Goal: Task Accomplishment & Management: Manage account settings

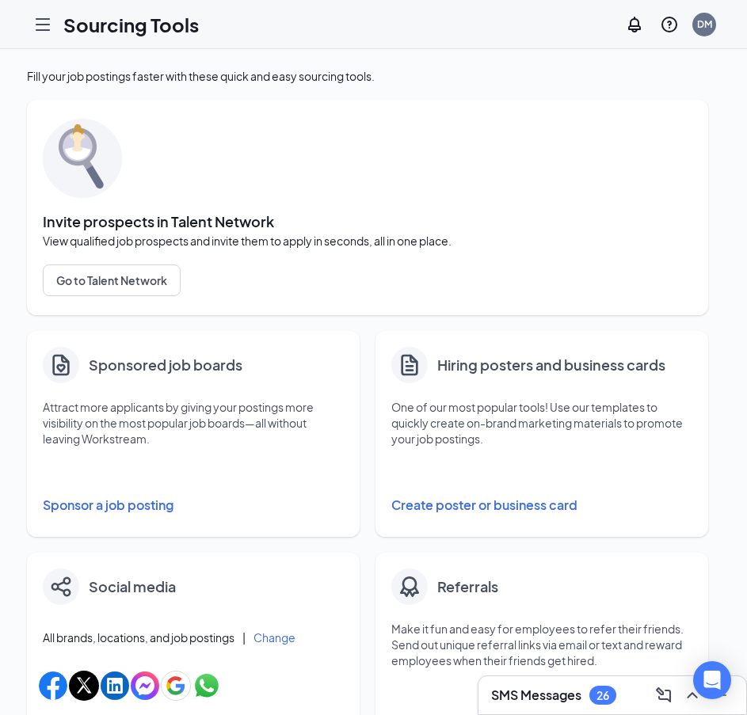
click at [545, 695] on h3 "SMS Messages" at bounding box center [536, 695] width 90 height 17
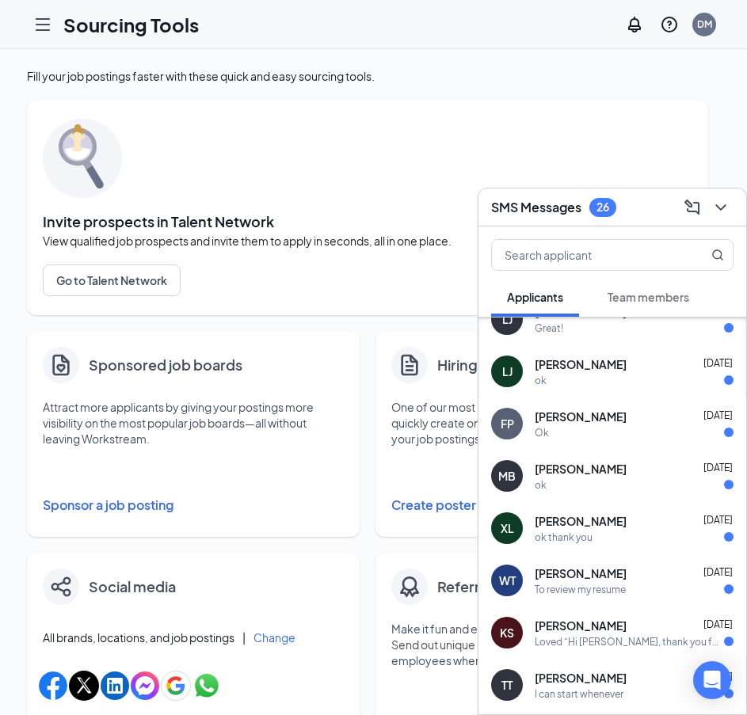
scroll to position [522, 0]
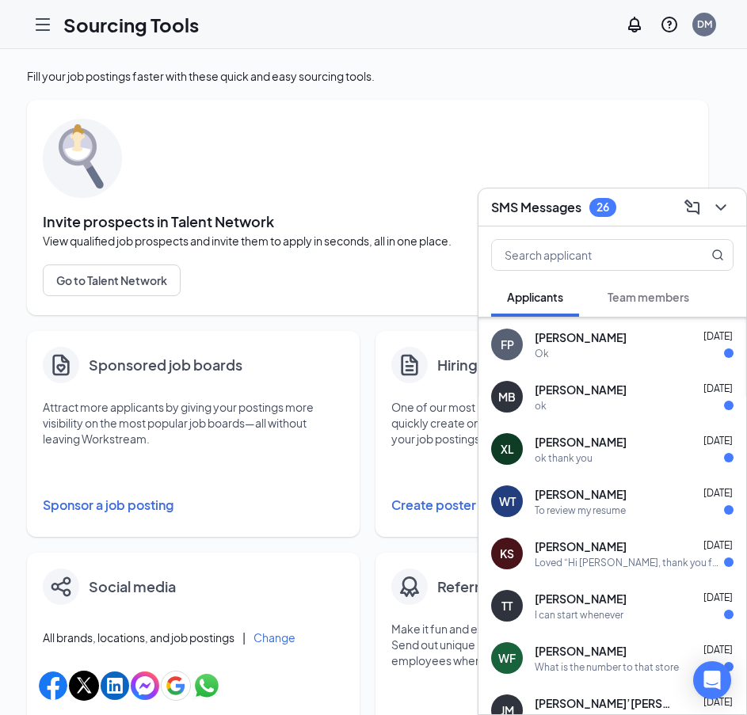
click at [656, 300] on span "Team members" at bounding box center [648, 297] width 82 height 14
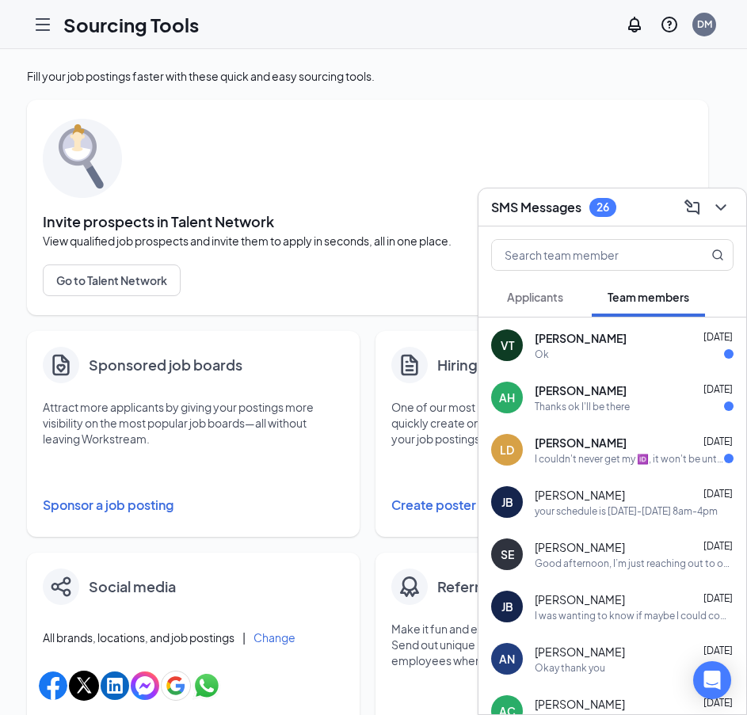
scroll to position [0, 0]
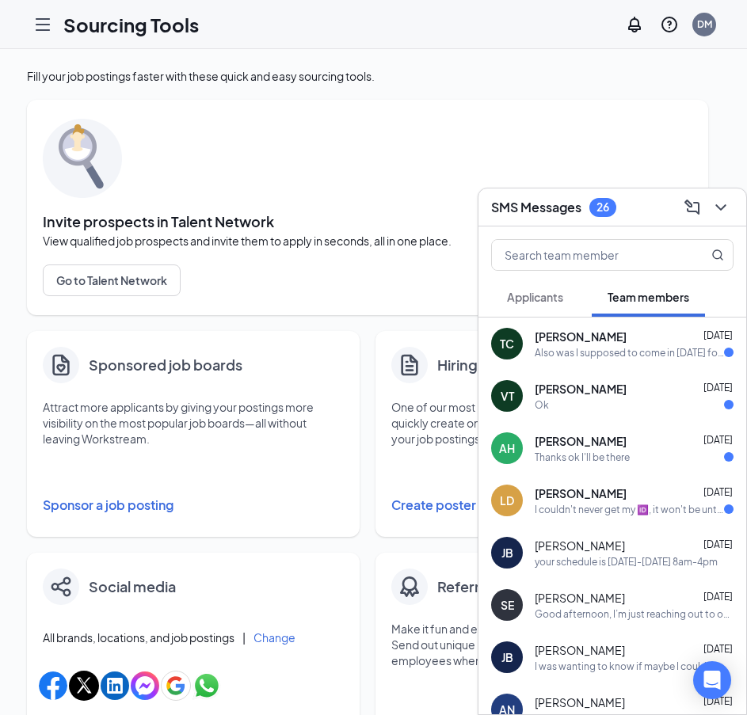
click at [596, 508] on div "I couldn't never get my 🆔, it won't be until Wednesday wen I get it" at bounding box center [629, 509] width 189 height 13
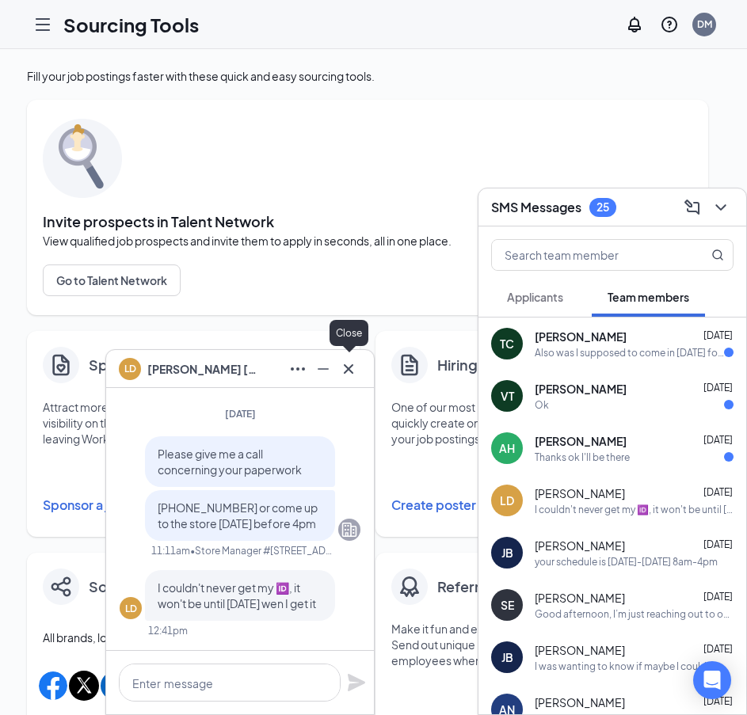
click at [352, 373] on icon "Cross" at bounding box center [348, 369] width 19 height 19
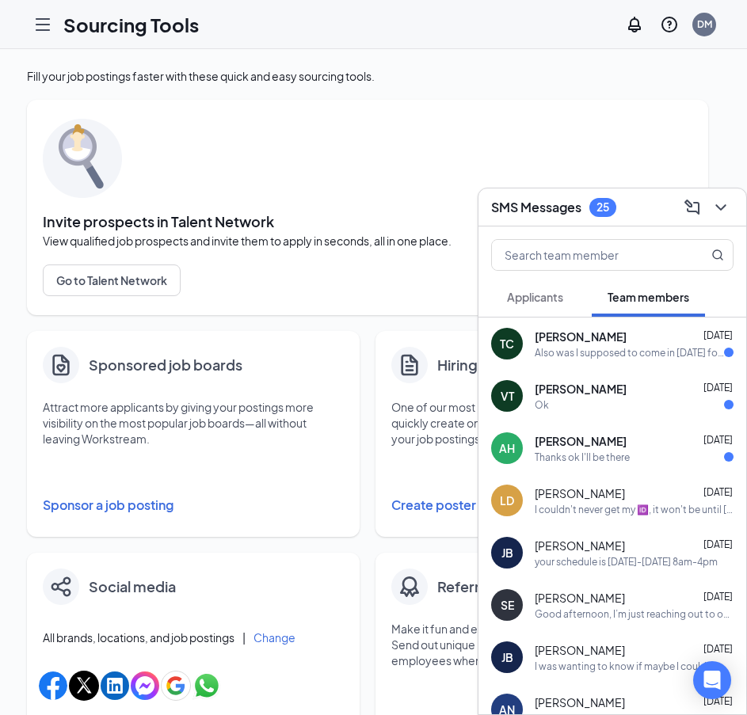
click at [589, 456] on div "Thanks ok I'll be there" at bounding box center [582, 457] width 95 height 13
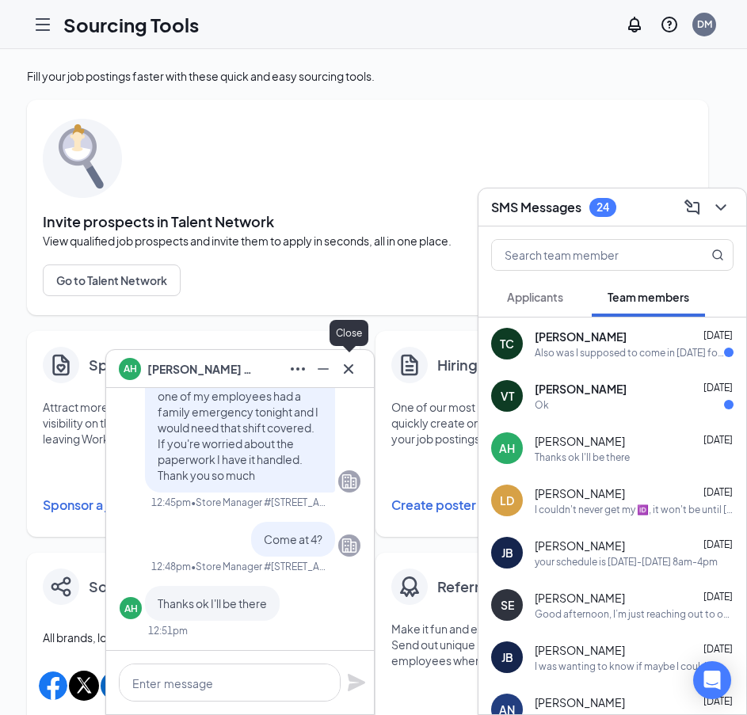
click at [351, 369] on icon "Cross" at bounding box center [348, 369] width 19 height 19
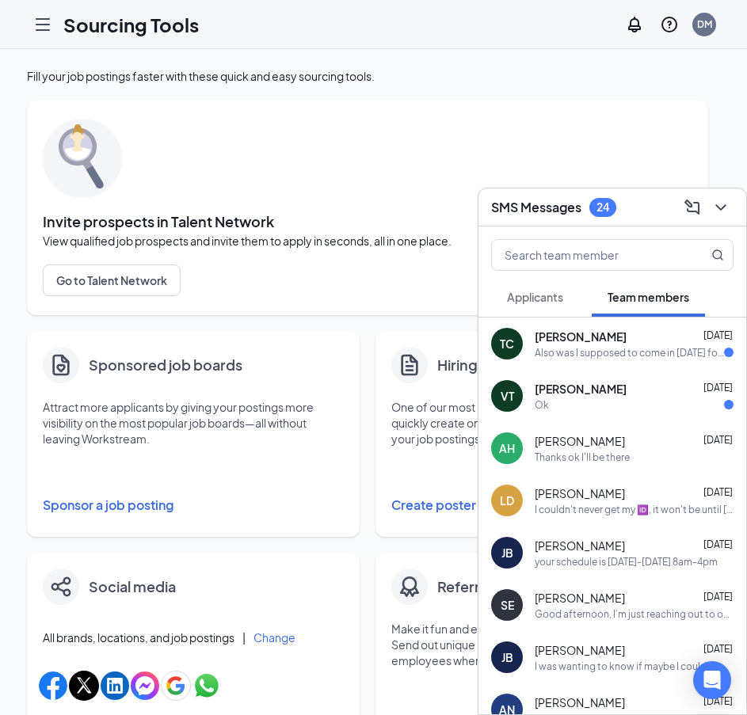
click at [607, 405] on div "Ok" at bounding box center [634, 404] width 199 height 13
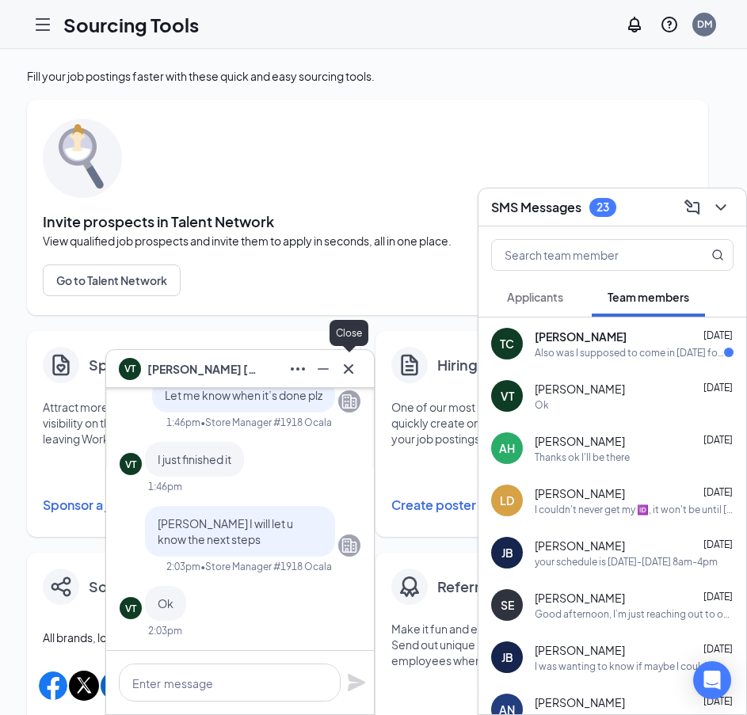
click at [348, 367] on icon "Cross" at bounding box center [349, 368] width 10 height 10
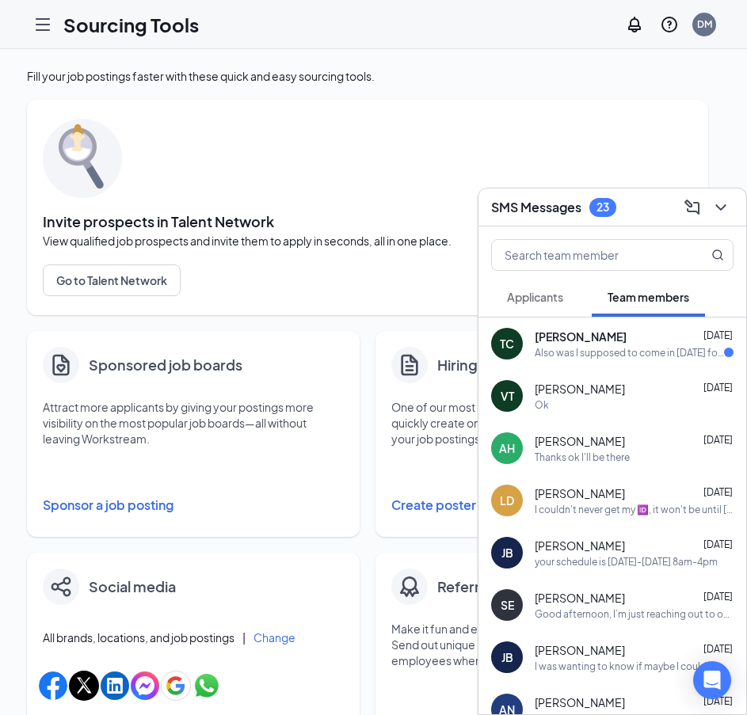
click at [608, 348] on div "Also was I supposed to come in today for my first day I didn't know if I was si…" at bounding box center [629, 352] width 189 height 13
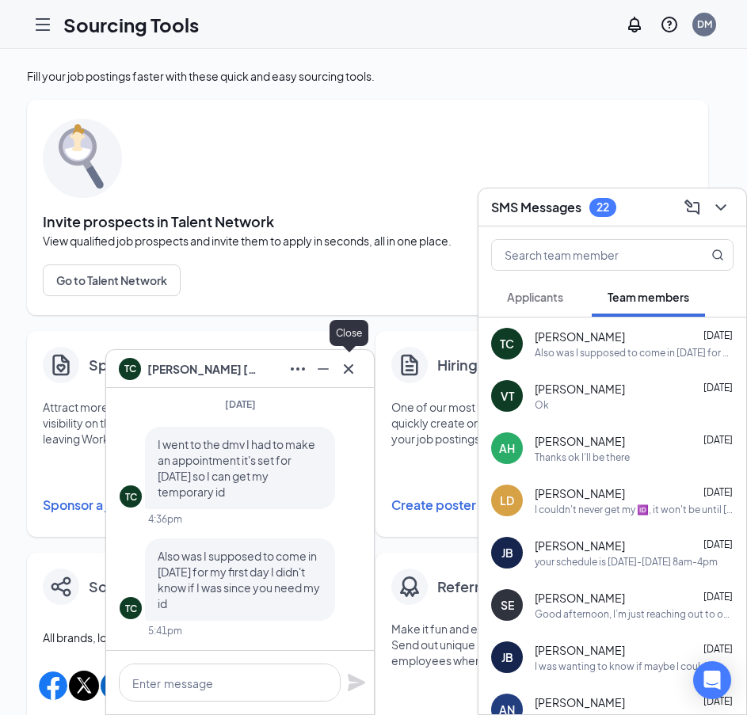
click at [350, 367] on icon "Cross" at bounding box center [349, 368] width 10 height 10
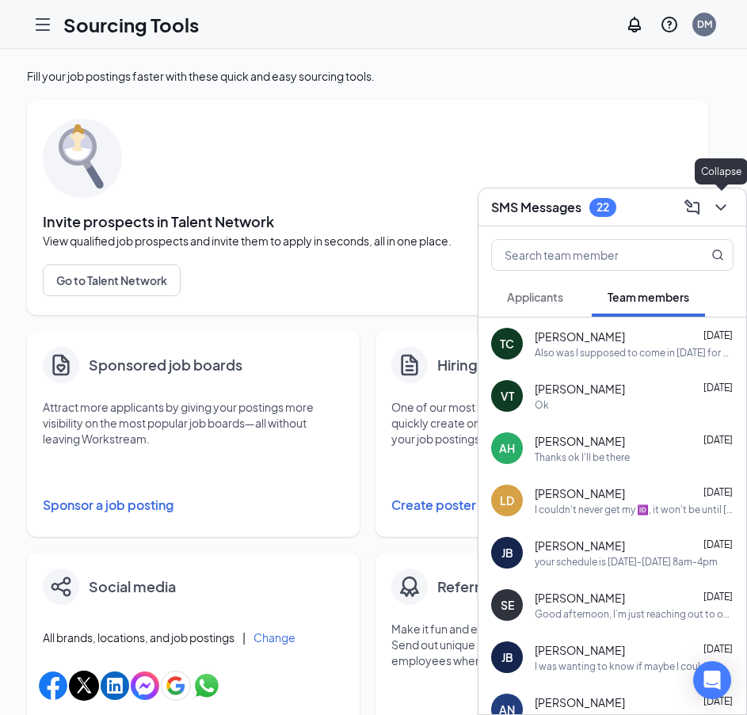
click at [721, 204] on icon "ChevronDown" at bounding box center [720, 207] width 19 height 19
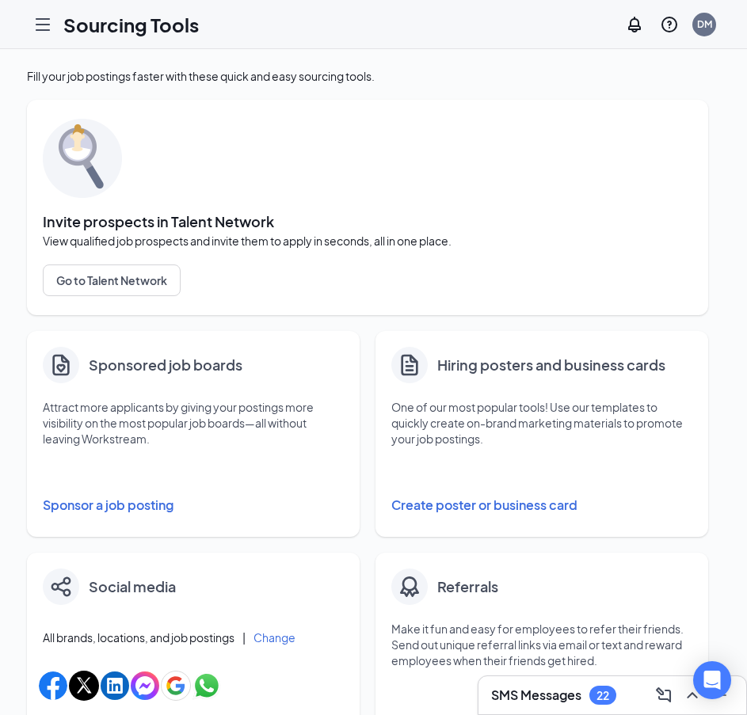
click at [41, 24] on icon "Hamburger" at bounding box center [42, 24] width 13 height 11
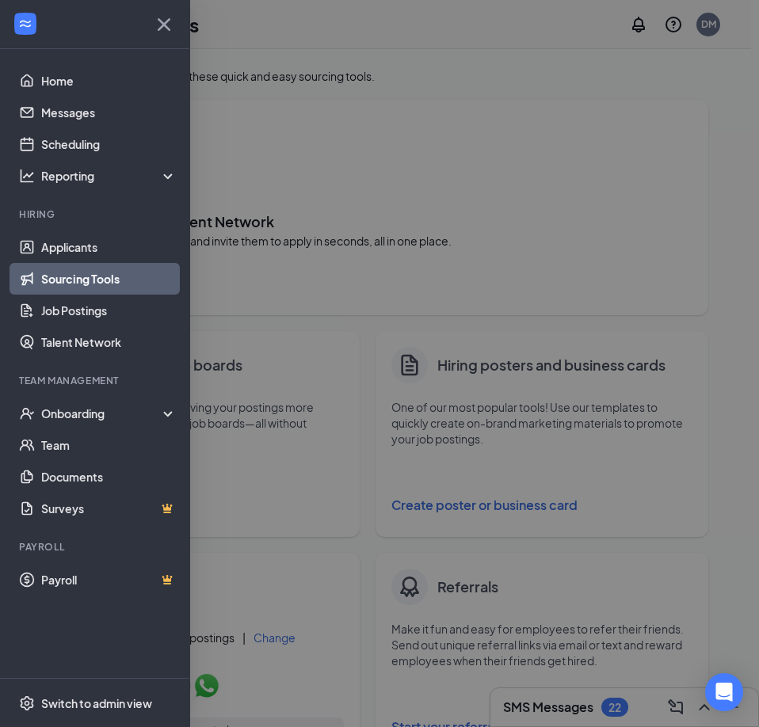
click at [95, 409] on div "Onboarding" at bounding box center [102, 413] width 122 height 16
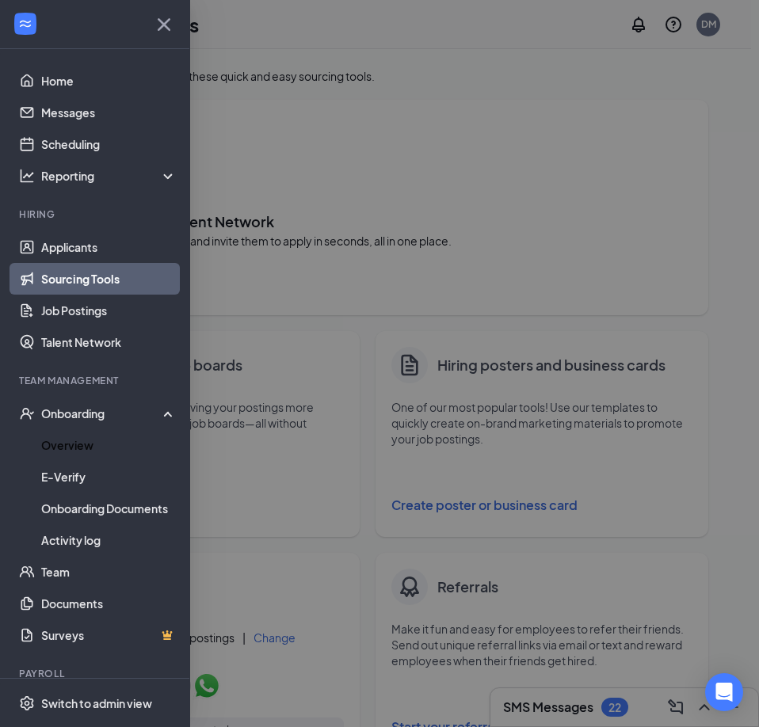
click at [92, 448] on link "Overview" at bounding box center [108, 445] width 135 height 32
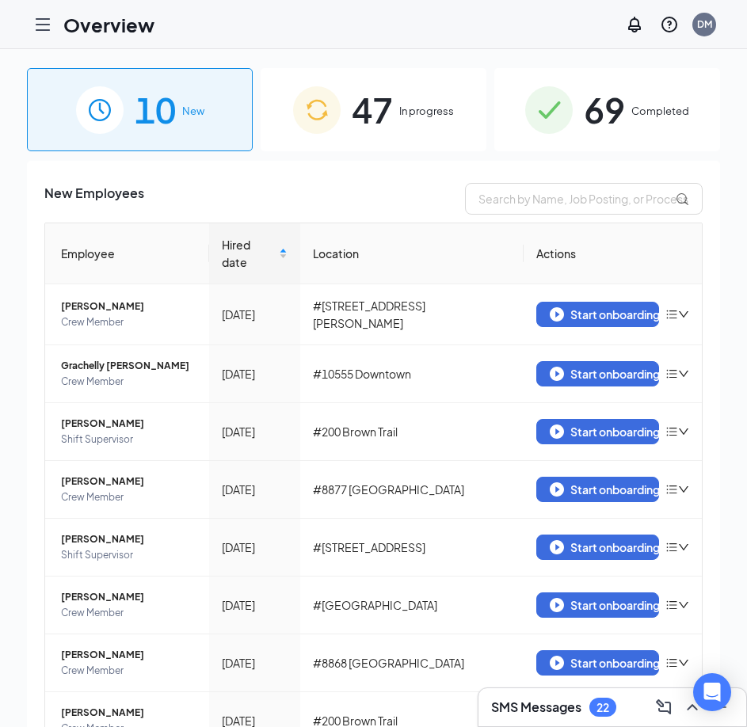
click at [610, 110] on span "69" at bounding box center [604, 109] width 41 height 55
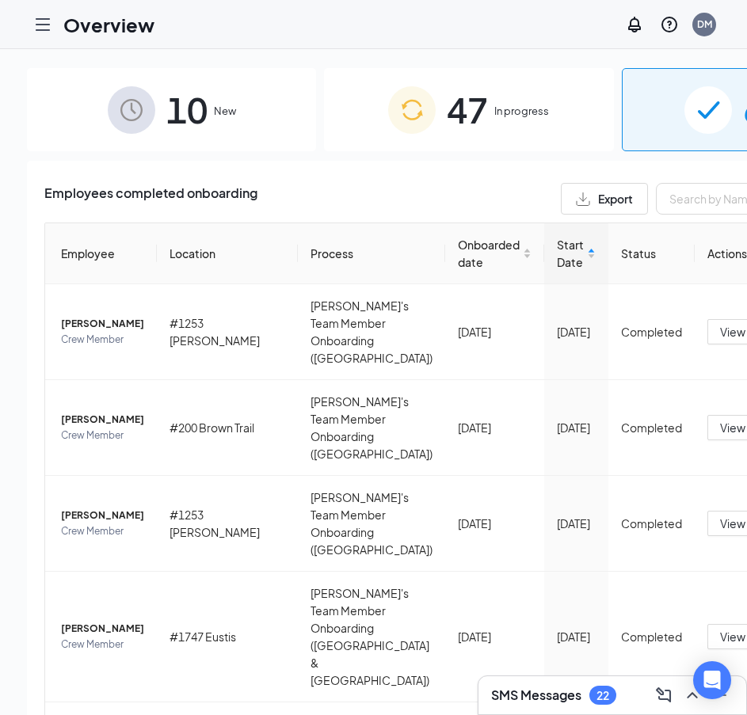
click at [598, 201] on span "Export" at bounding box center [615, 198] width 35 height 11
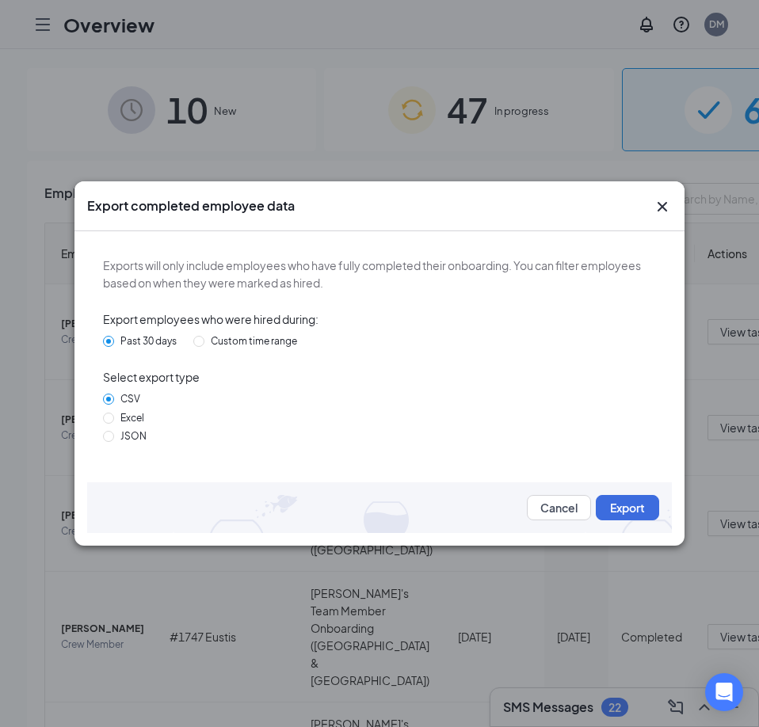
click at [137, 419] on span "Excel" at bounding box center [132, 418] width 36 height 12
click at [114, 419] on input "Excel" at bounding box center [108, 418] width 11 height 11
radio input "true"
radio input "false"
click at [619, 504] on button "Export" at bounding box center [626, 507] width 63 height 25
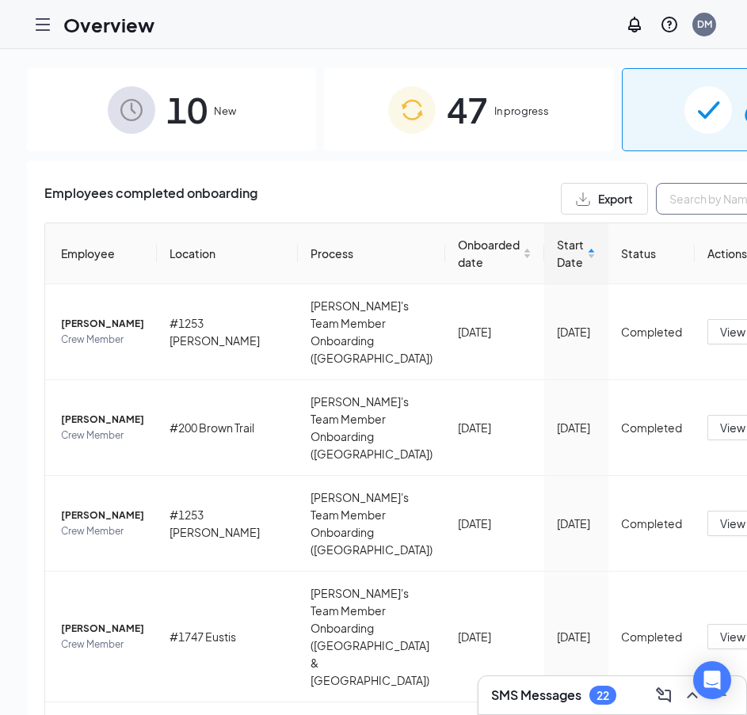
paste input "Breanna"
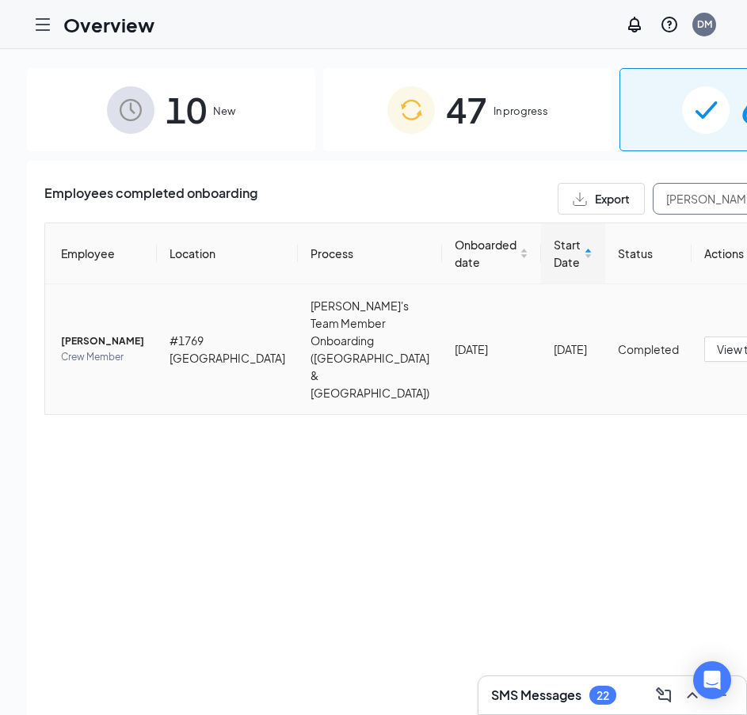
type input "Breanna"
click at [80, 333] on span "Breanna Hall" at bounding box center [102, 341] width 83 height 16
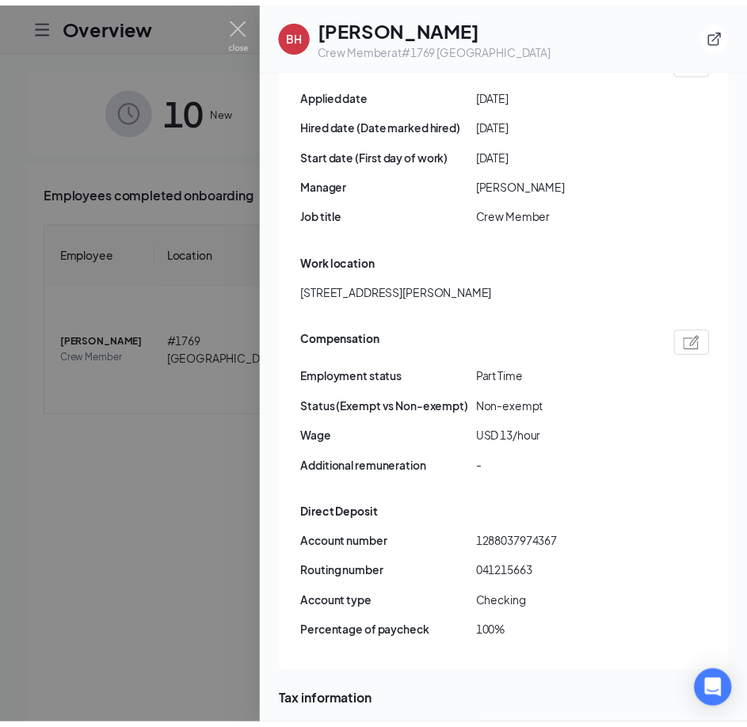
scroll to position [1034, 0]
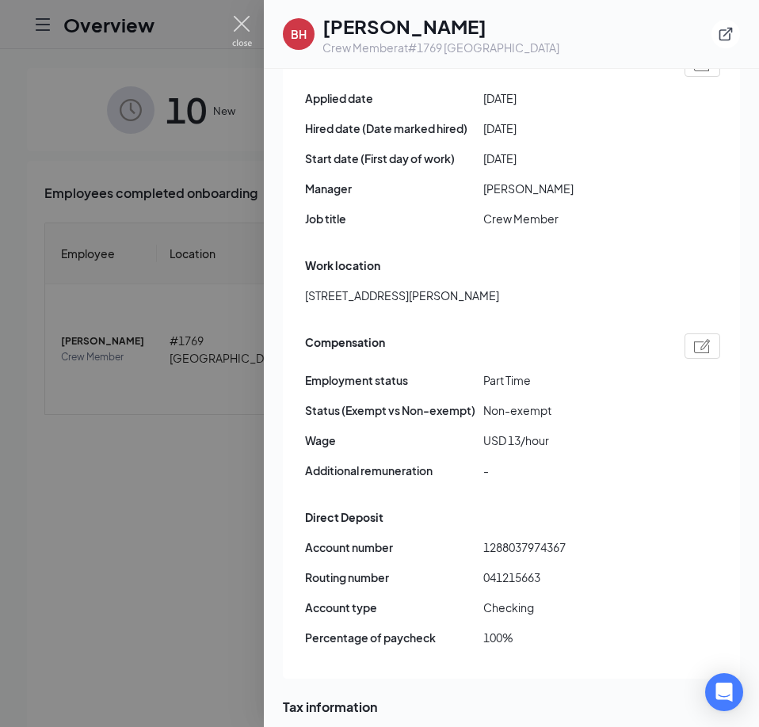
click at [244, 24] on img at bounding box center [242, 31] width 20 height 31
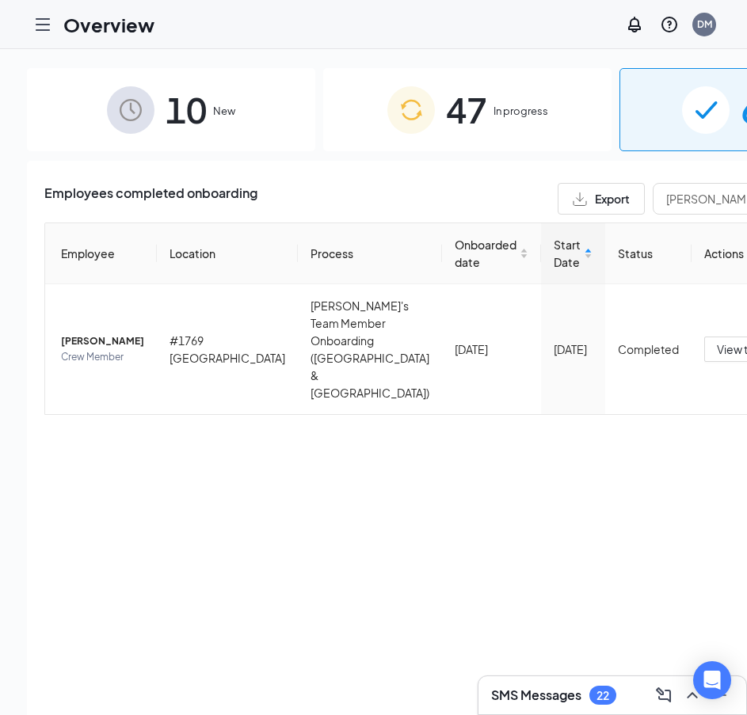
click at [493, 117] on span "In progress" at bounding box center [520, 111] width 55 height 16
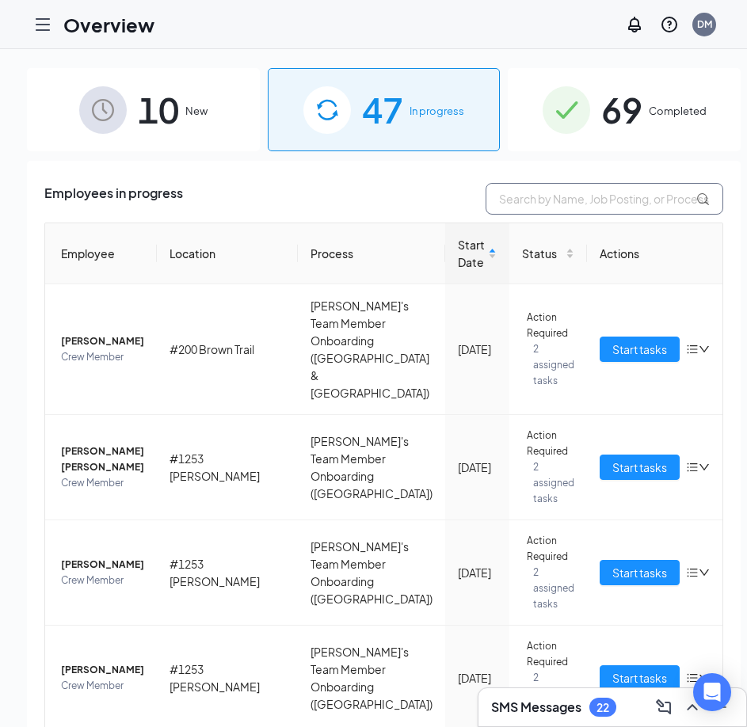
click at [512, 198] on input "text" at bounding box center [604, 199] width 238 height 32
paste input "TaKayla"
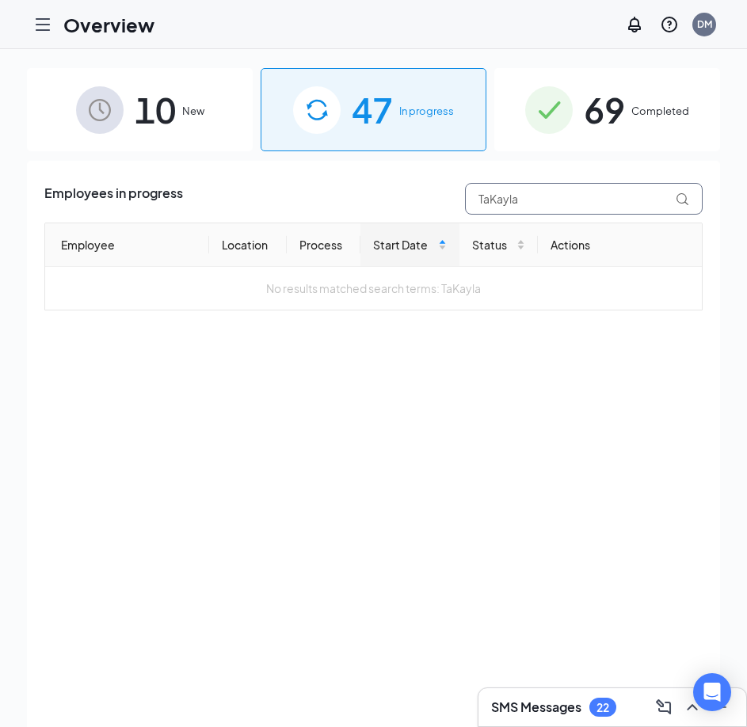
type input "TaKayla"
click at [561, 122] on img at bounding box center [549, 110] width 48 height 48
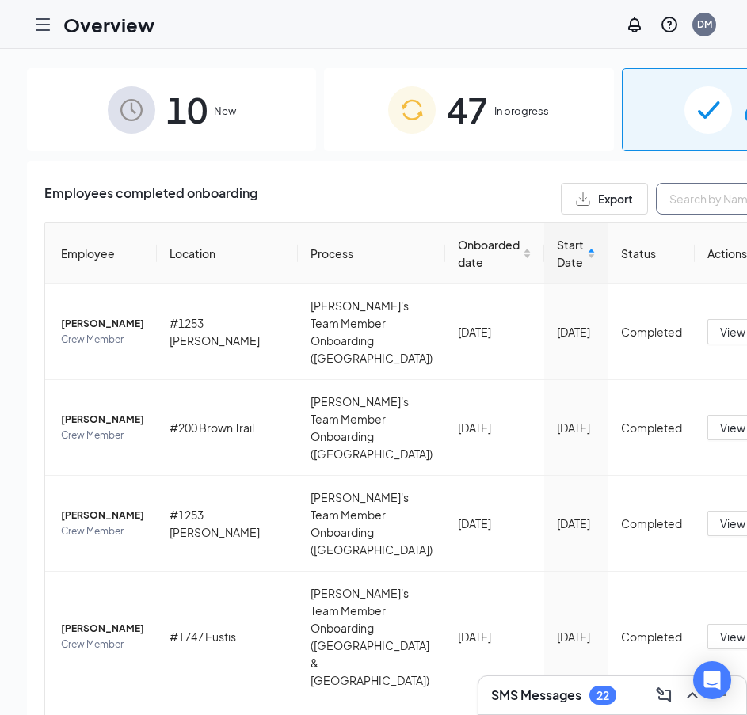
paste input "TaKayla"
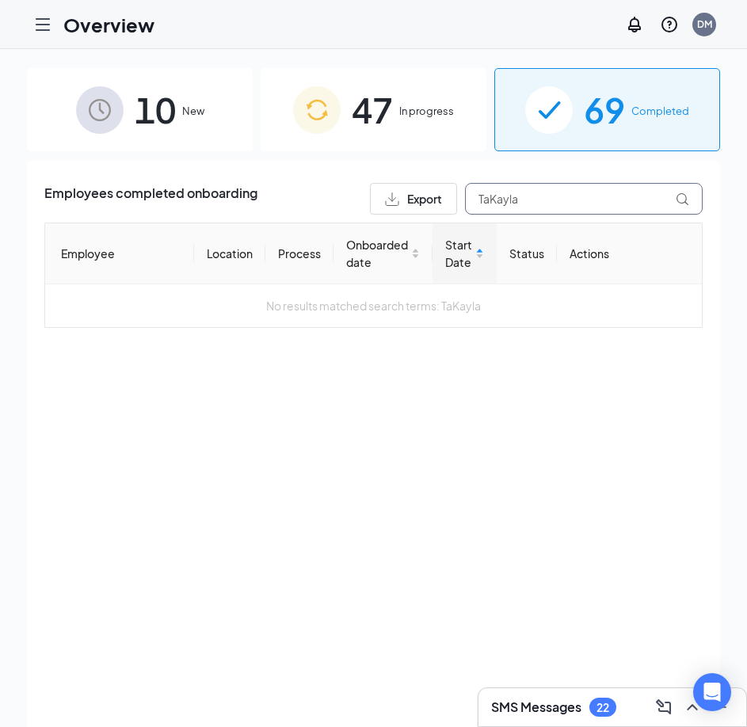
drag, startPoint x: 539, startPoint y: 209, endPoint x: 412, endPoint y: 207, distance: 127.5
click at [412, 207] on div "Export TaKayla" at bounding box center [536, 199] width 333 height 32
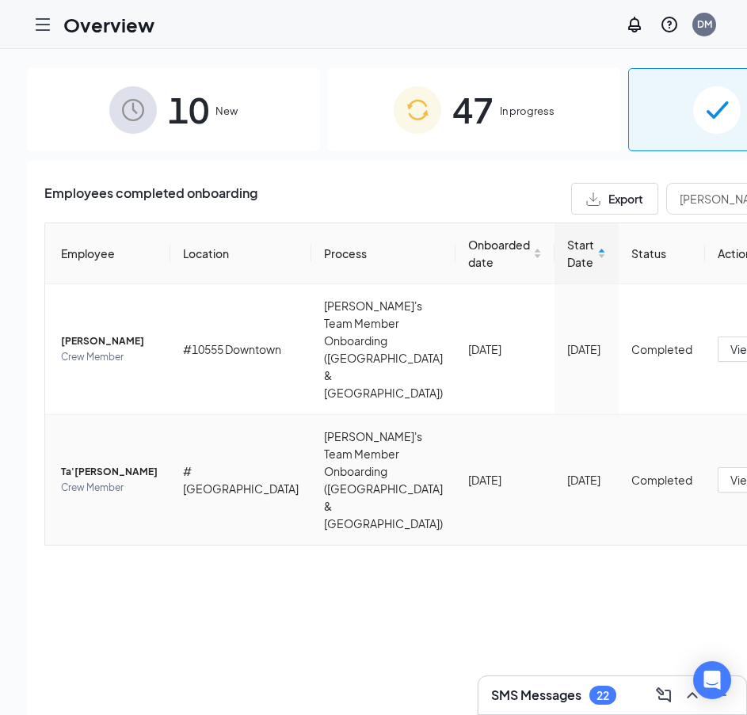
click at [82, 464] on span "Ta'Kayla Y Reynolds- Gilley" at bounding box center [109, 472] width 97 height 16
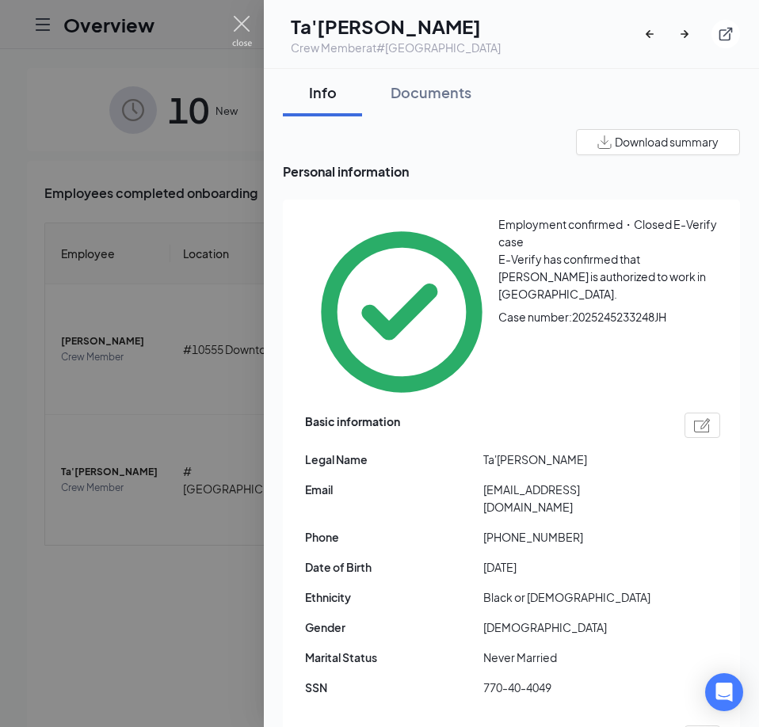
click at [236, 20] on img at bounding box center [242, 31] width 20 height 31
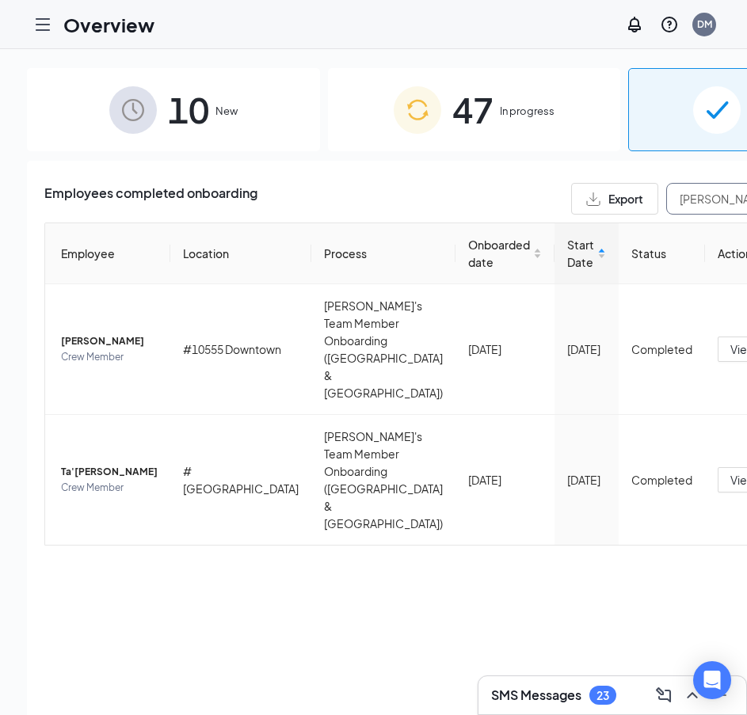
drag, startPoint x: 588, startPoint y: 196, endPoint x: 614, endPoint y: 197, distance: 26.2
drag, startPoint x: 614, startPoint y: 197, endPoint x: 301, endPoint y: 204, distance: 313.6
click at [301, 204] on div "Employees completed onboarding Export rEYNOLDS" at bounding box center [473, 199] width 859 height 32
paste input "wilcher"
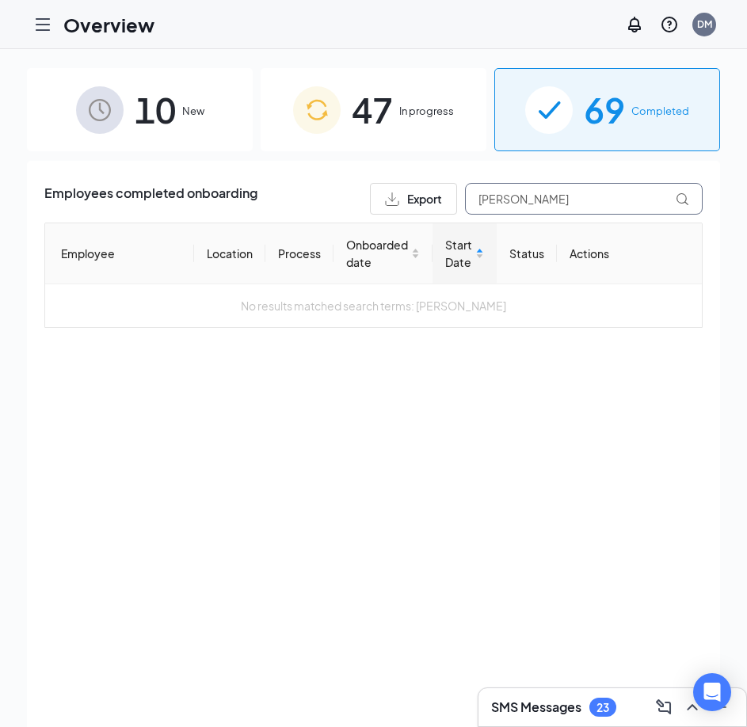
drag, startPoint x: 442, startPoint y: 200, endPoint x: 402, endPoint y: 204, distance: 39.7
click at [403, 202] on div "Export wilcher" at bounding box center [536, 199] width 333 height 32
paste input "elijah"
type input "elijah"
click at [412, 124] on div "47 In progress" at bounding box center [374, 109] width 226 height 83
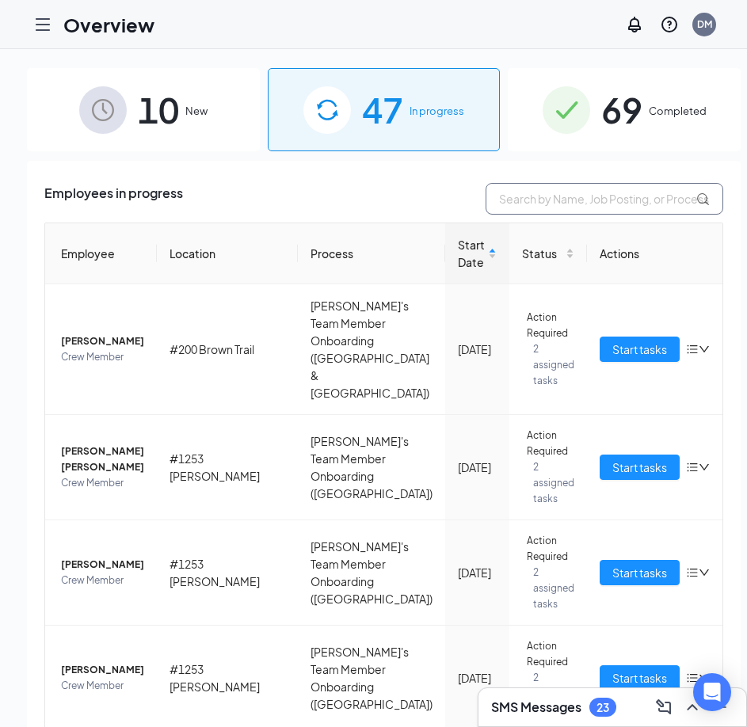
click at [508, 199] on input "text" at bounding box center [604, 199] width 238 height 32
paste input "wilcher"
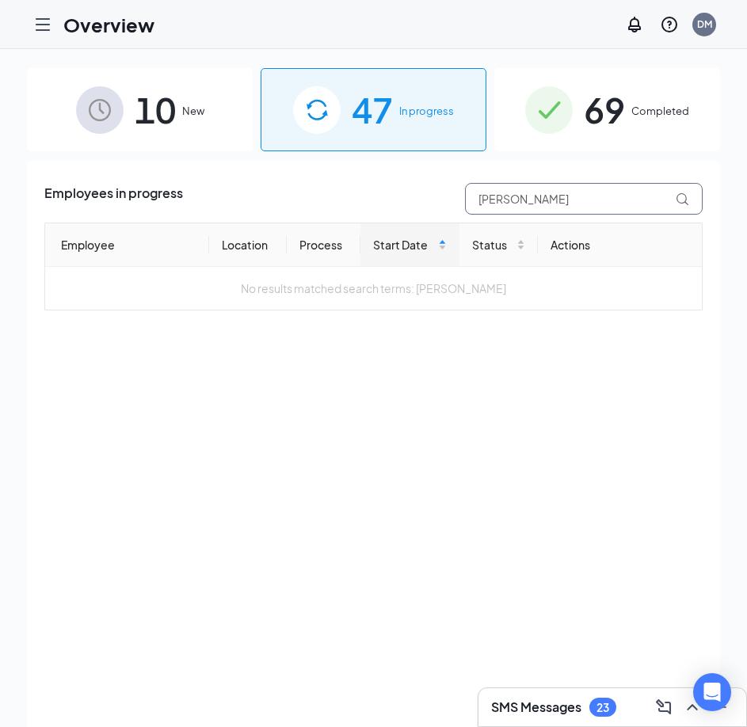
type input "wilcher"
click at [168, 108] on span "10" at bounding box center [155, 109] width 41 height 55
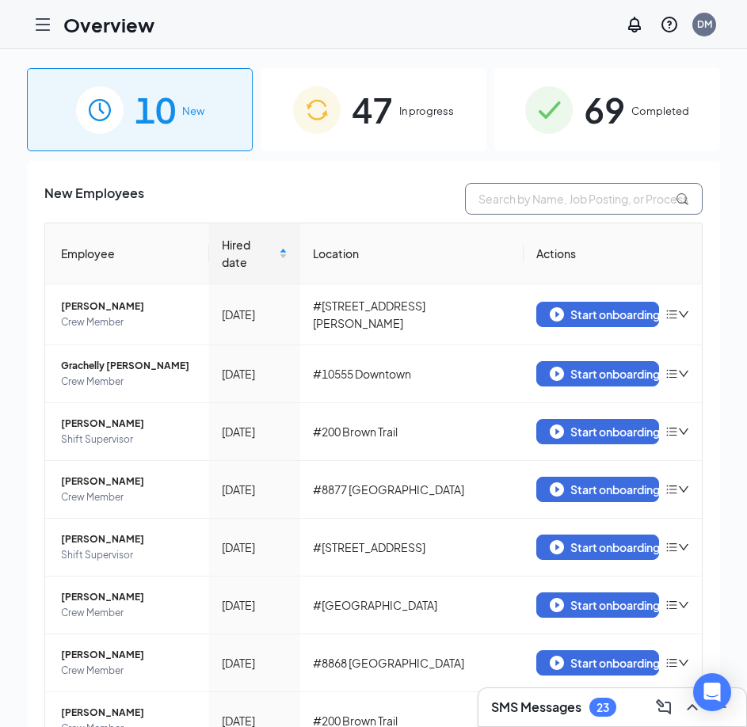
click at [505, 196] on input "text" at bounding box center [584, 199] width 238 height 32
paste input "wilcher"
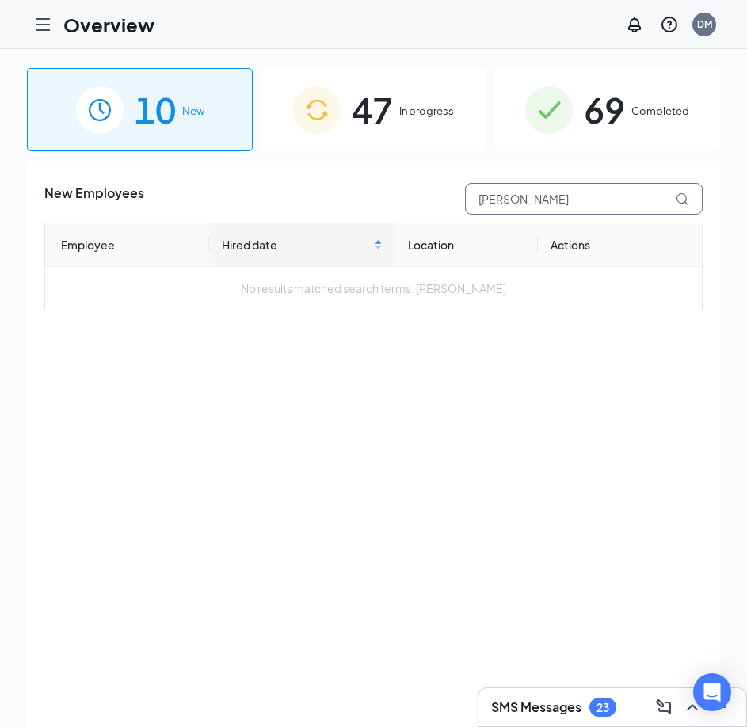
type input "wilcher"
click at [40, 25] on icon "Hamburger" at bounding box center [42, 24] width 19 height 19
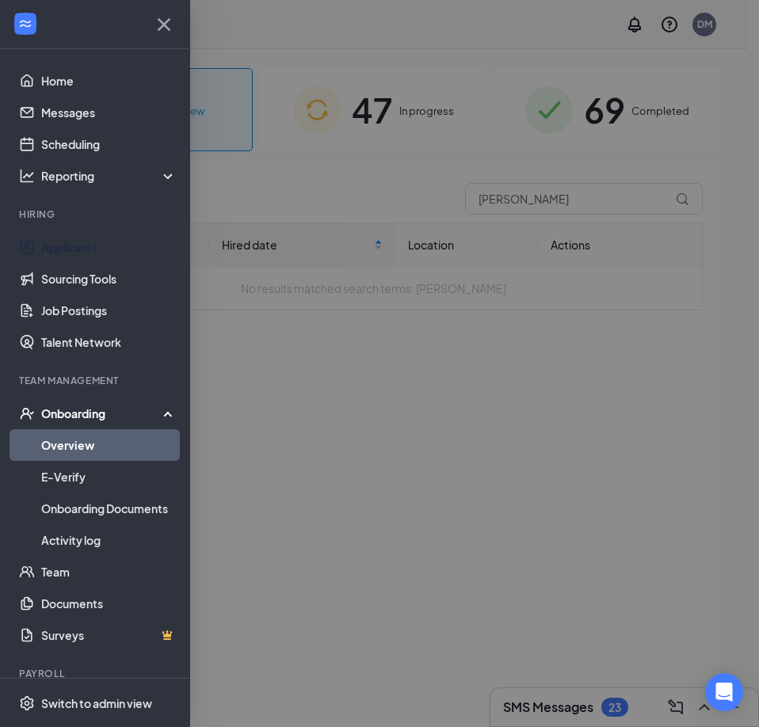
click at [85, 248] on link "Applicants" at bounding box center [108, 247] width 135 height 32
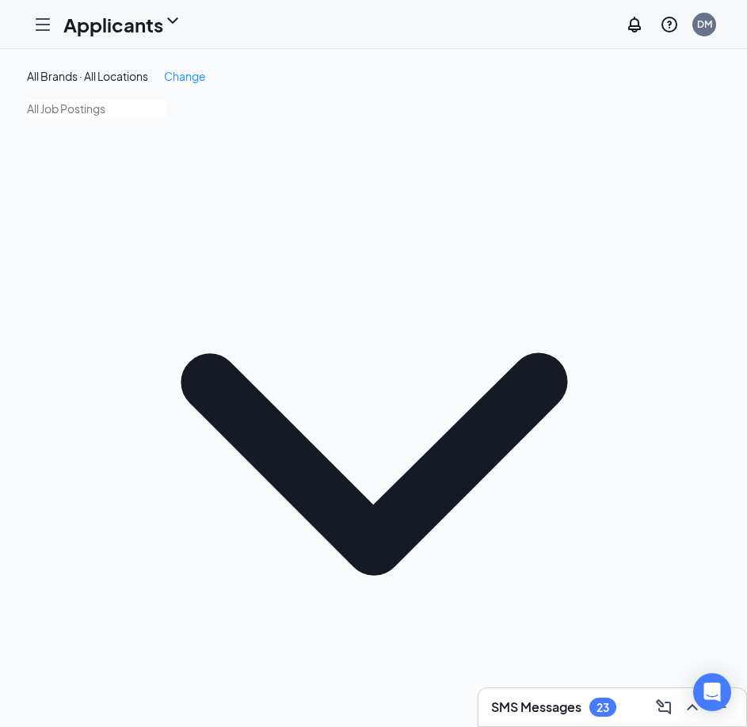
paste input "wilcher"
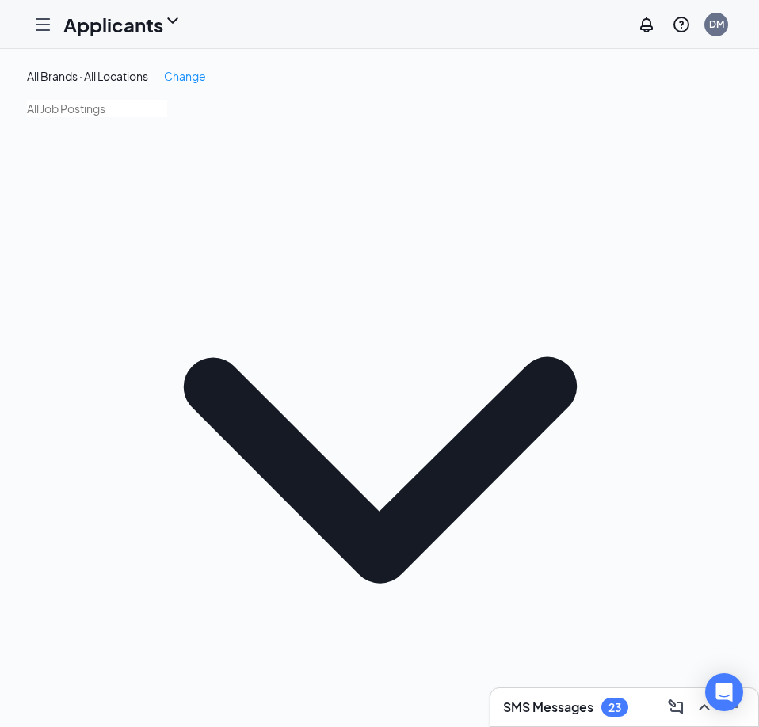
drag, startPoint x: 514, startPoint y: 311, endPoint x: 370, endPoint y: 317, distance: 144.2
paste input "elijah"
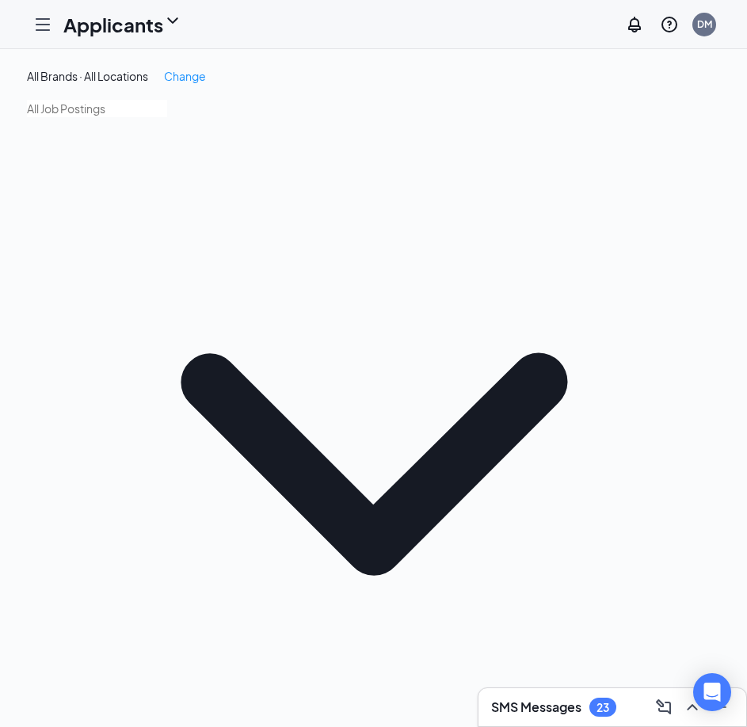
drag, startPoint x: 512, startPoint y: 239, endPoint x: 333, endPoint y: 243, distance: 179.0
paste input "Fox"
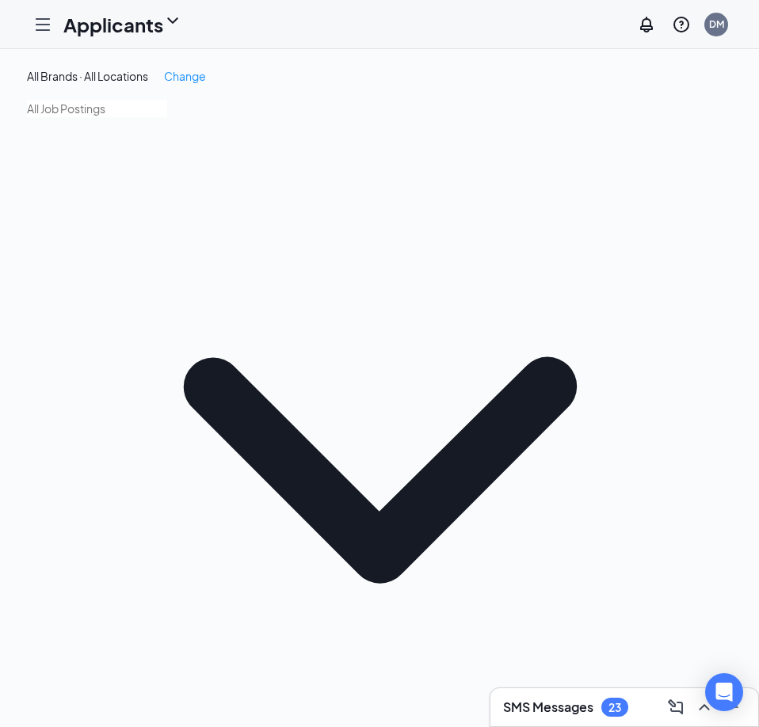
type input "Fox"
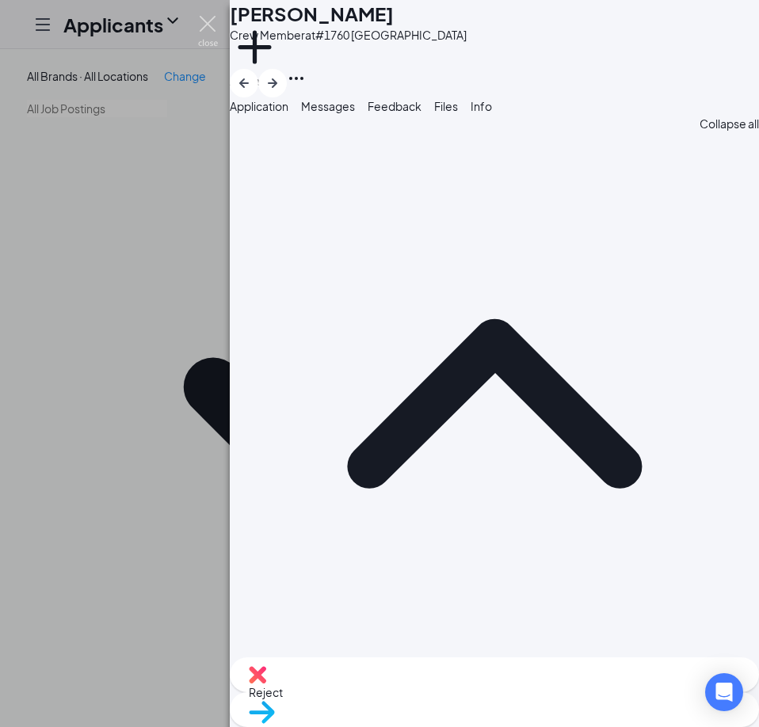
click at [204, 25] on img at bounding box center [208, 31] width 20 height 31
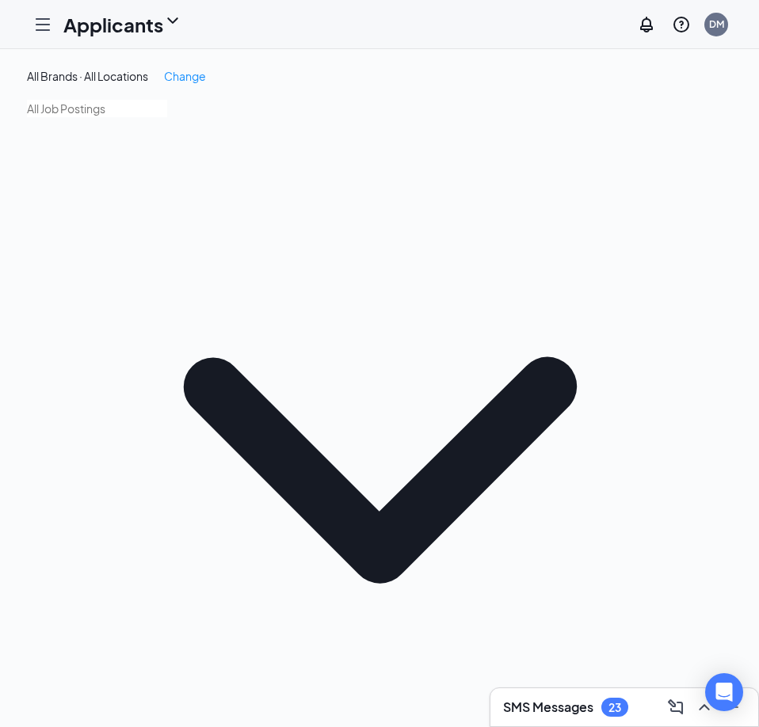
click at [40, 24] on icon "Hamburger" at bounding box center [42, 24] width 13 height 11
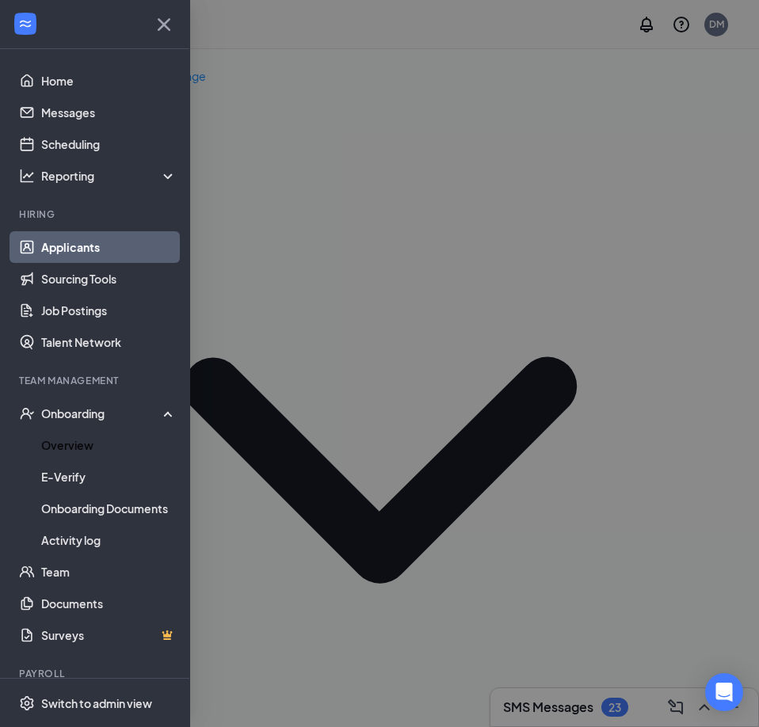
click at [85, 441] on link "Overview" at bounding box center [108, 445] width 135 height 32
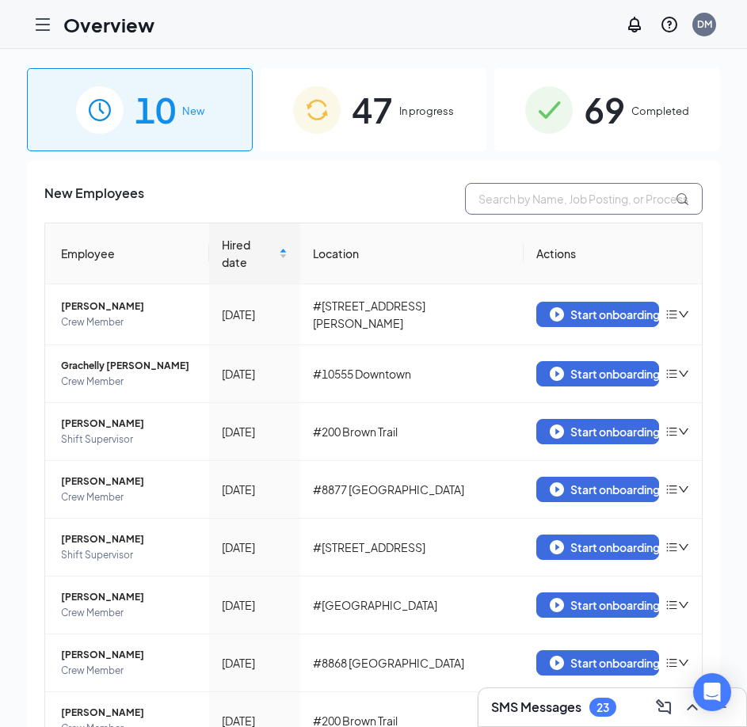
click at [525, 191] on input "text" at bounding box center [584, 199] width 238 height 32
paste input "Fox"
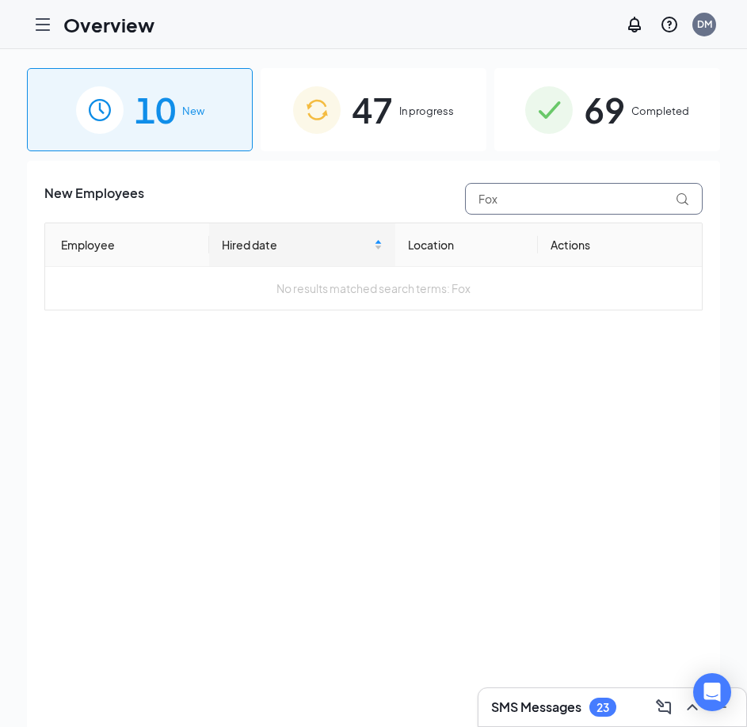
type input "Fox"
click at [398, 114] on div "47 In progress" at bounding box center [374, 109] width 226 height 83
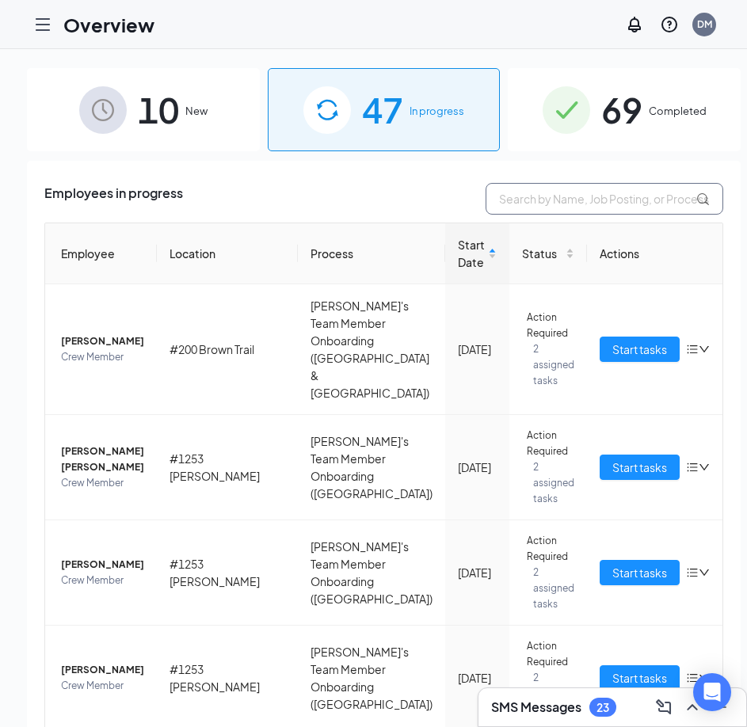
click at [517, 202] on input "text" at bounding box center [604, 199] width 238 height 32
paste input "Fox"
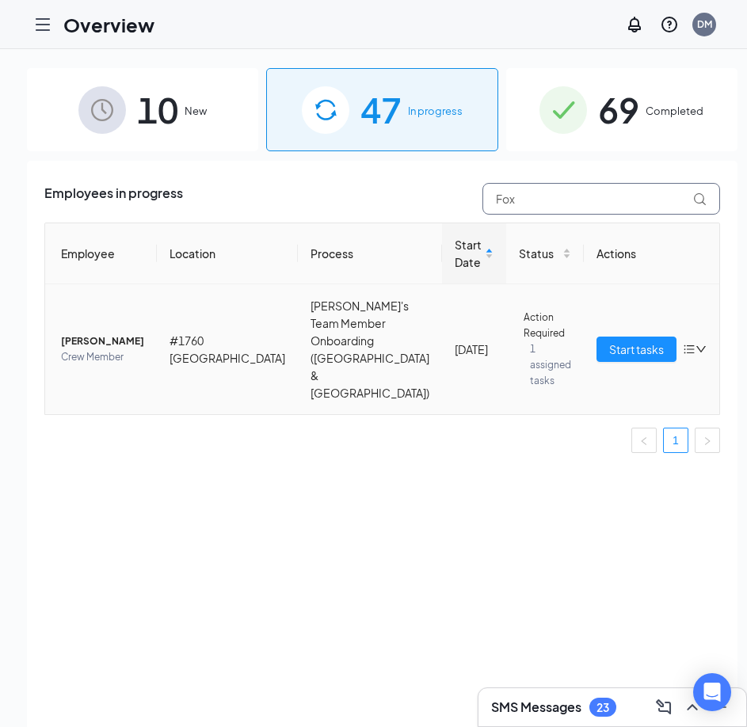
type input "Fox"
click at [596, 348] on button "Start tasks" at bounding box center [636, 349] width 80 height 25
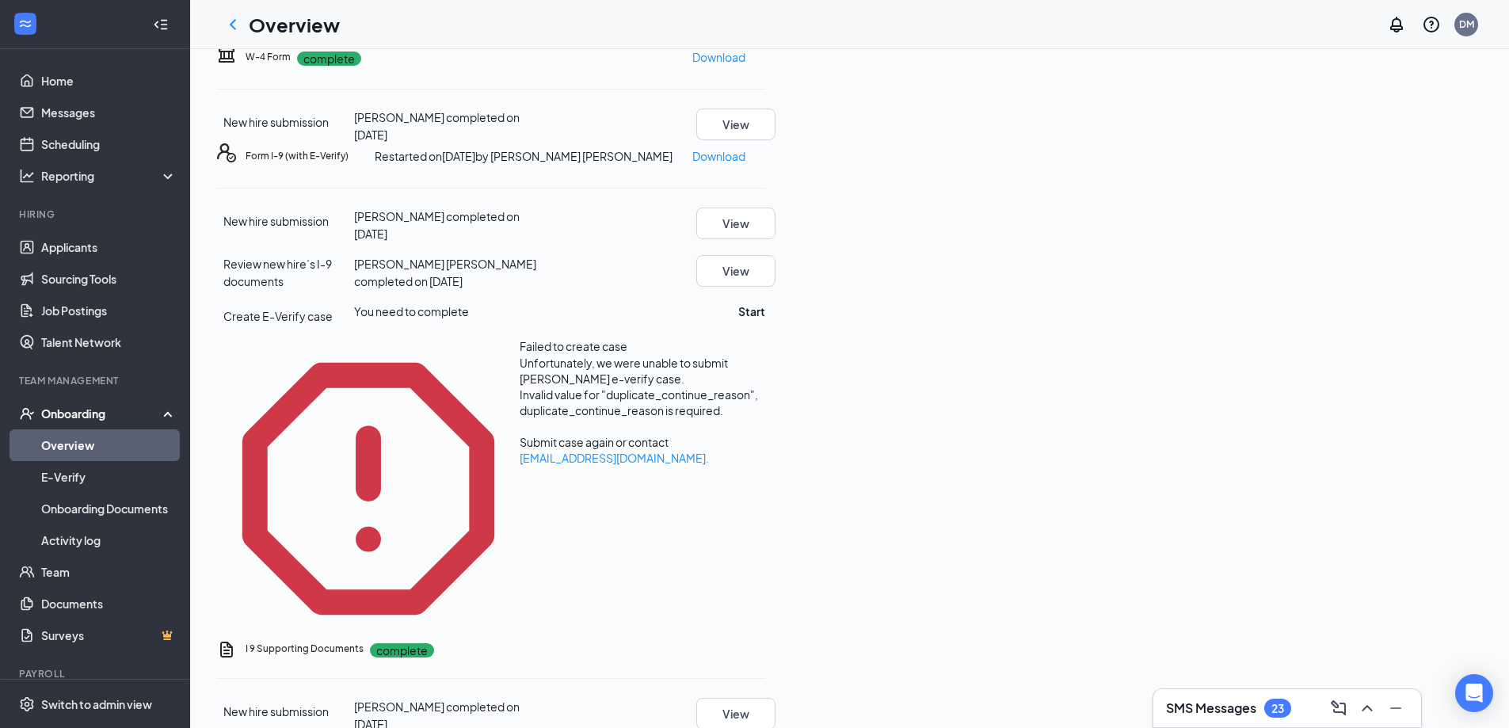
scroll to position [238, 0]
click at [758, 690] on icon "Open Intercom Messenger" at bounding box center [1474, 692] width 17 height 19
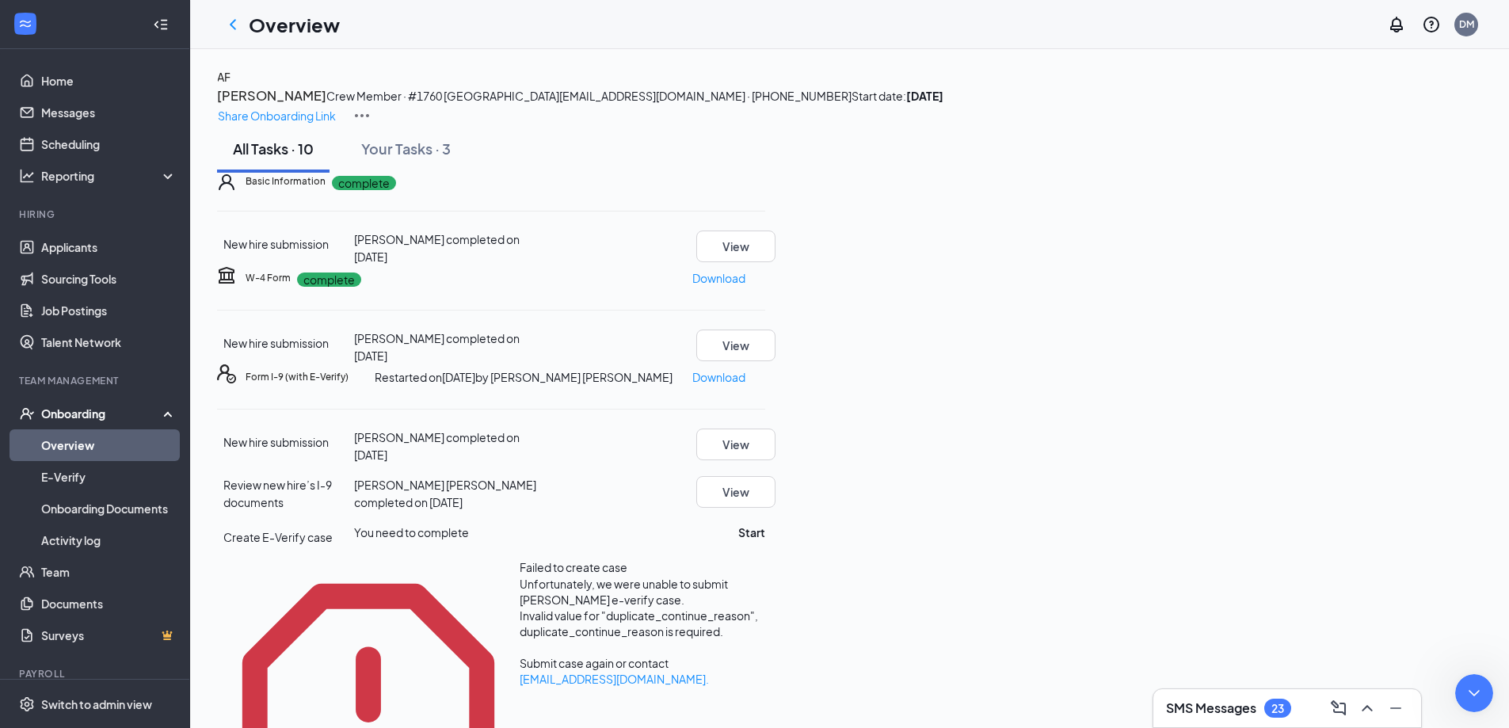
type textarea "Hello! I'm having issues with an employee's e verify case. I'm getting an error…"
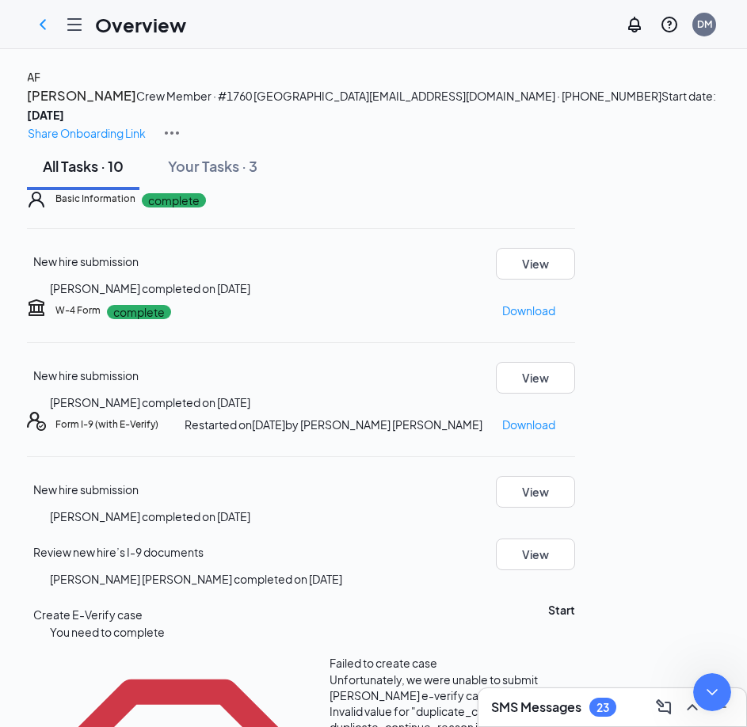
click at [255, 190] on button "Your Tasks · 3" at bounding box center [212, 167] width 121 height 48
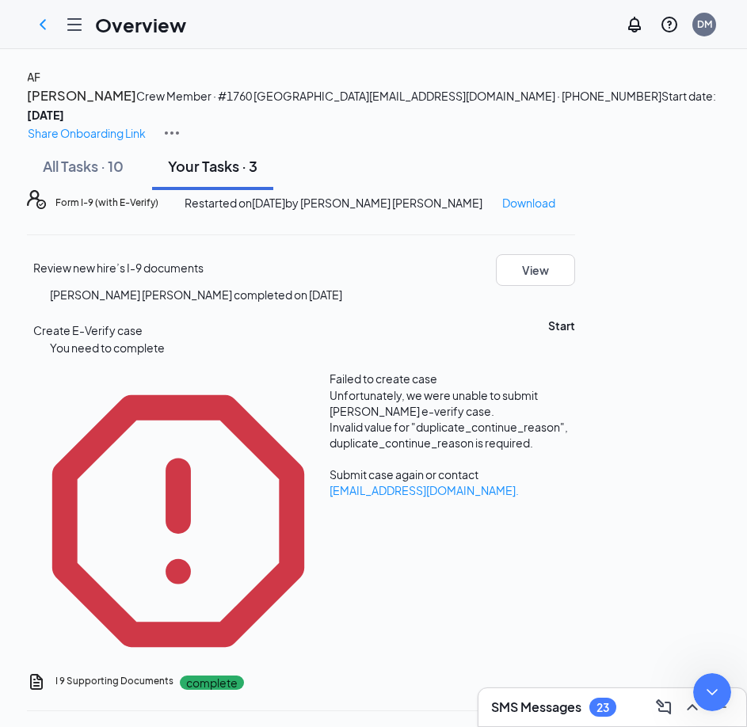
click at [78, 25] on icon "Hamburger" at bounding box center [74, 24] width 19 height 19
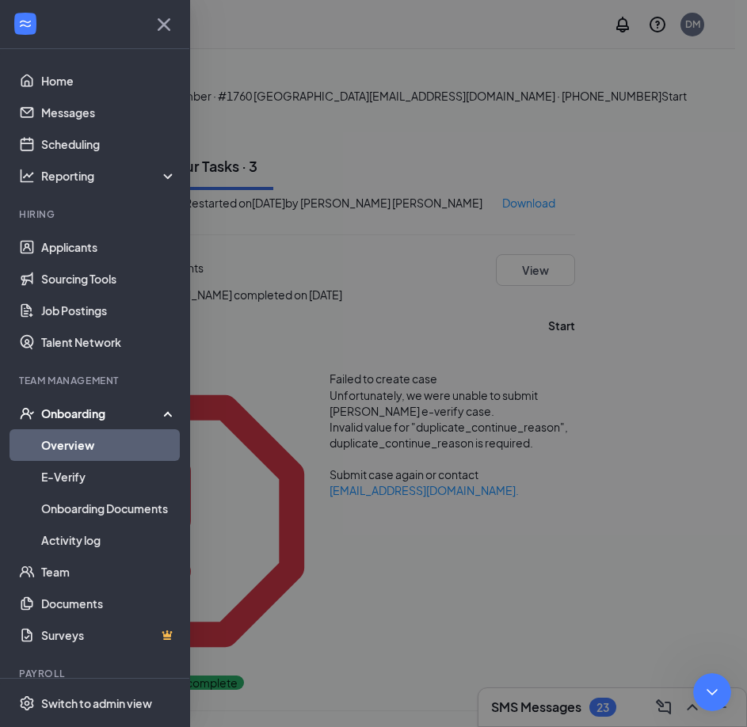
click at [151, 22] on icon "Cross" at bounding box center [163, 24] width 25 height 25
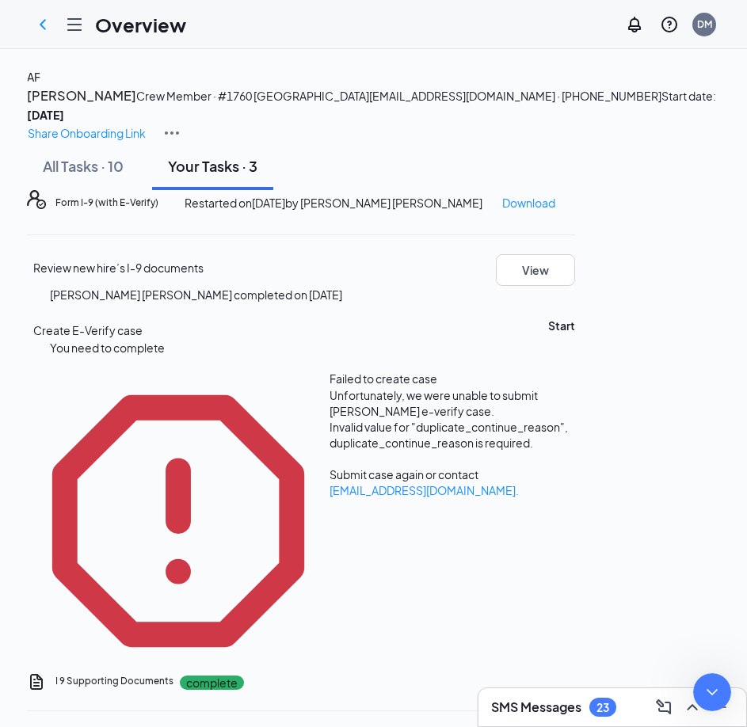
click at [46, 25] on icon "ChevronLeft" at bounding box center [42, 24] width 19 height 19
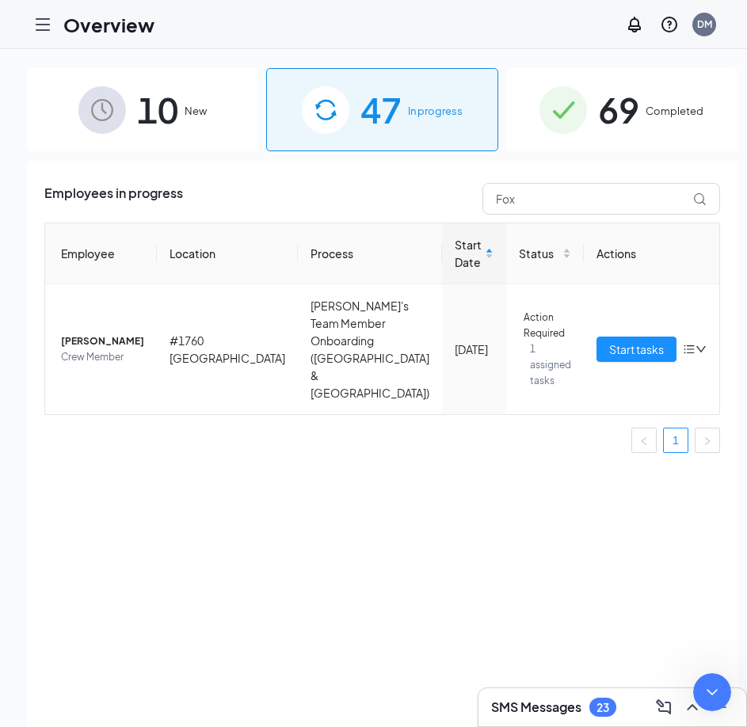
click at [41, 29] on icon "Hamburger" at bounding box center [42, 24] width 13 height 11
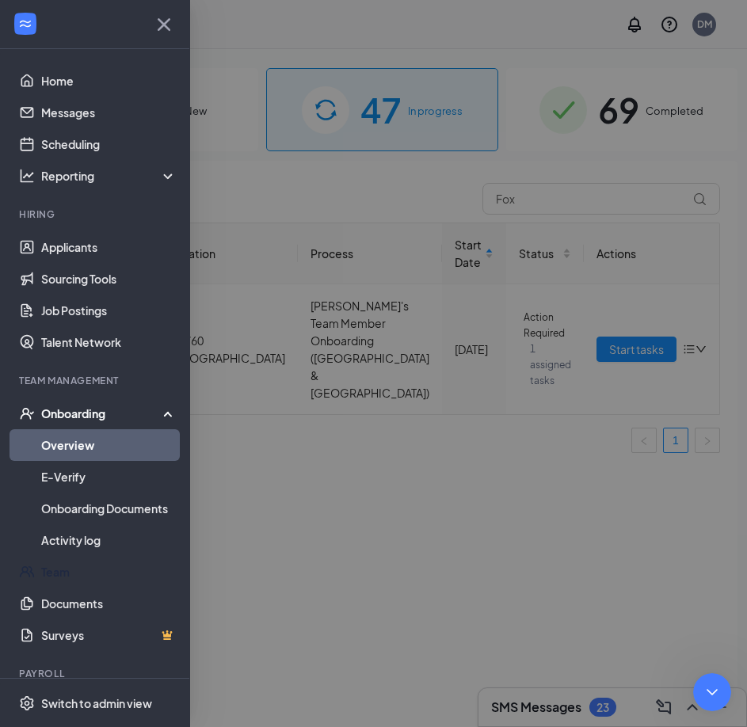
click at [89, 570] on link "Team" at bounding box center [108, 572] width 135 height 32
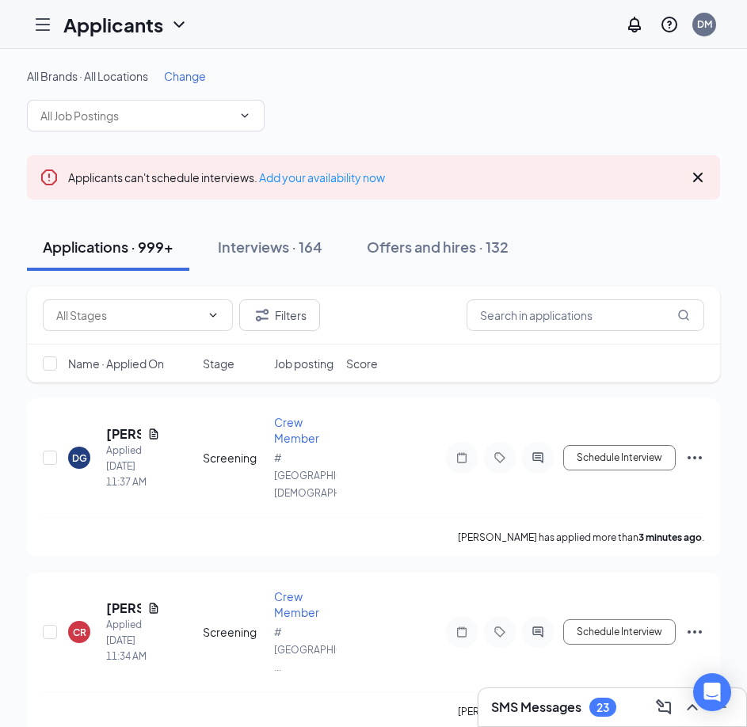
click at [92, 28] on h1 "Applicants" at bounding box center [113, 24] width 100 height 27
click at [42, 29] on icon "Hamburger" at bounding box center [42, 24] width 13 height 11
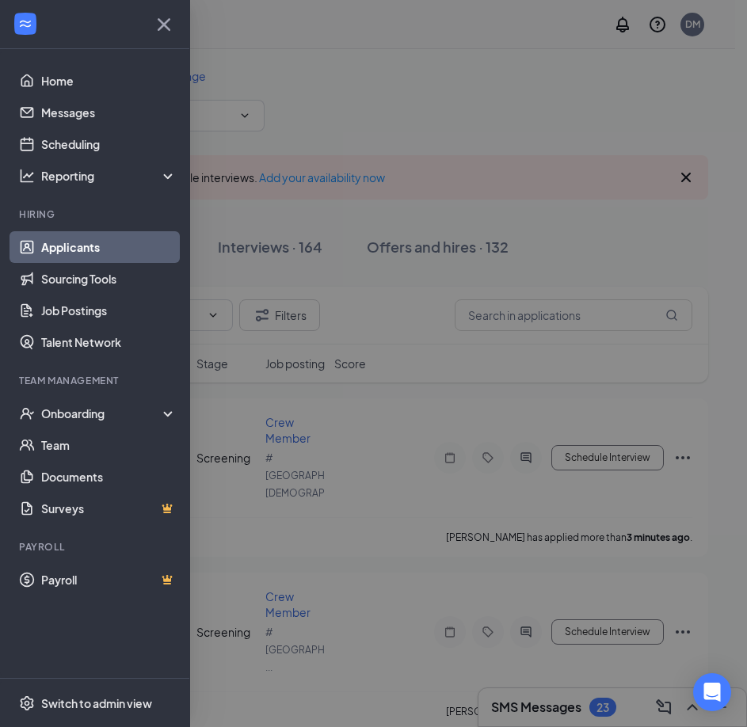
click at [513, 320] on div at bounding box center [373, 363] width 747 height 727
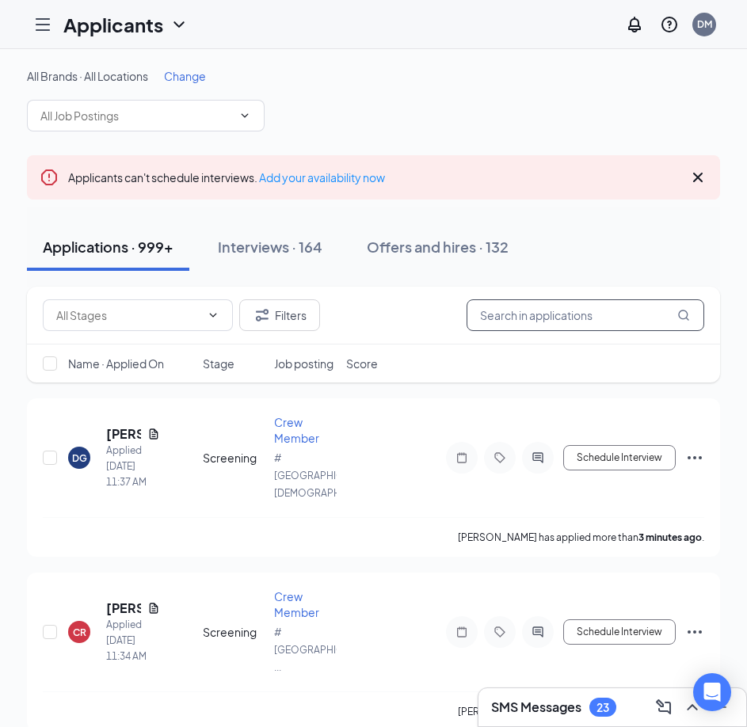
click at [508, 314] on input "text" at bounding box center [585, 315] width 238 height 32
paste input "wilcher"
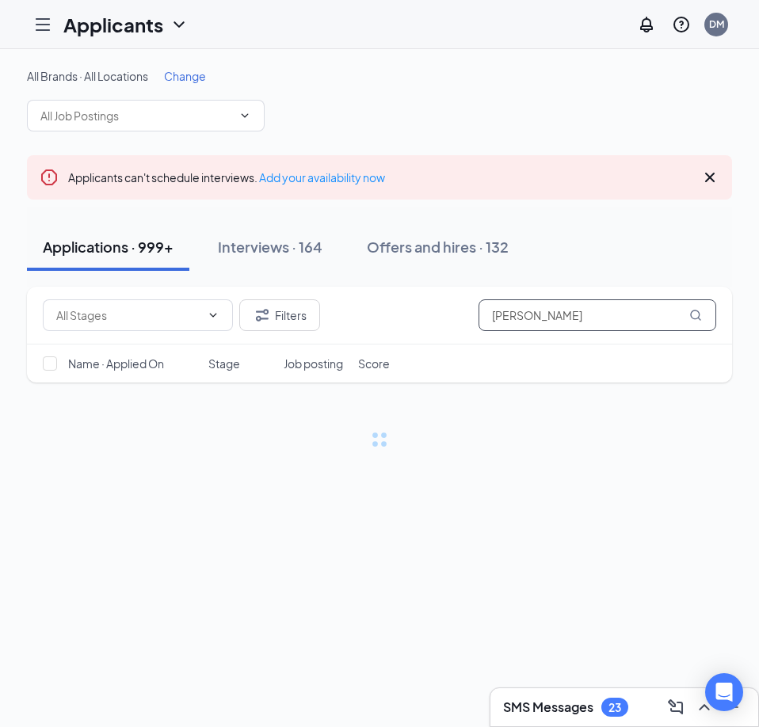
click at [537, 311] on input "wilcher" at bounding box center [597, 315] width 238 height 32
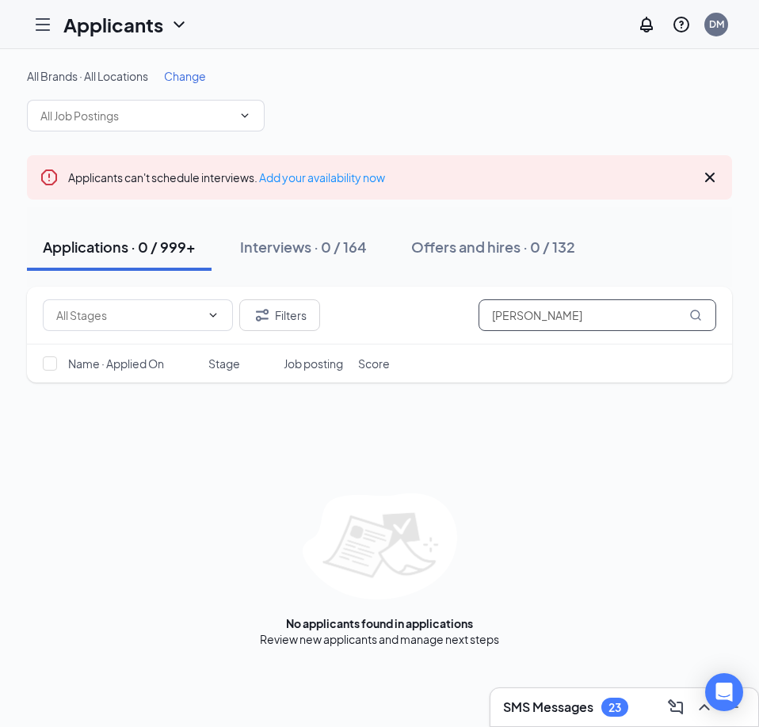
drag, startPoint x: 538, startPoint y: 314, endPoint x: 350, endPoint y: 315, distance: 187.7
click at [350, 315] on div "Filters wilcher" at bounding box center [379, 315] width 673 height 32
paste input "elijah"
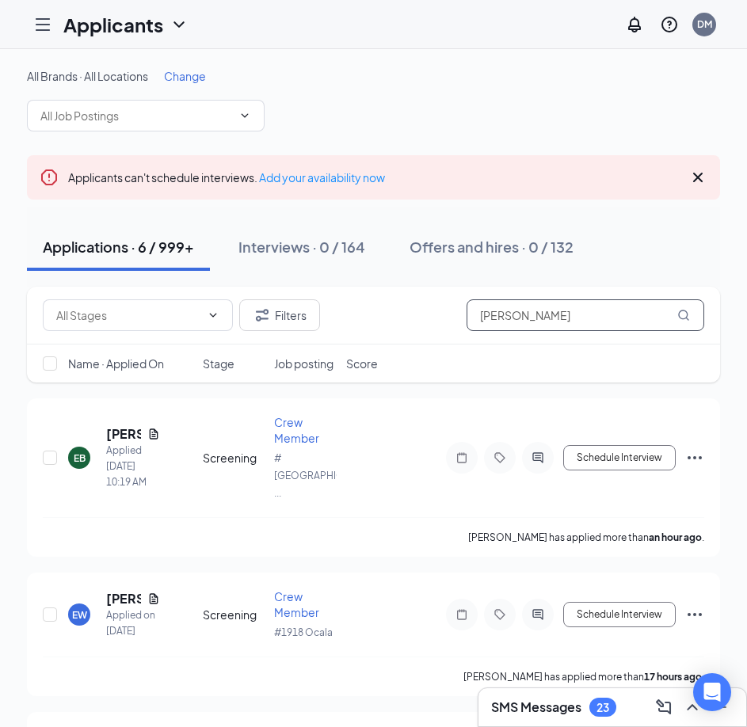
type input "elijah"
click at [199, 74] on span "Change" at bounding box center [185, 76] width 42 height 14
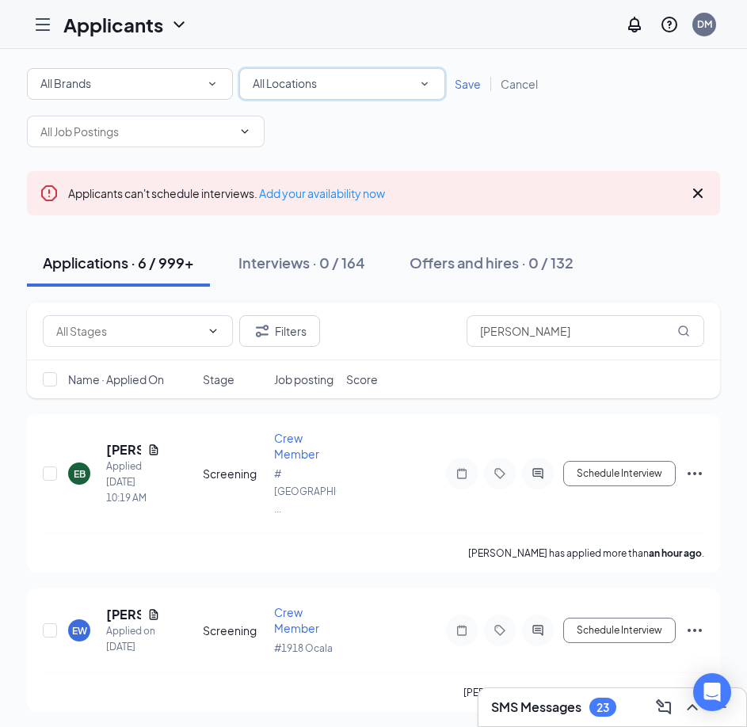
click at [317, 84] on span "All Locations" at bounding box center [285, 83] width 64 height 14
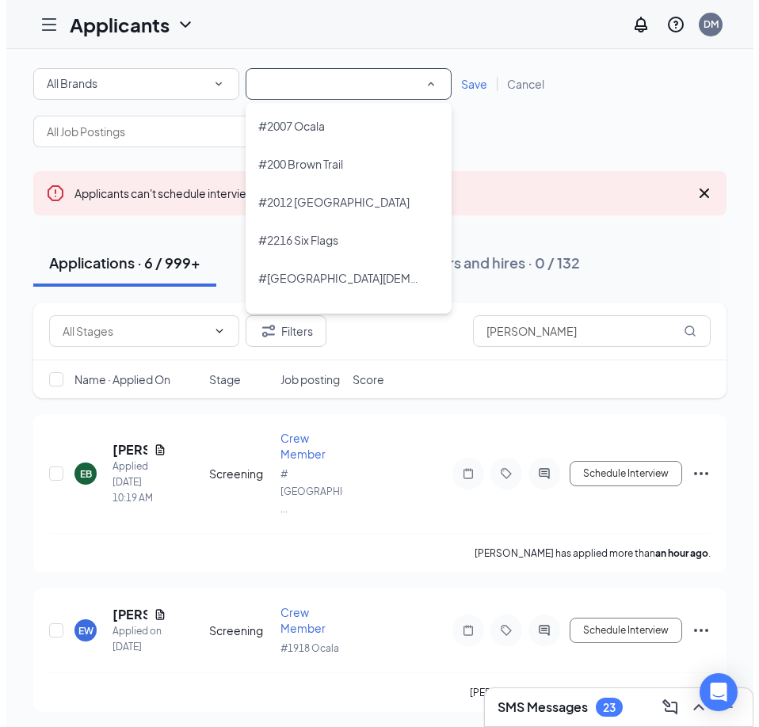
scroll to position [1109, 0]
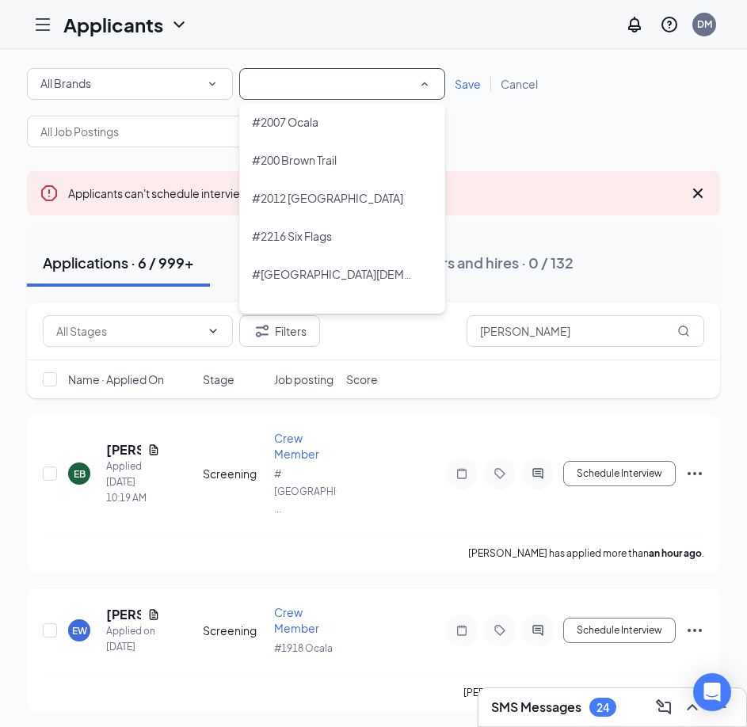
click at [345, 193] on span "#2012 St Augustine" at bounding box center [327, 198] width 151 height 14
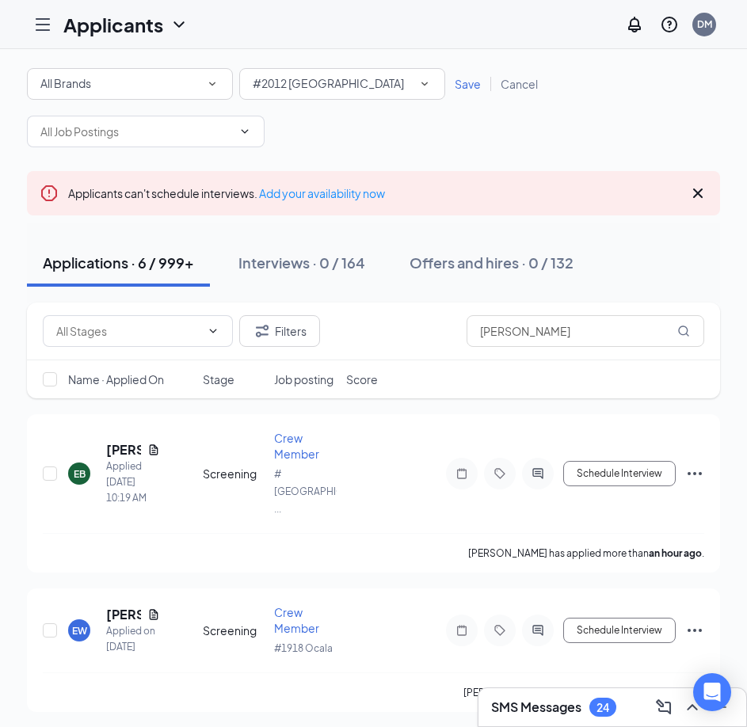
click at [470, 83] on span "Save" at bounding box center [468, 84] width 26 height 14
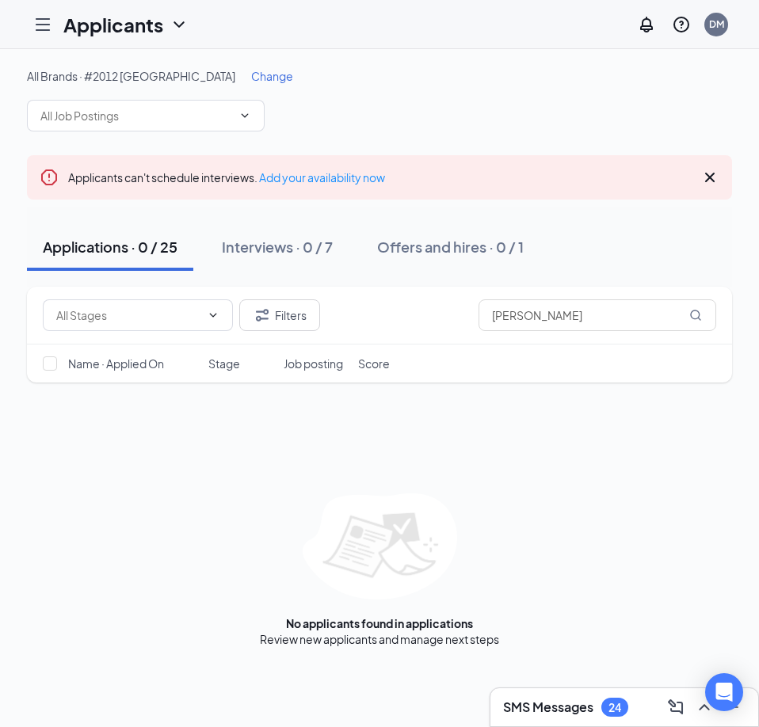
click at [432, 245] on div "Offers and hires · 0 / 1" at bounding box center [450, 247] width 146 height 20
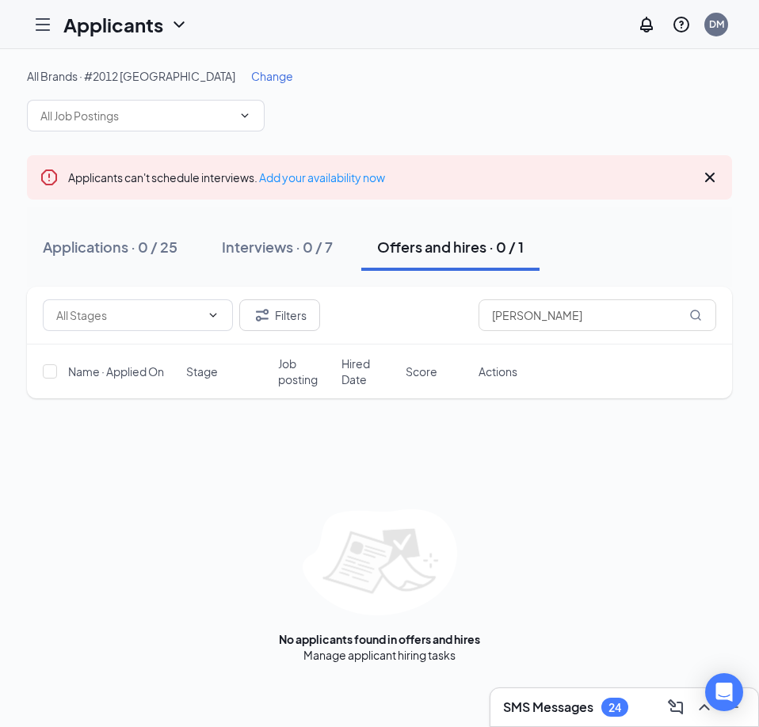
click at [257, 249] on div "Interviews · 0 / 7" at bounding box center [277, 247] width 111 height 20
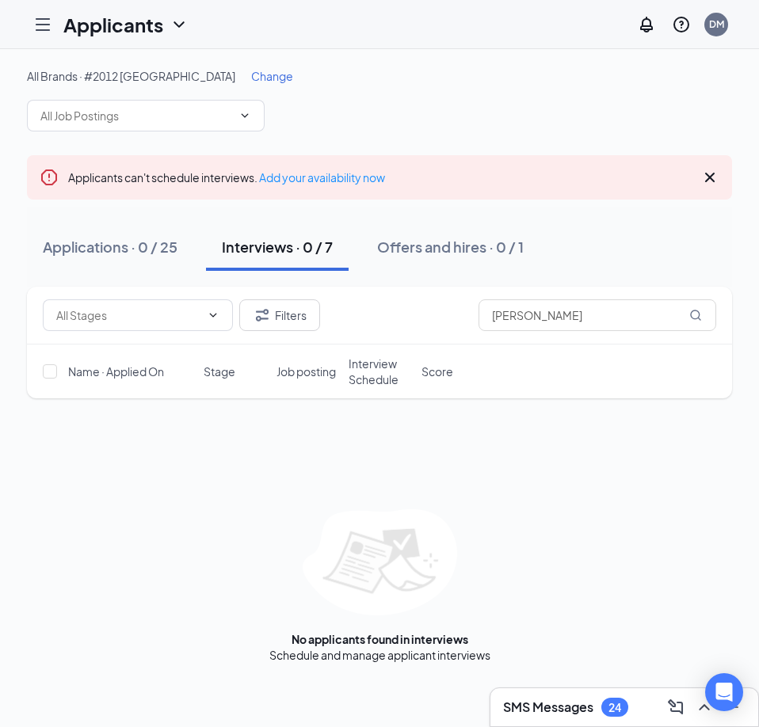
click at [146, 247] on div "Applications · 0 / 25" at bounding box center [110, 247] width 135 height 20
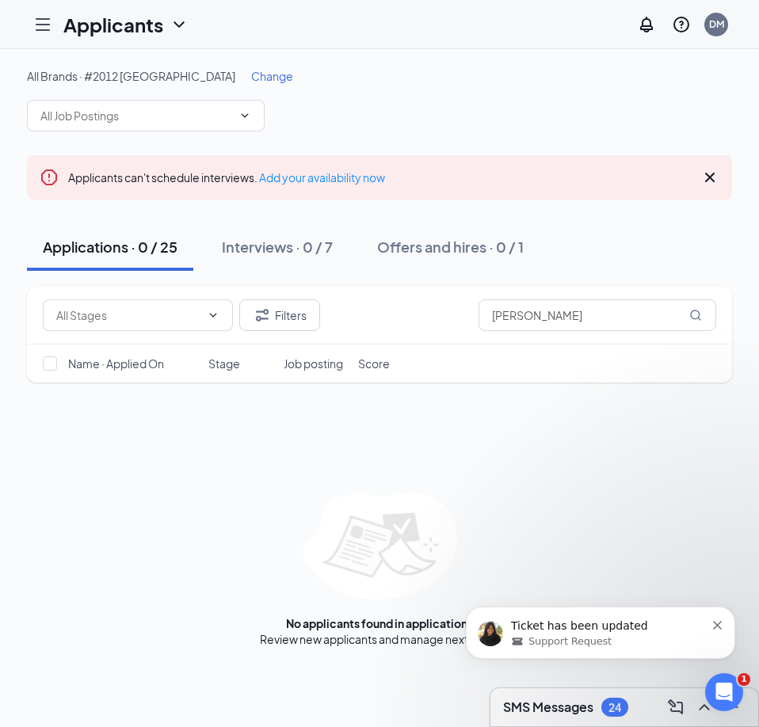
click at [632, 635] on div "Support Request" at bounding box center [608, 641] width 194 height 14
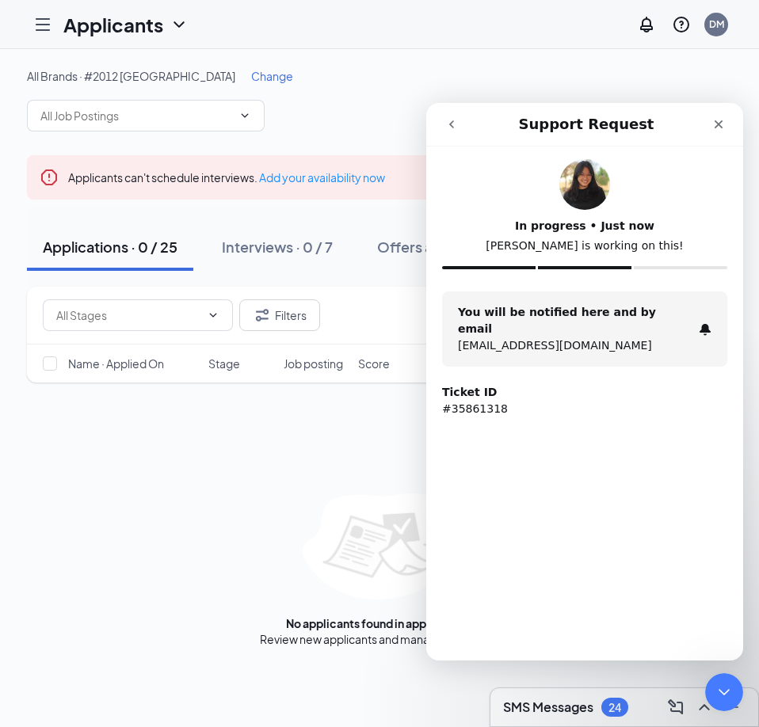
click at [448, 124] on icon "go back" at bounding box center [451, 124] width 13 height 13
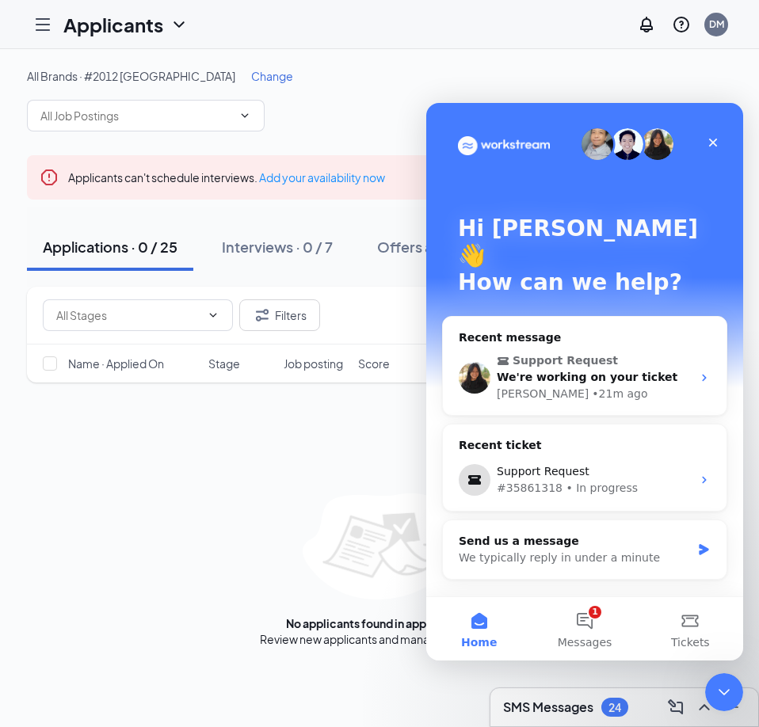
click at [710, 139] on icon "Close" at bounding box center [713, 143] width 9 height 9
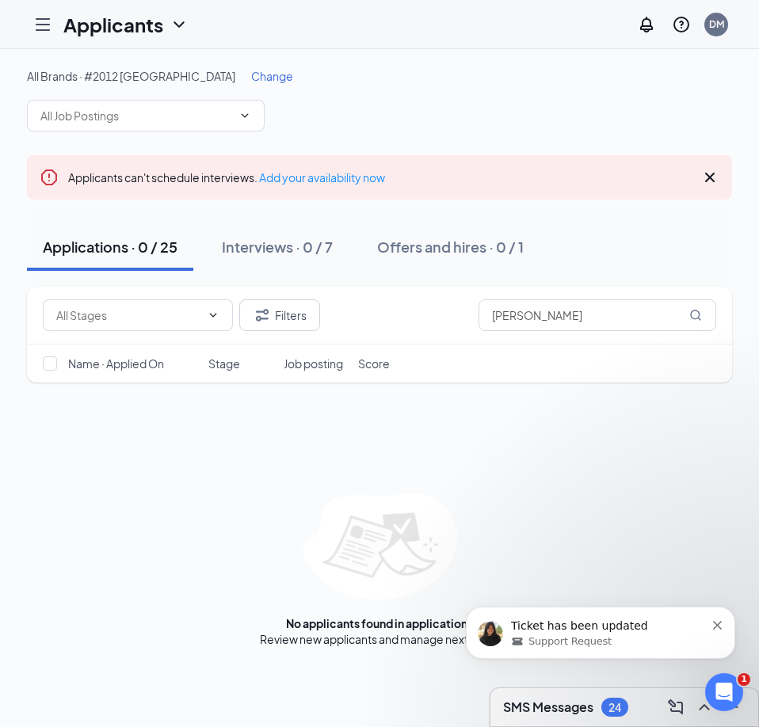
click at [706, 181] on icon "Cross" at bounding box center [710, 178] width 10 height 10
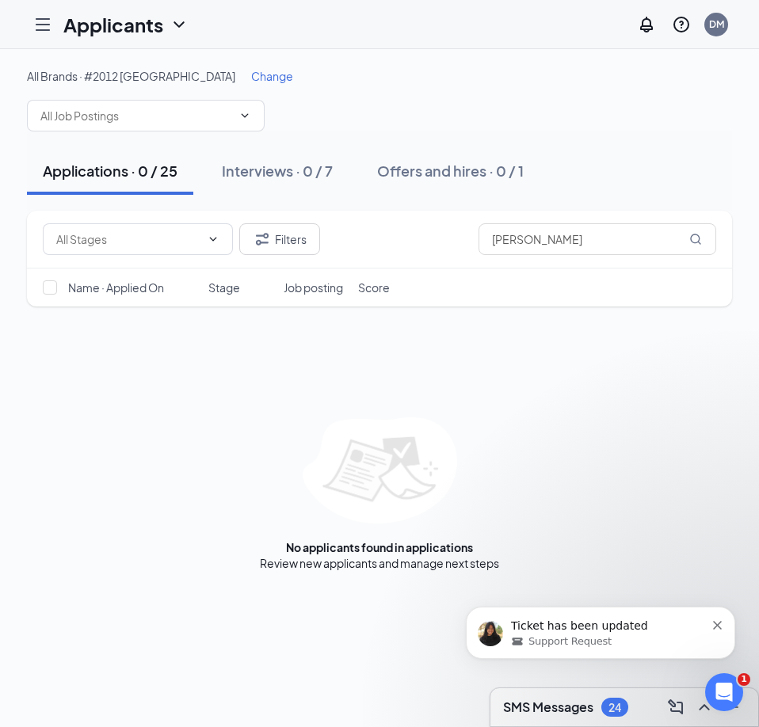
click at [34, 28] on icon "Hamburger" at bounding box center [42, 24] width 19 height 19
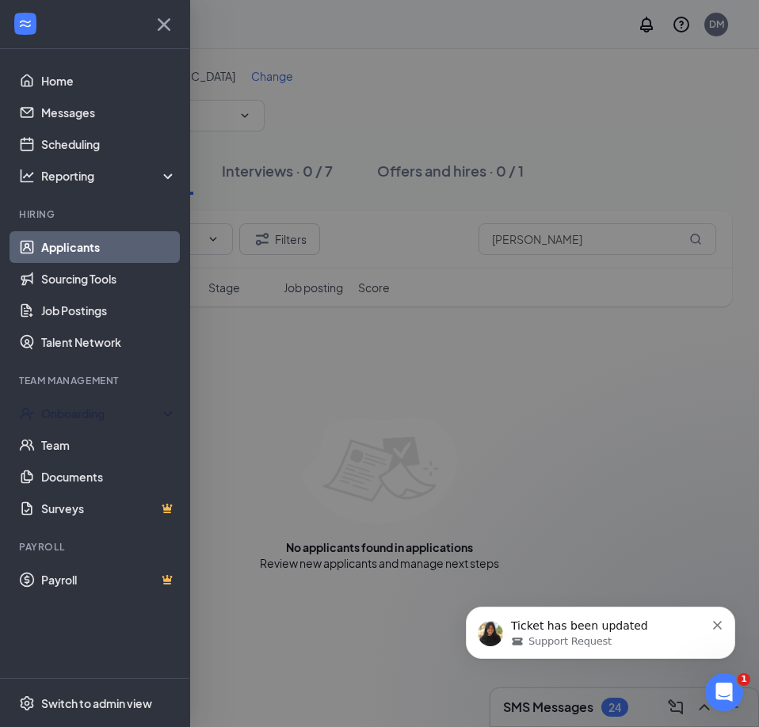
click at [90, 419] on div "Onboarding" at bounding box center [102, 413] width 122 height 16
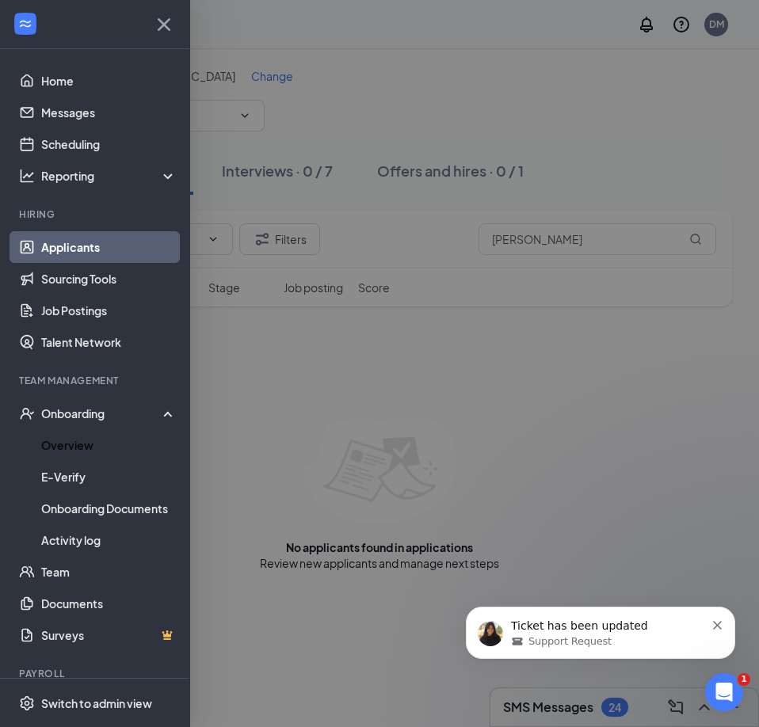
click at [82, 451] on link "Overview" at bounding box center [108, 445] width 135 height 32
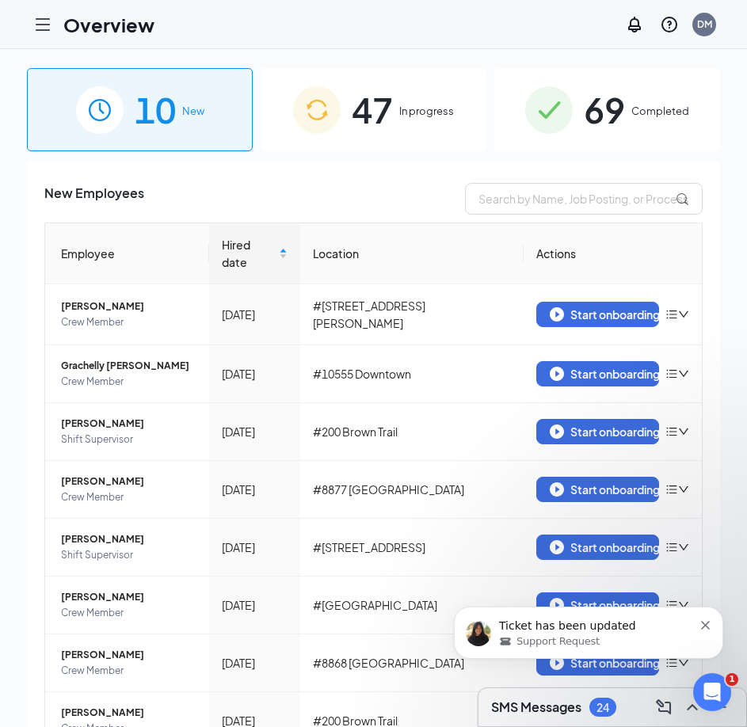
click at [407, 120] on div "47 In progress" at bounding box center [374, 109] width 226 height 83
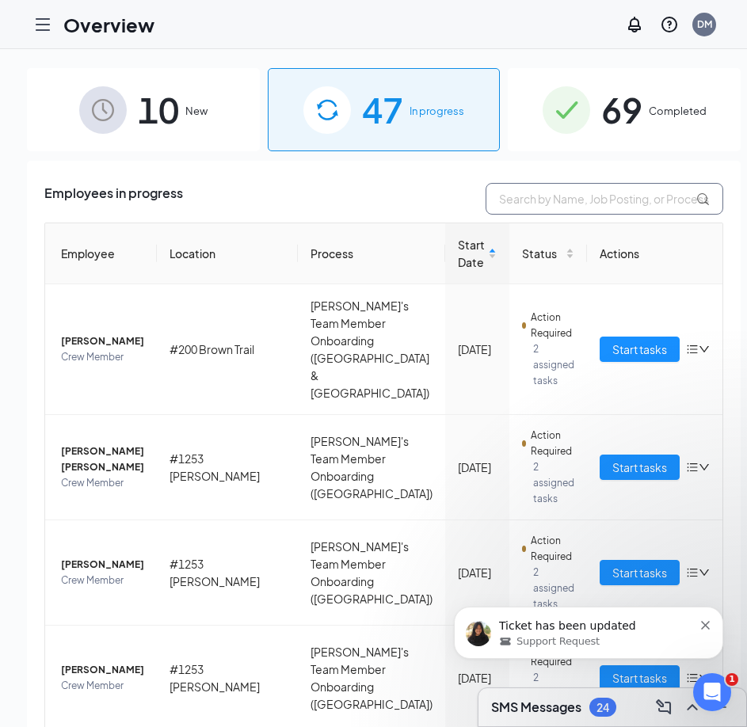
click at [523, 198] on input "text" at bounding box center [604, 199] width 238 height 32
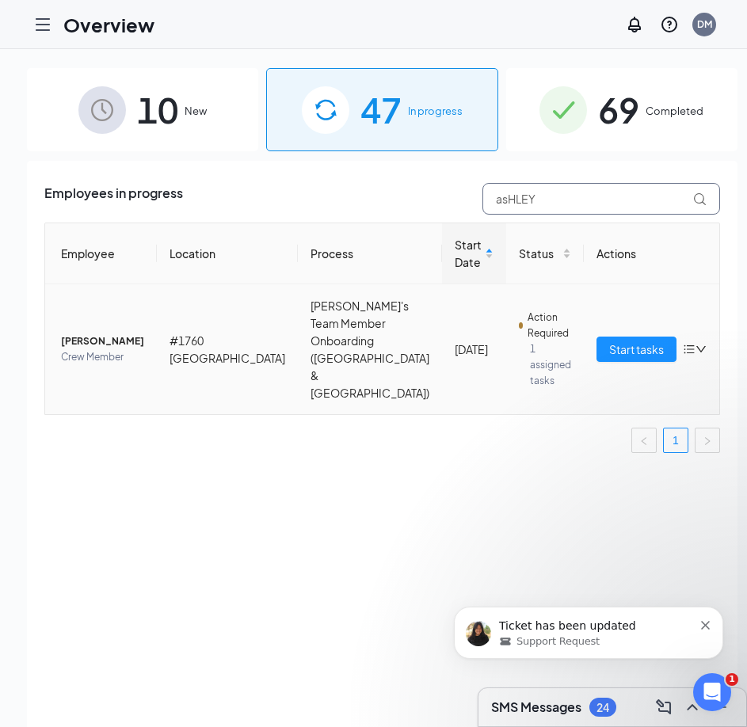
type input "asHLEY"
click at [95, 334] on span "[PERSON_NAME]" at bounding box center [102, 341] width 83 height 16
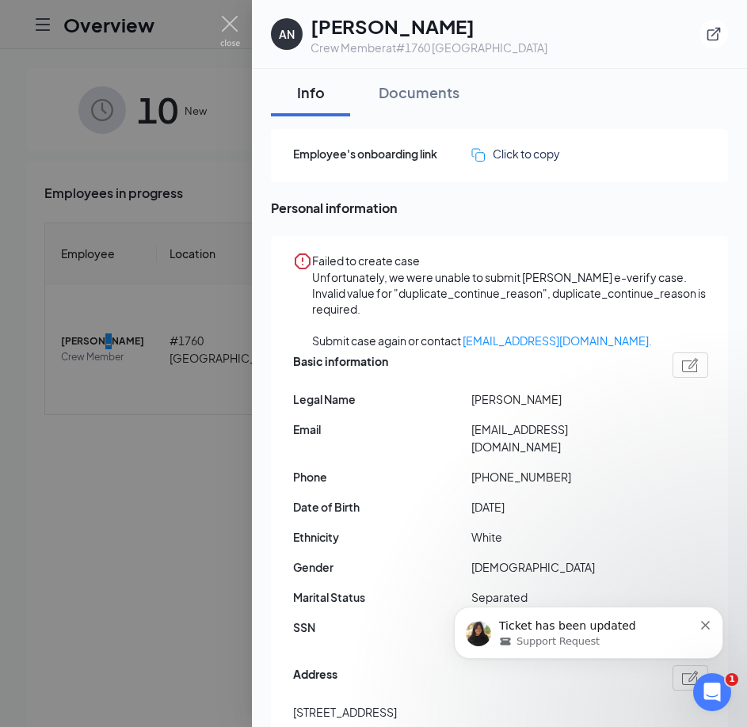
click at [708, 683] on icon "Open Intercom Messenger" at bounding box center [712, 692] width 26 height 26
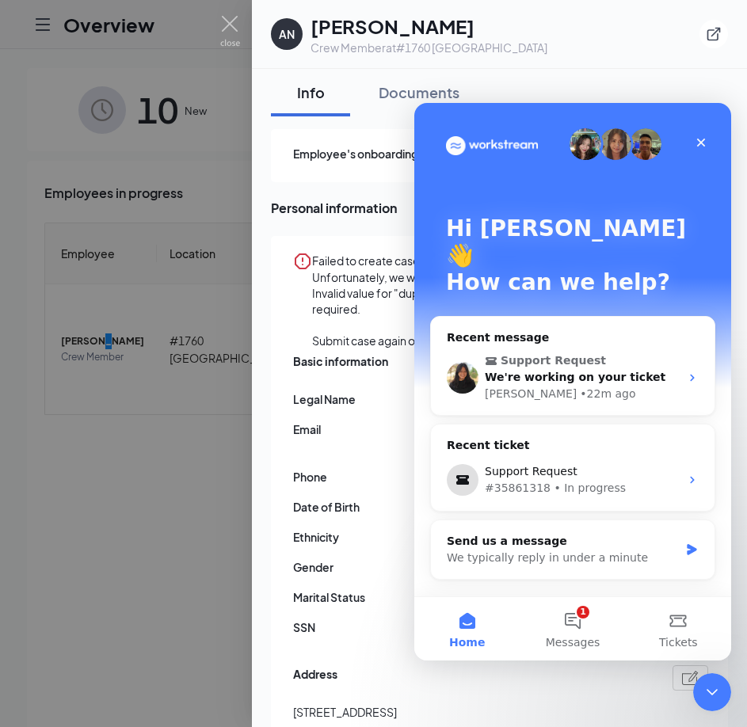
click at [576, 624] on button "1 Messages" at bounding box center [571, 628] width 105 height 63
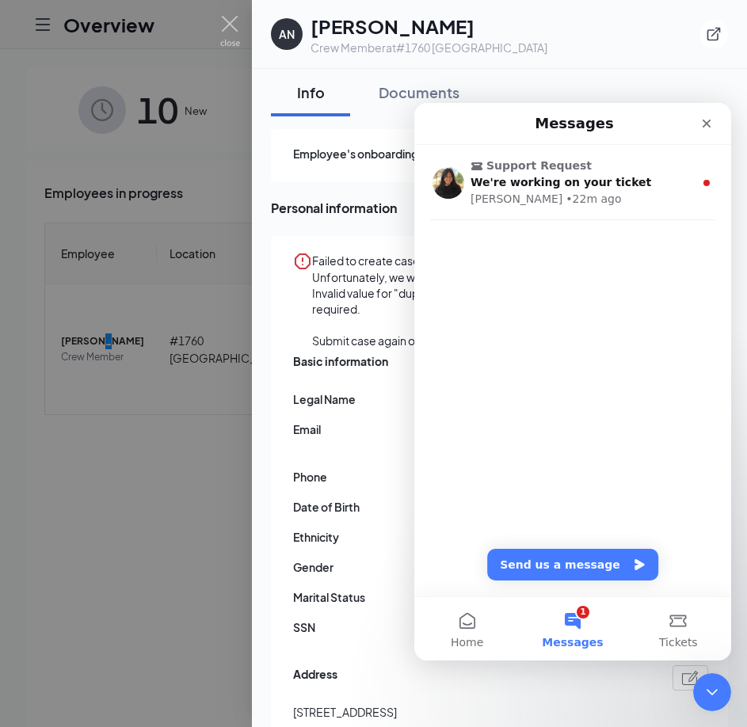
click at [593, 198] on div "Chloe • 22m ago" at bounding box center [581, 199] width 223 height 17
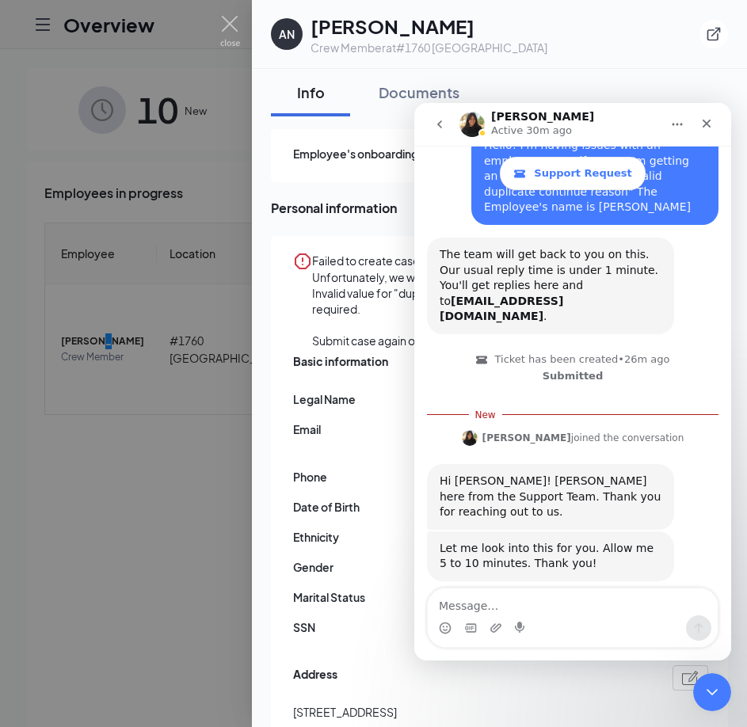
scroll to position [128, 0]
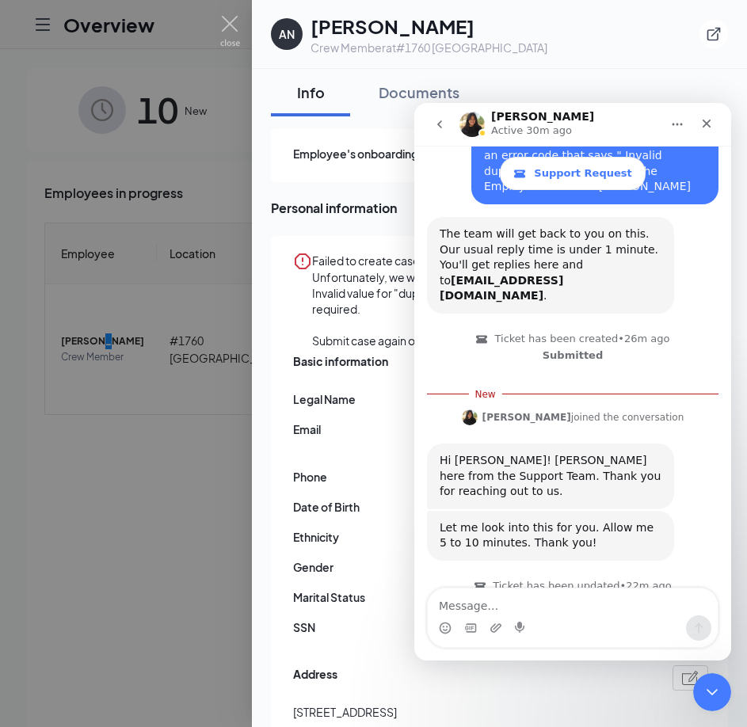
click at [702, 118] on icon "Close" at bounding box center [706, 123] width 13 height 13
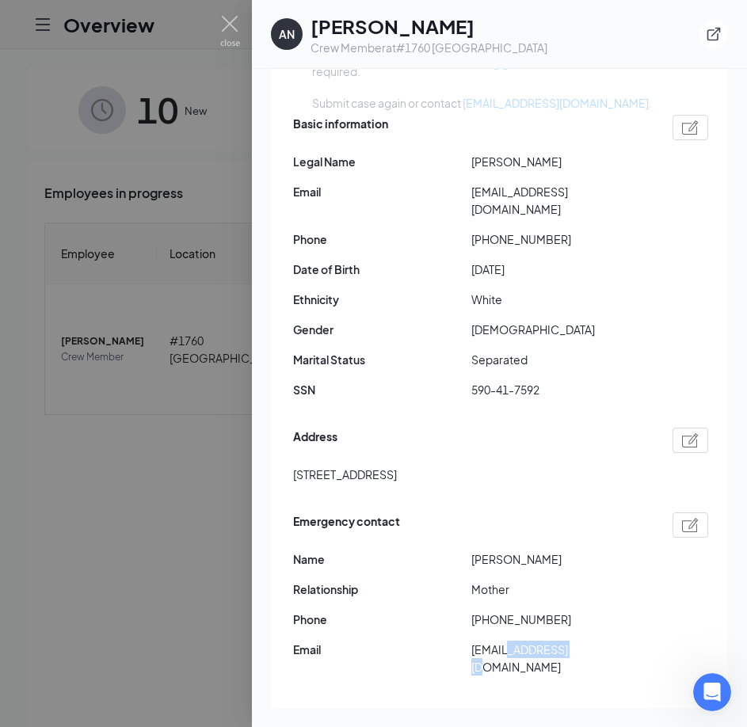
scroll to position [189, 0]
drag, startPoint x: 573, startPoint y: 674, endPoint x: 470, endPoint y: 676, distance: 103.8
click at [470, 675] on div "Email Shalog4@yahoo.com" at bounding box center [500, 658] width 415 height 35
copy div "[EMAIL_ADDRESS][DOMAIN_NAME]"
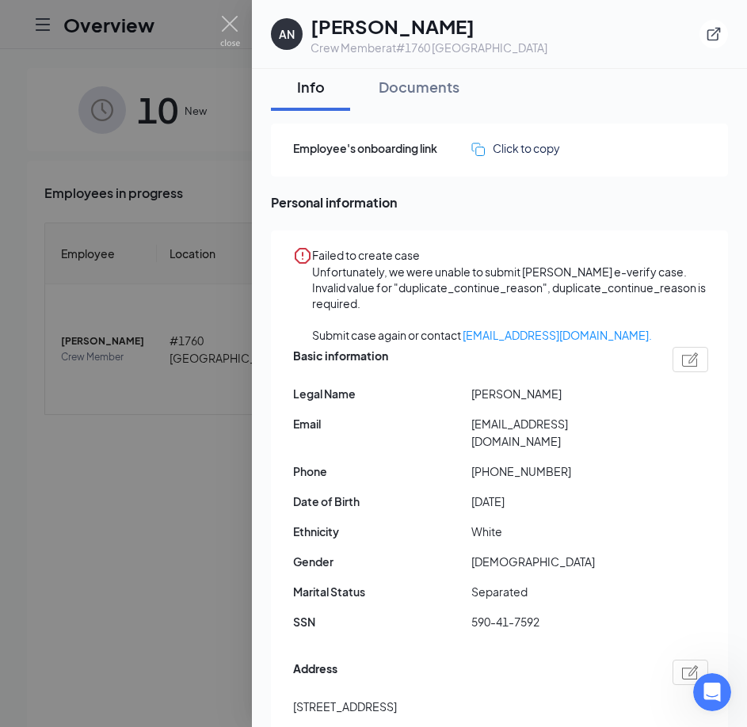
scroll to position [0, 0]
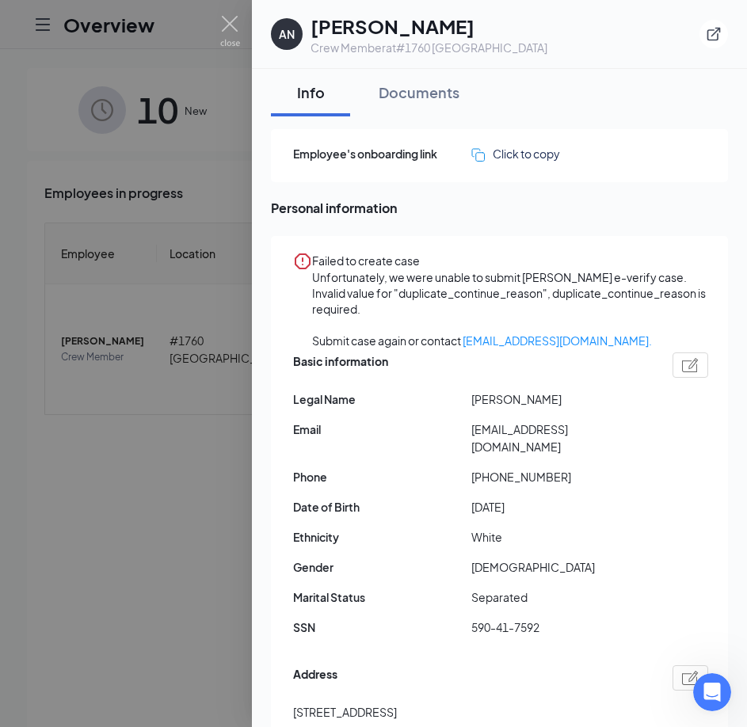
click at [433, 96] on div "Documents" at bounding box center [419, 92] width 81 height 20
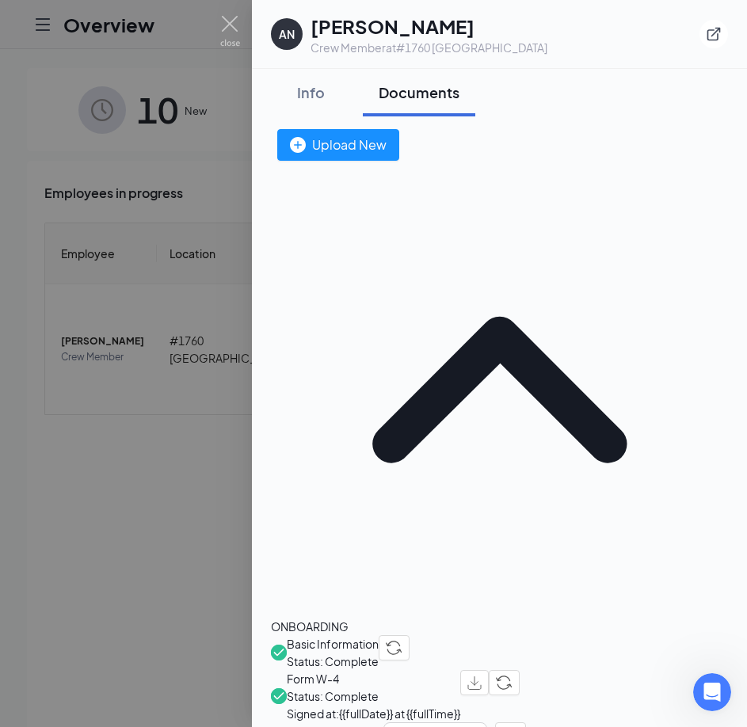
click at [318, 93] on div "Info" at bounding box center [311, 92] width 48 height 20
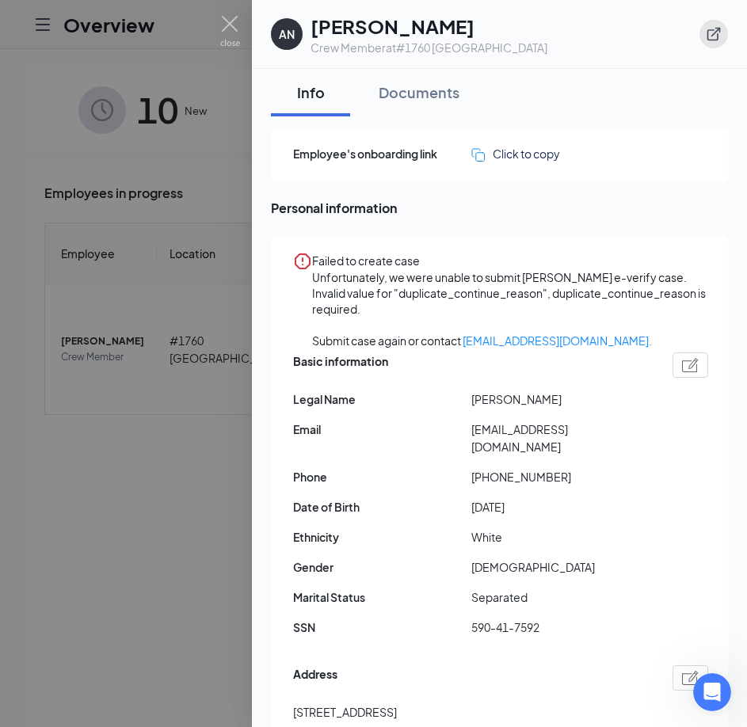
click at [711, 32] on icon "ExternalLink" at bounding box center [714, 34] width 16 height 16
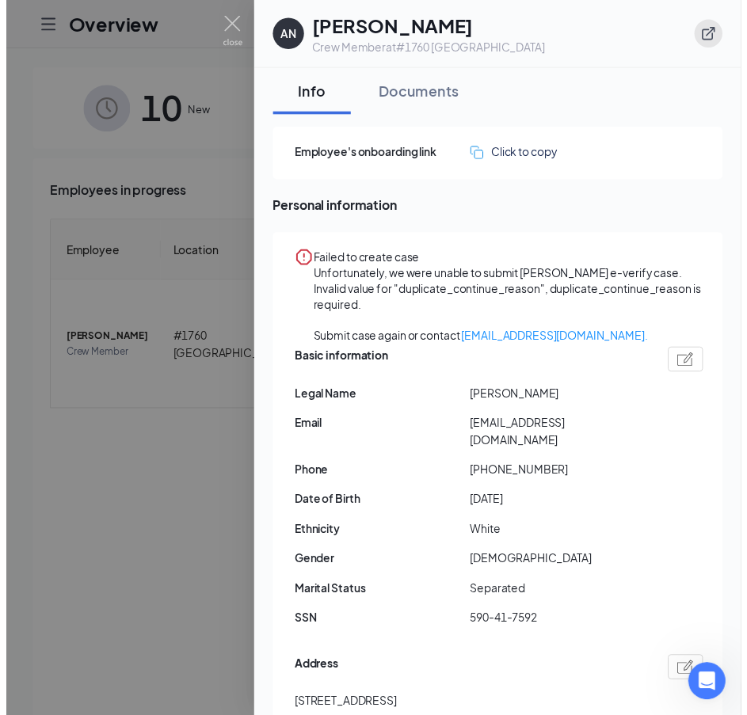
scroll to position [445, 0]
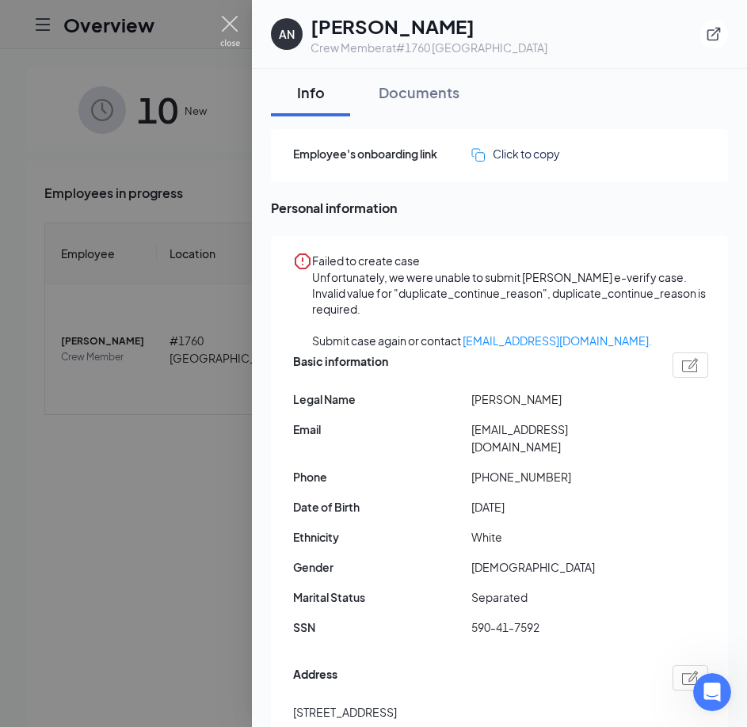
click at [231, 23] on img at bounding box center [230, 31] width 20 height 31
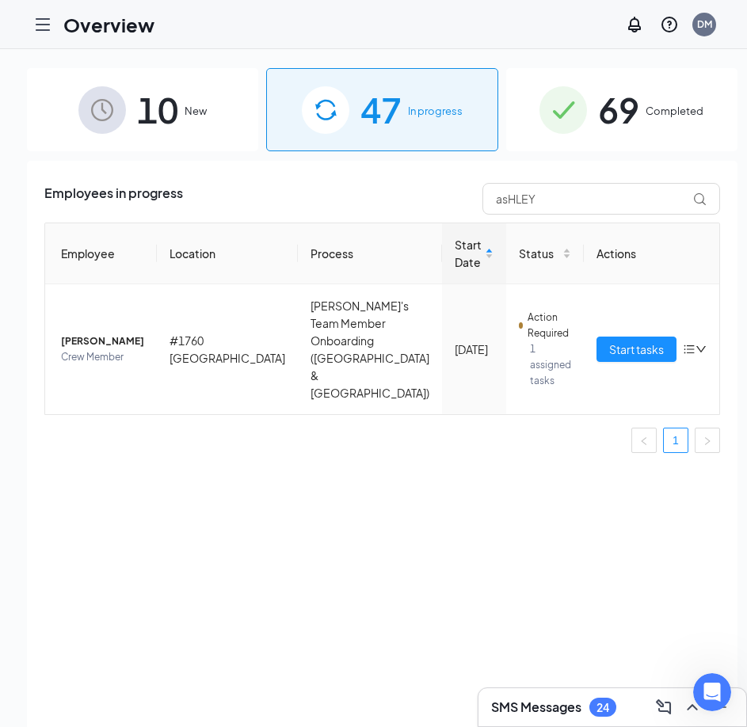
click at [612, 120] on span "69" at bounding box center [618, 109] width 41 height 55
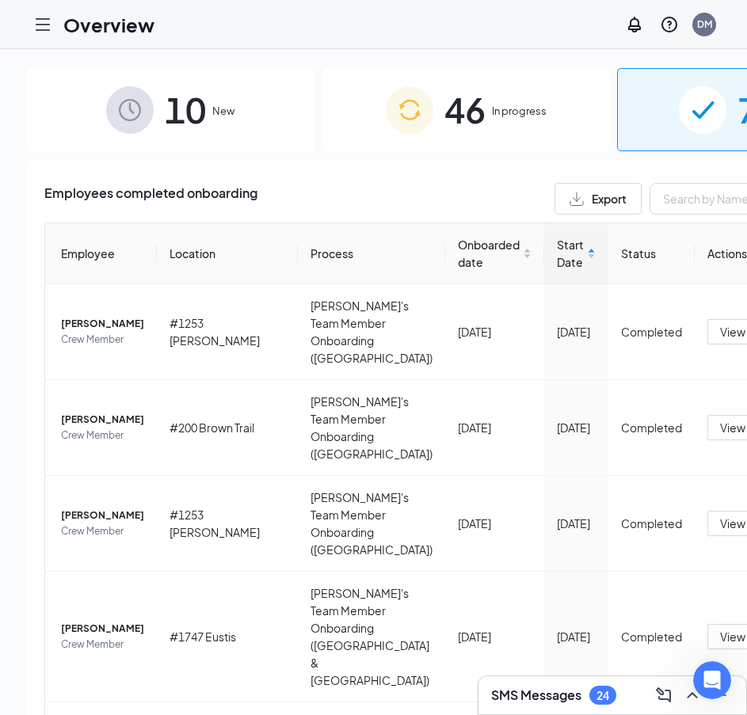
click at [386, 116] on img at bounding box center [410, 110] width 48 height 48
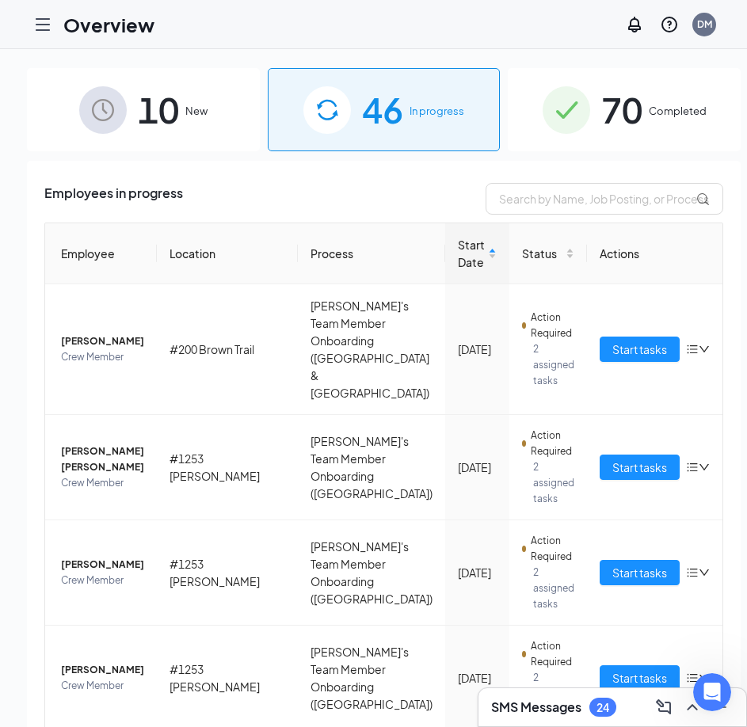
click at [552, 126] on img at bounding box center [566, 110] width 48 height 48
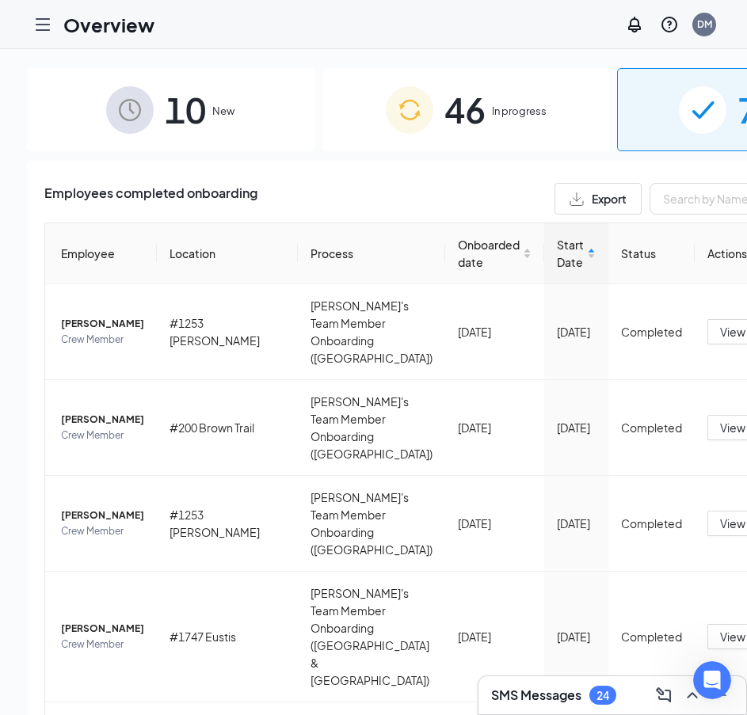
click at [554, 197] on button "Export" at bounding box center [597, 199] width 87 height 32
click at [569, 203] on img "button" at bounding box center [576, 198] width 14 height 13
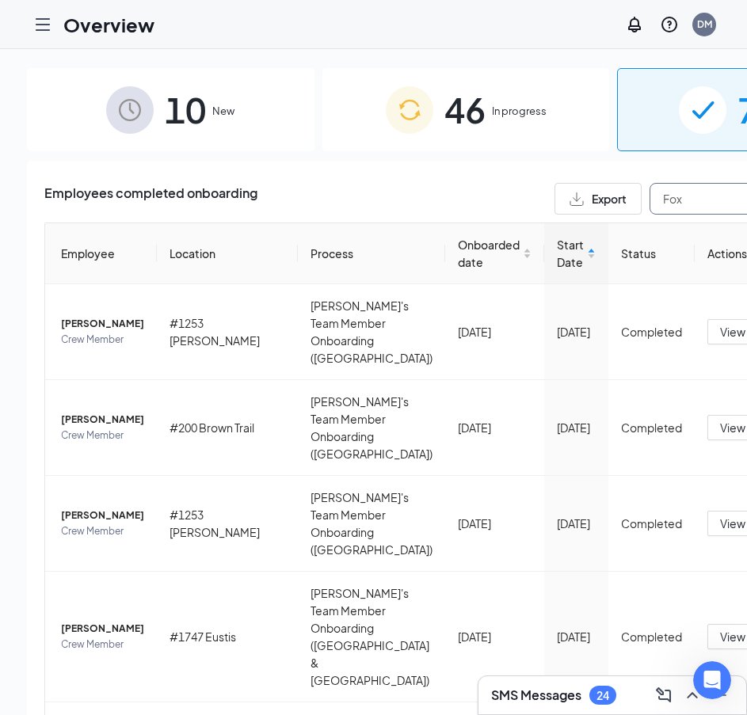
type input "Fox"
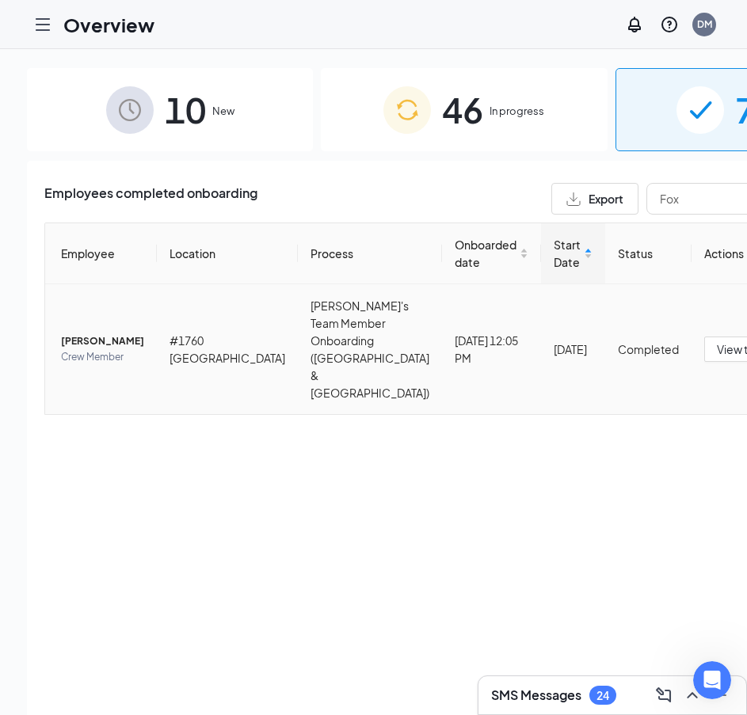
click at [97, 333] on span "[PERSON_NAME]" at bounding box center [102, 341] width 83 height 16
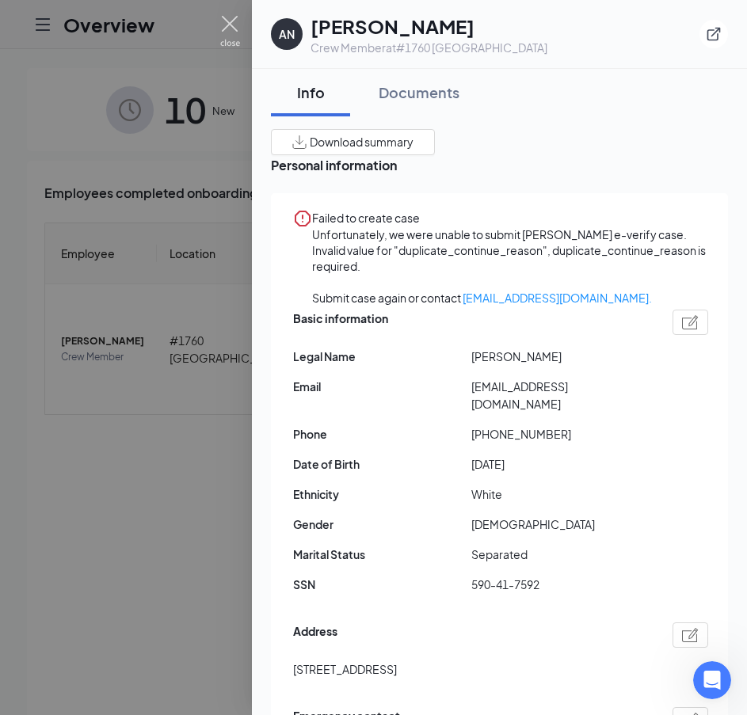
click at [234, 22] on img at bounding box center [230, 31] width 20 height 31
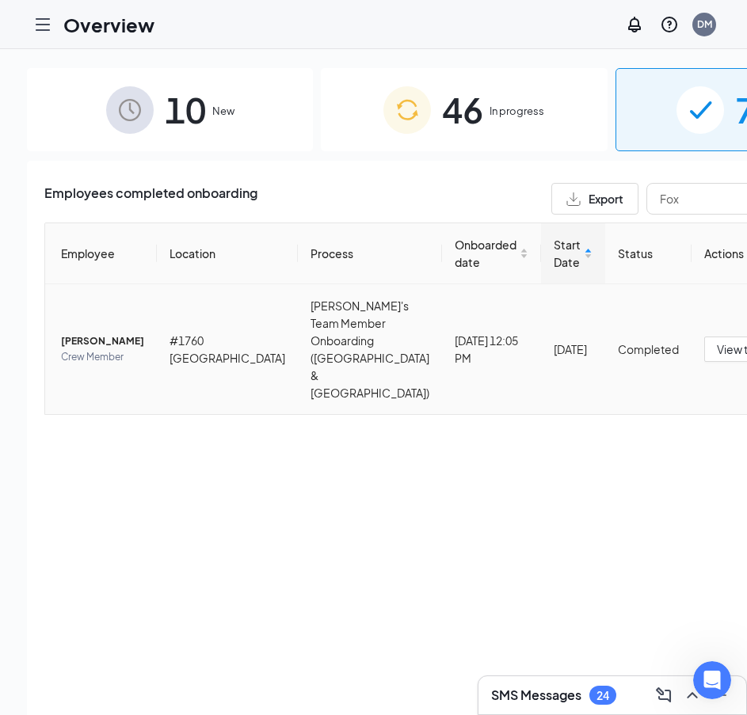
click at [74, 333] on span "[PERSON_NAME]" at bounding box center [102, 341] width 83 height 16
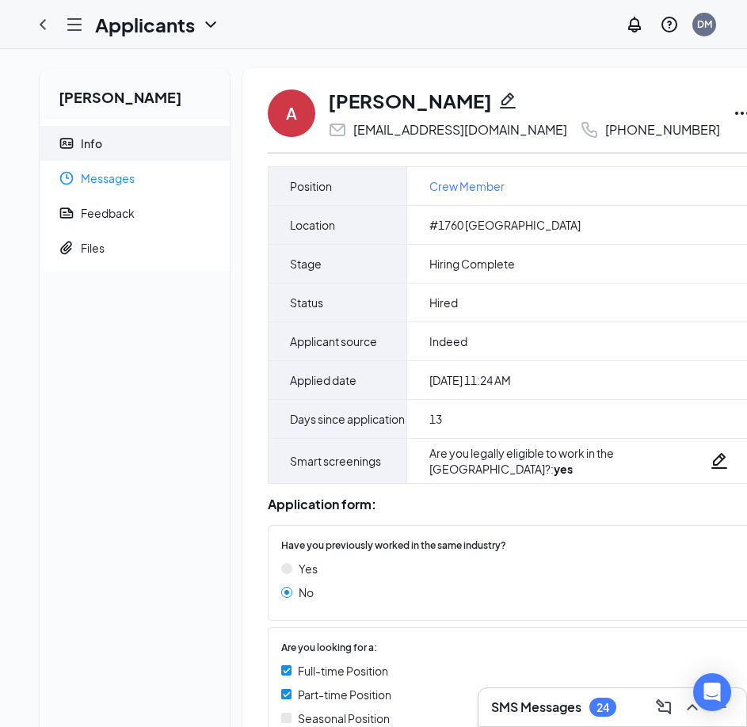
click at [128, 183] on span "Messages" at bounding box center [149, 178] width 136 height 35
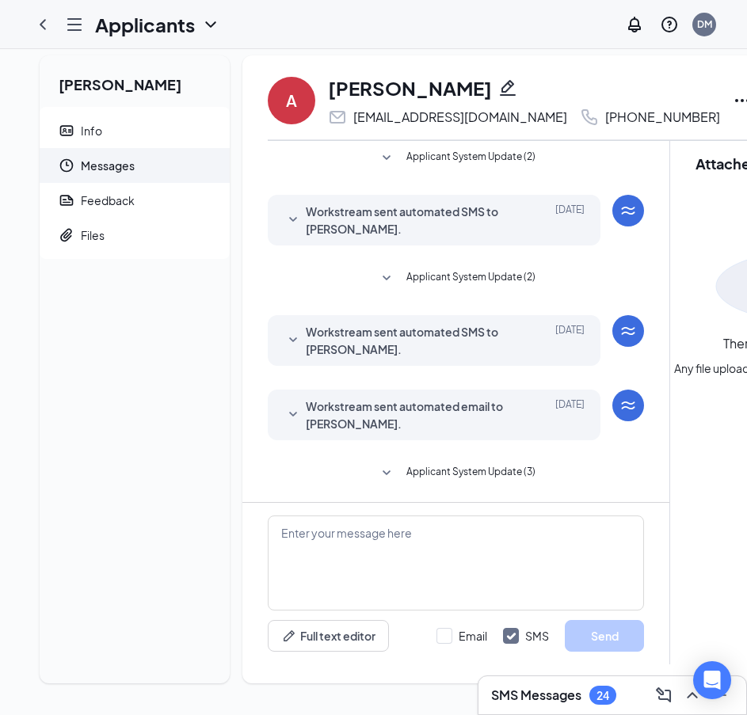
scroll to position [25, 0]
click at [115, 197] on span "Feedback" at bounding box center [149, 200] width 136 height 35
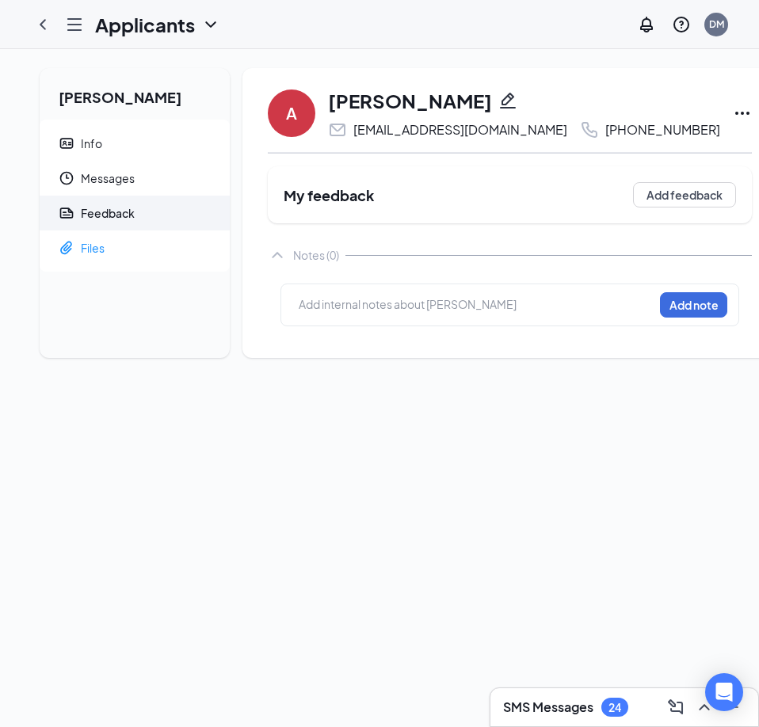
click at [147, 253] on span "Files" at bounding box center [149, 247] width 136 height 35
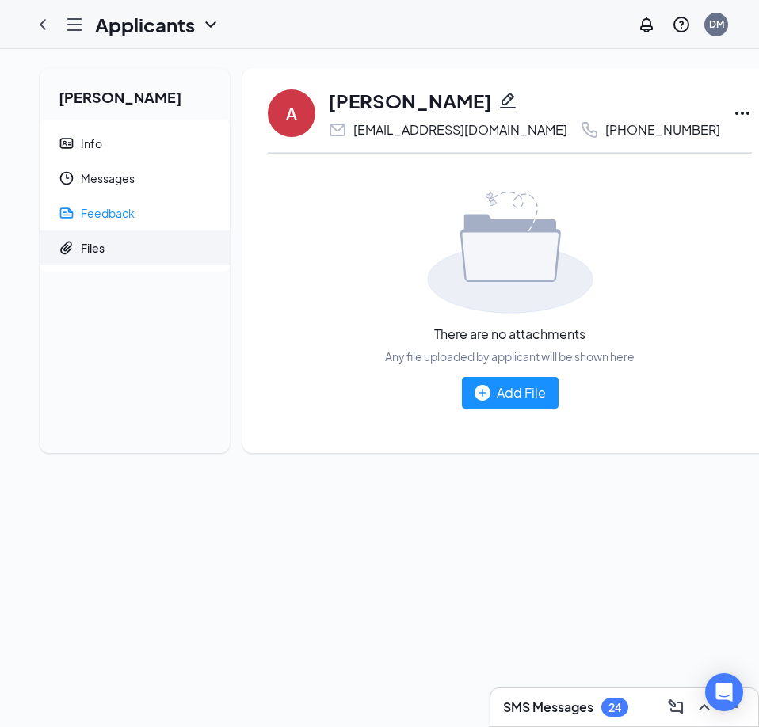
click at [118, 223] on span "Feedback" at bounding box center [149, 213] width 136 height 35
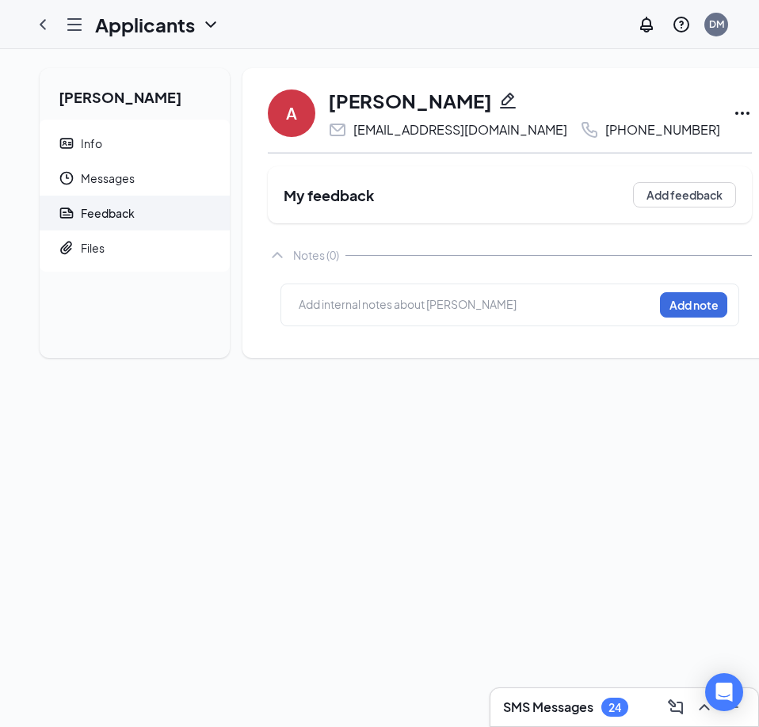
click at [48, 29] on icon "ChevronLeft" at bounding box center [42, 24] width 19 height 19
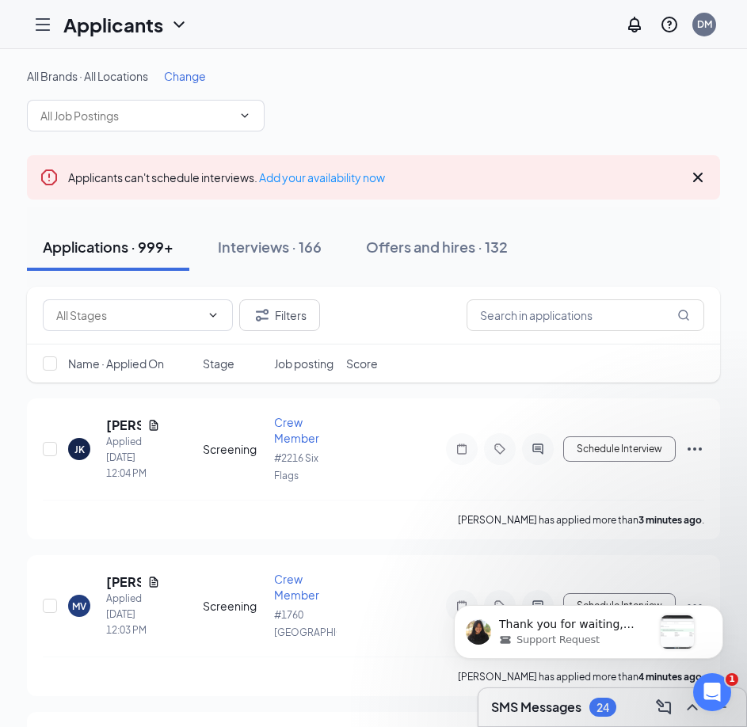
click at [695, 179] on icon "Cross" at bounding box center [698, 178] width 10 height 10
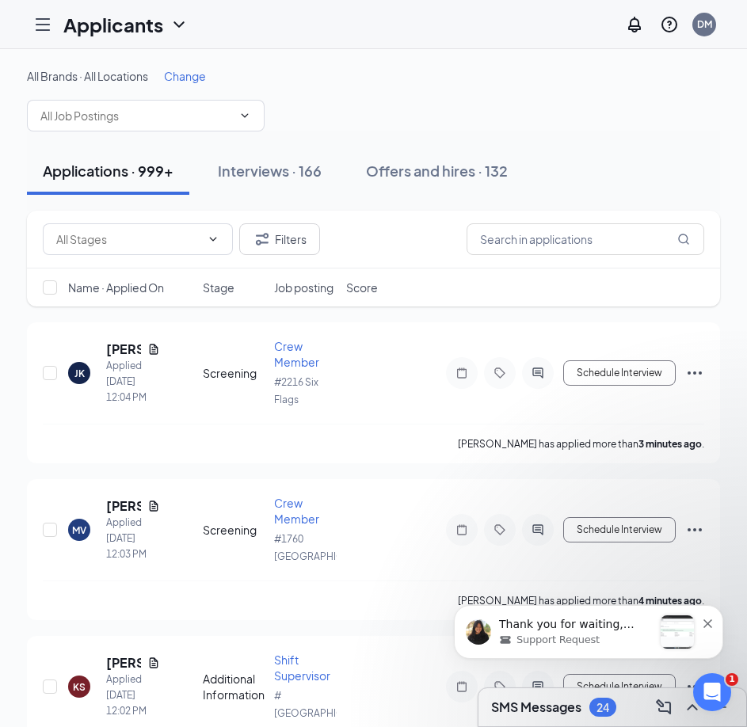
click at [628, 635] on div "Support Request" at bounding box center [576, 640] width 154 height 14
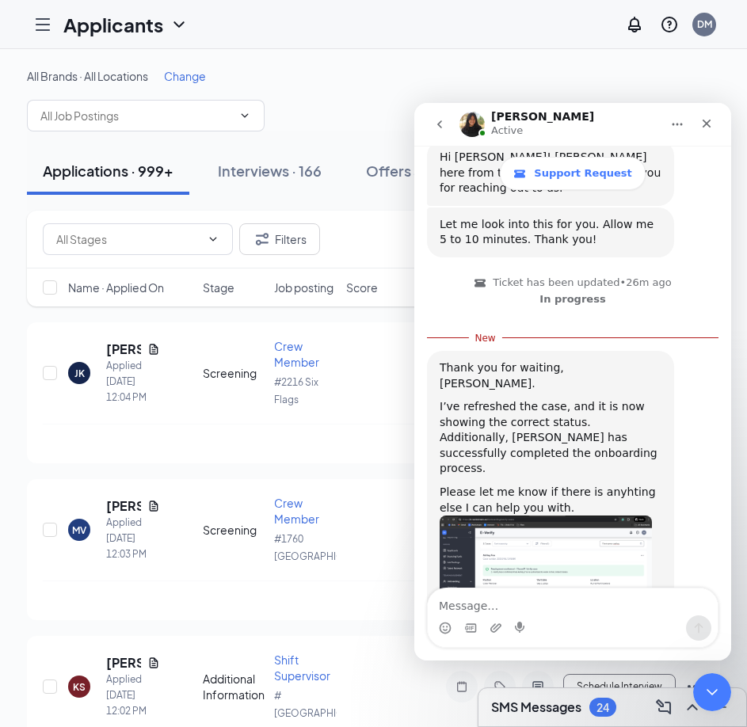
scroll to position [424, 0]
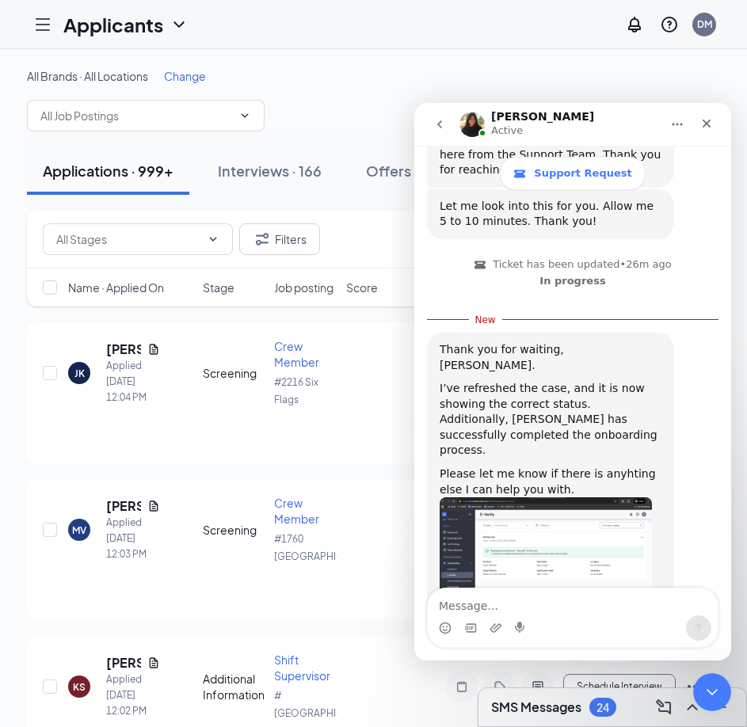
click at [537, 600] on textarea "Message…" at bounding box center [573, 601] width 290 height 27
type textarea "t"
click at [537, 600] on textarea "Thank you Chloe!" at bounding box center [573, 601] width 290 height 27
type textarea "Thank you Chloe!"
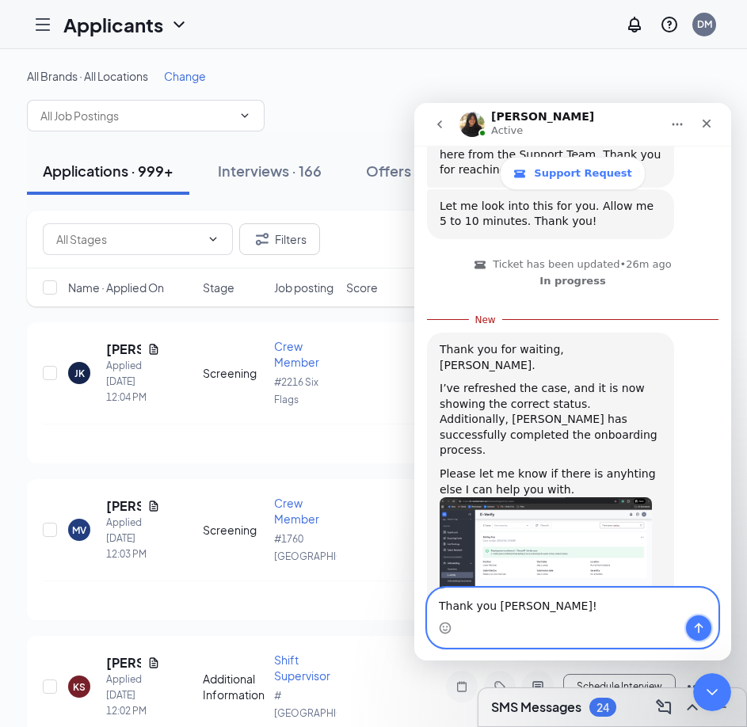
click at [698, 628] on icon "Send a message…" at bounding box center [698, 628] width 9 height 10
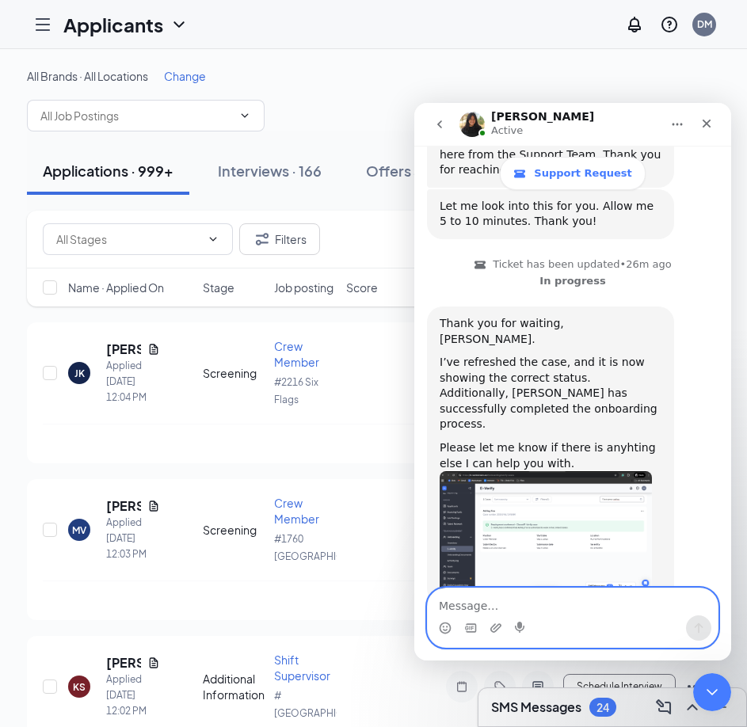
scroll to position [445, 0]
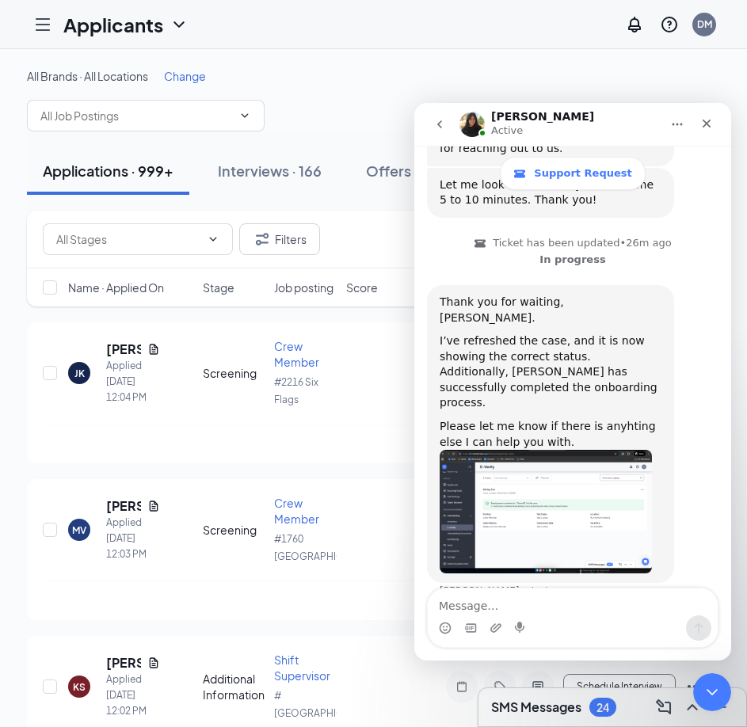
click at [332, 116] on div "All Brands · All Locations Change" at bounding box center [373, 99] width 693 height 63
click at [707, 122] on icon "Close" at bounding box center [706, 124] width 9 height 9
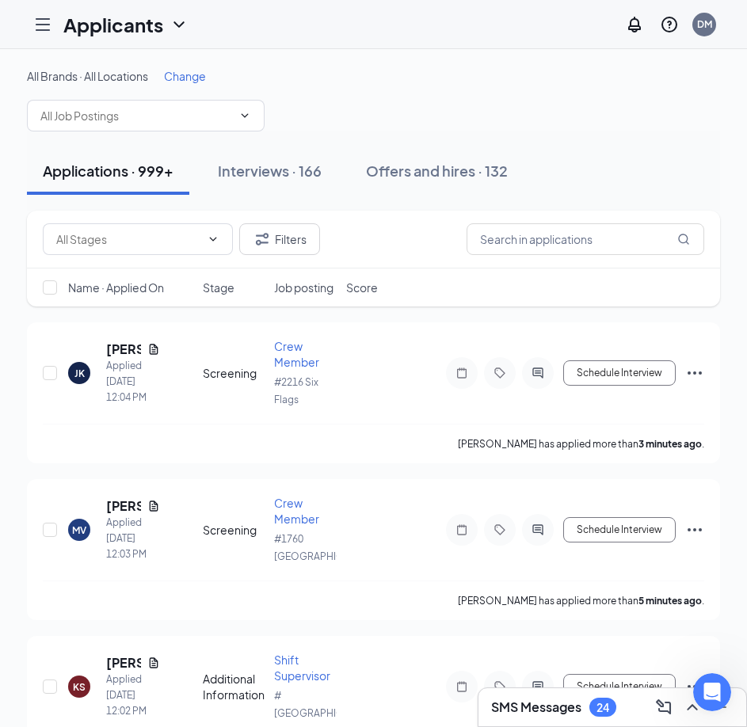
click at [432, 170] on div "Offers and hires · 132" at bounding box center [437, 171] width 142 height 20
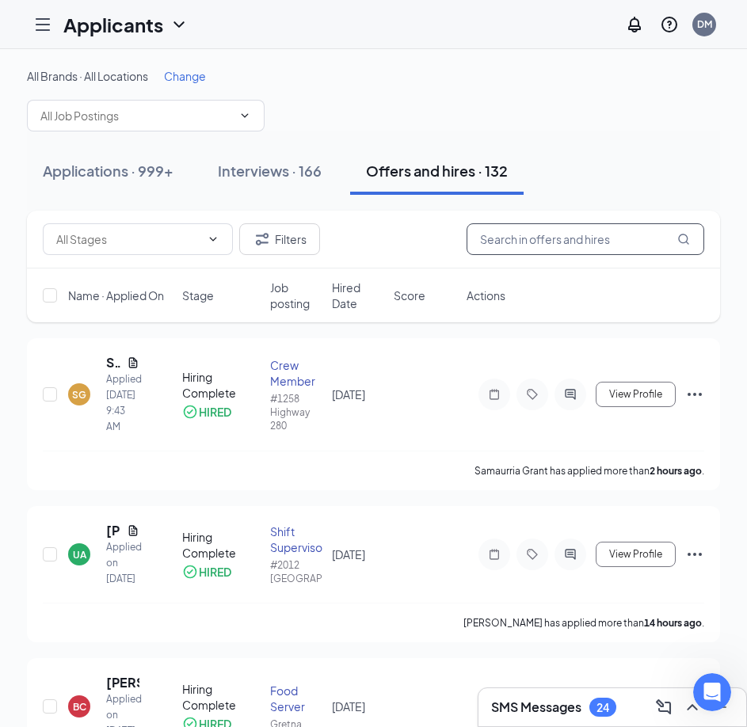
click at [552, 235] on input "text" at bounding box center [585, 239] width 238 height 32
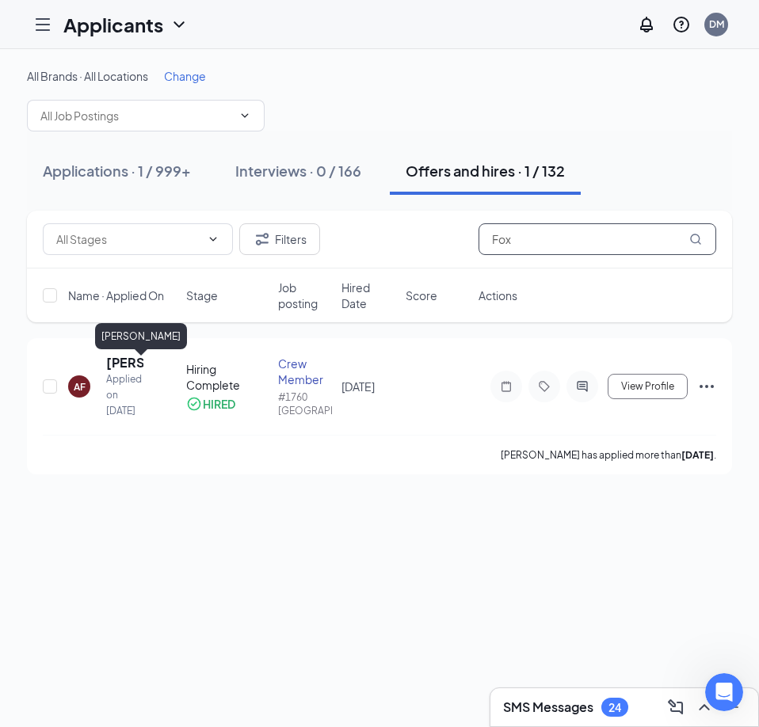
type input "Fox"
click at [125, 367] on h5 "[PERSON_NAME]" at bounding box center [124, 362] width 37 height 17
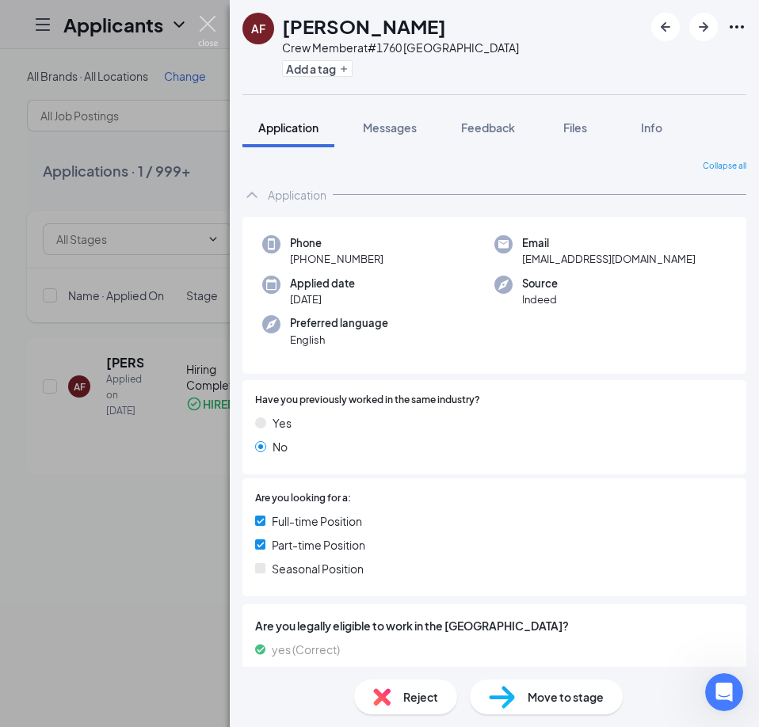
click at [205, 26] on img at bounding box center [208, 31] width 20 height 31
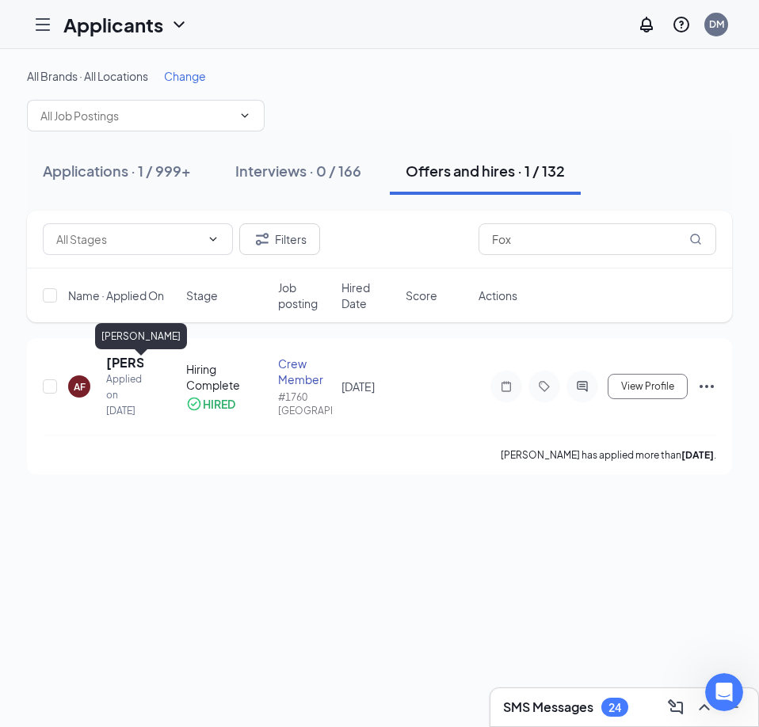
click at [109, 368] on h5 "[PERSON_NAME]" at bounding box center [124, 362] width 37 height 17
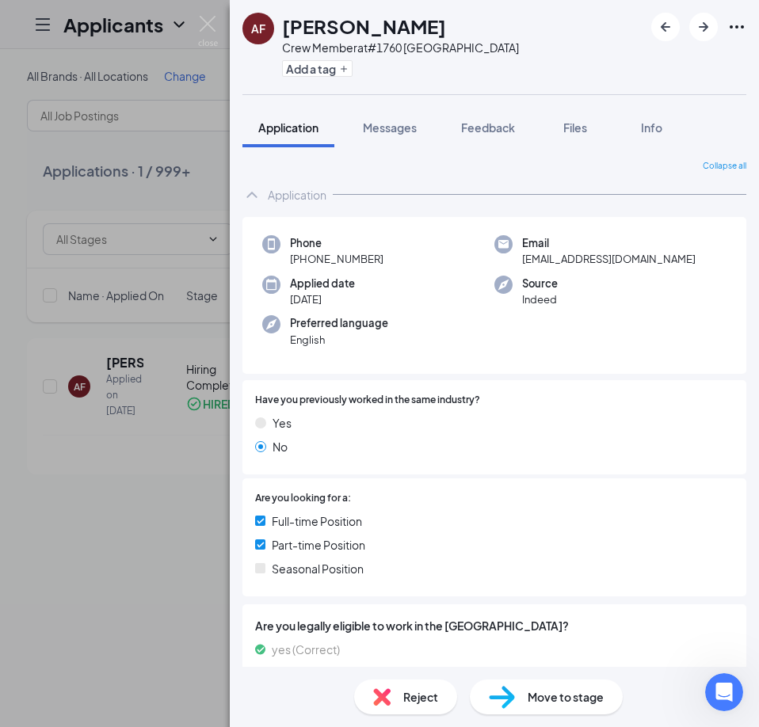
click at [382, 136] on button "Messages" at bounding box center [390, 128] width 86 height 40
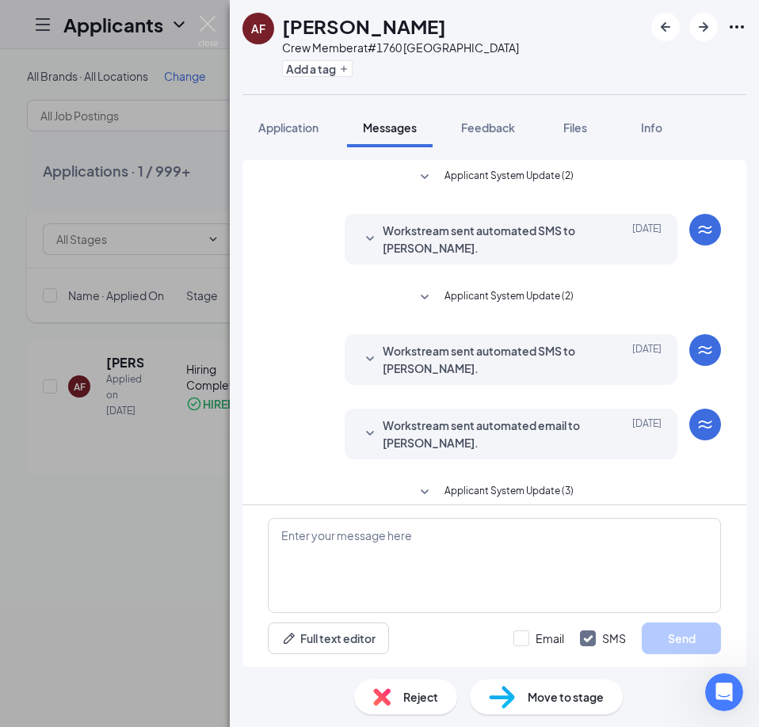
click at [732, 30] on icon "Ellipses" at bounding box center [736, 26] width 19 height 19
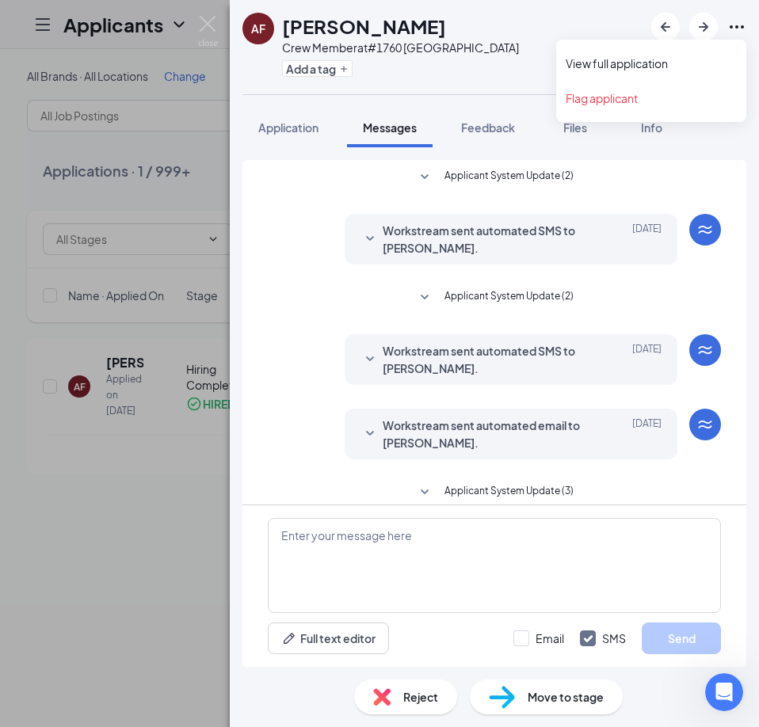
click at [669, 67] on link "View full application" at bounding box center [650, 63] width 171 height 16
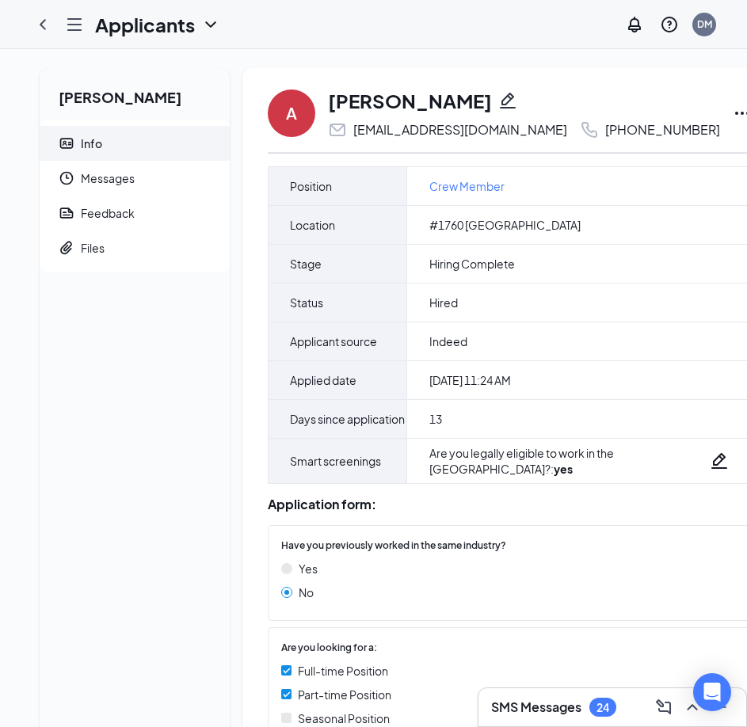
click at [44, 28] on icon "ChevronLeft" at bounding box center [43, 24] width 6 height 10
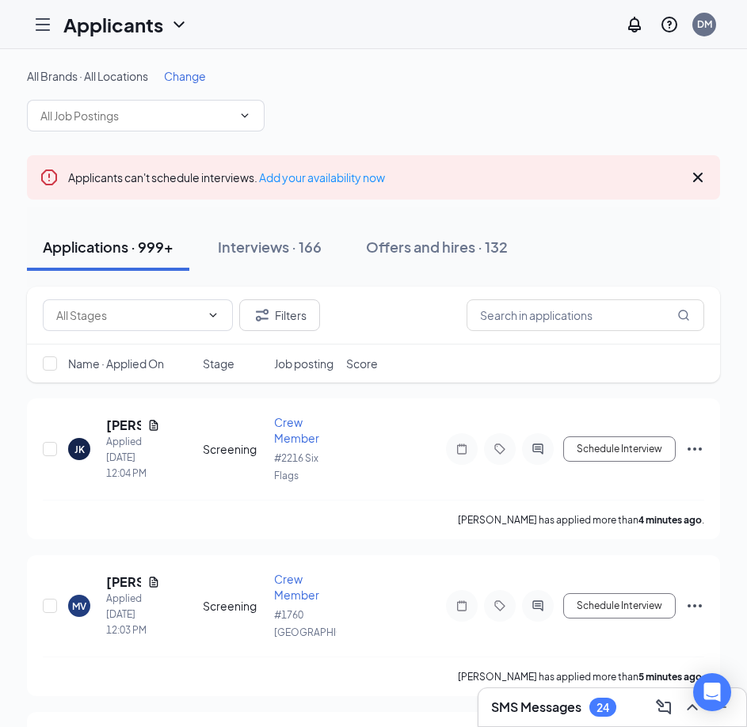
click at [664, 27] on icon "QuestionInfo" at bounding box center [669, 24] width 19 height 19
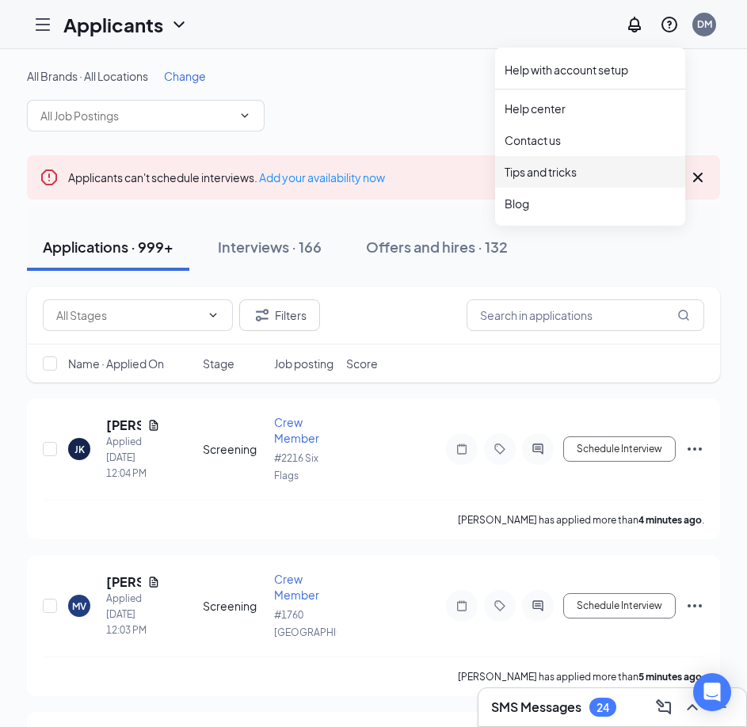
click at [560, 171] on link "Tips and tricks" at bounding box center [589, 172] width 171 height 16
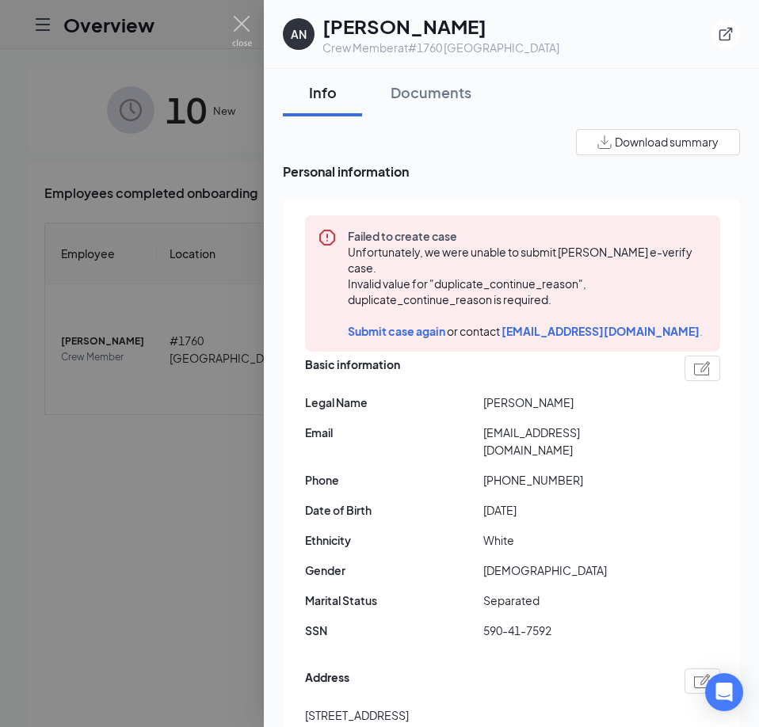
click at [637, 139] on span "Download summary" at bounding box center [666, 142] width 104 height 17
click at [403, 93] on div "Documents" at bounding box center [430, 92] width 81 height 20
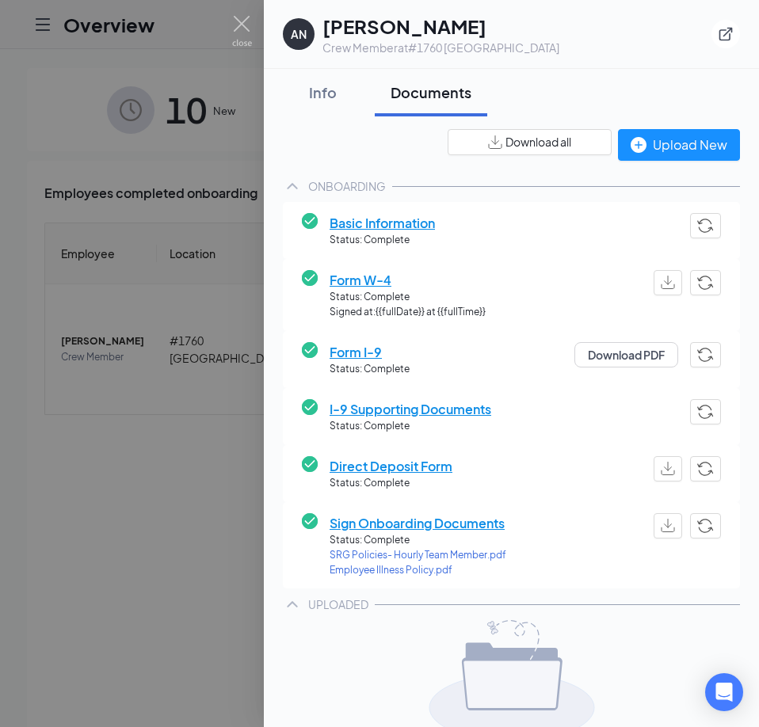
click at [361, 278] on span "Form W-4" at bounding box center [407, 280] width 156 height 20
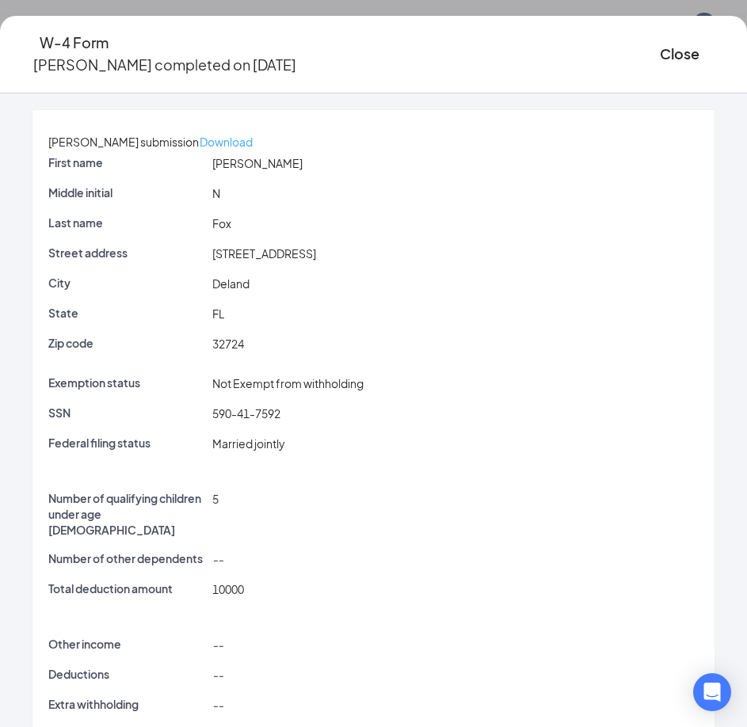
click at [253, 133] on p "Download" at bounding box center [226, 141] width 53 height 17
click at [660, 45] on button "Close" at bounding box center [680, 54] width 40 height 22
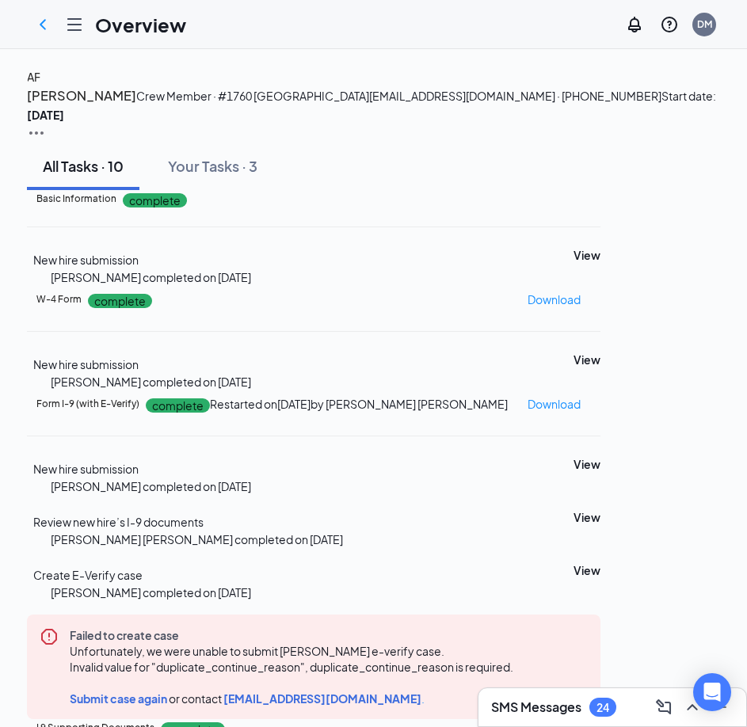
click at [41, 21] on icon "ChevronLeft" at bounding box center [42, 24] width 19 height 19
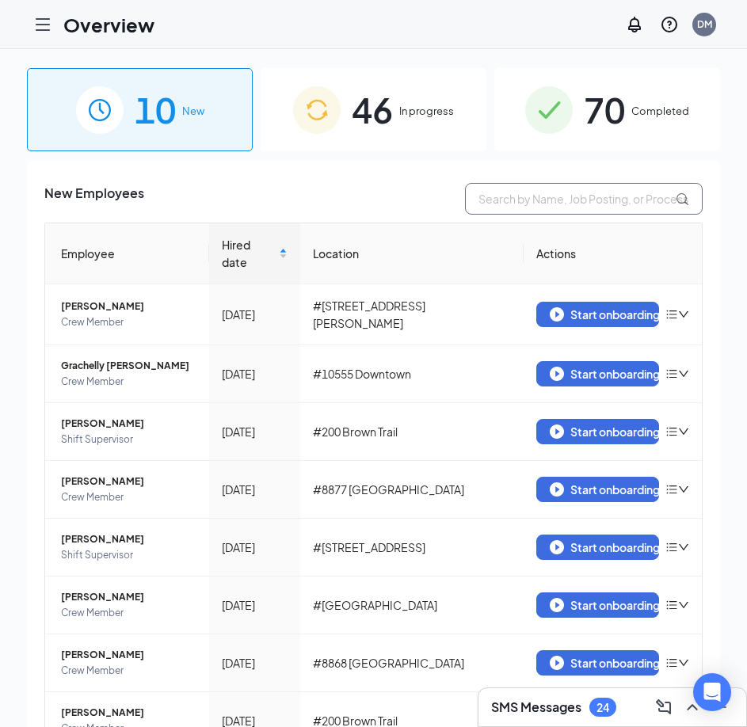
click at [516, 196] on input "text" at bounding box center [584, 199] width 238 height 32
paste input "[PERSON_NAME]"
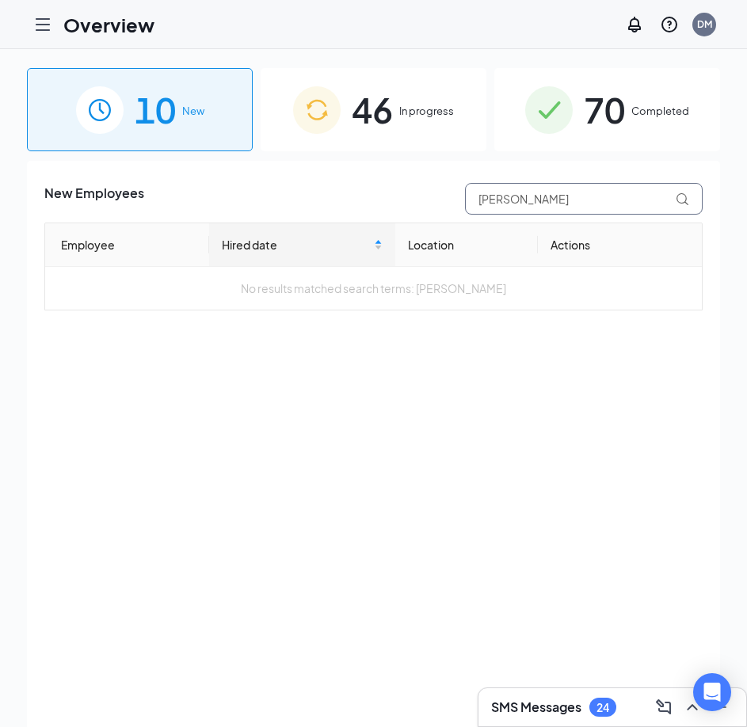
type input "[PERSON_NAME]"
click at [576, 125] on div "70 Completed" at bounding box center [607, 109] width 226 height 83
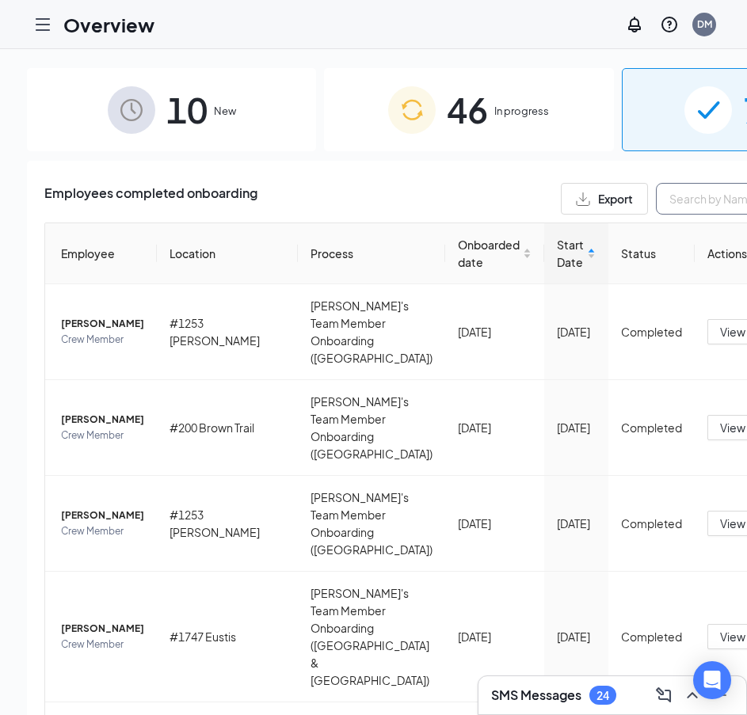
paste input "[PERSON_NAME]"
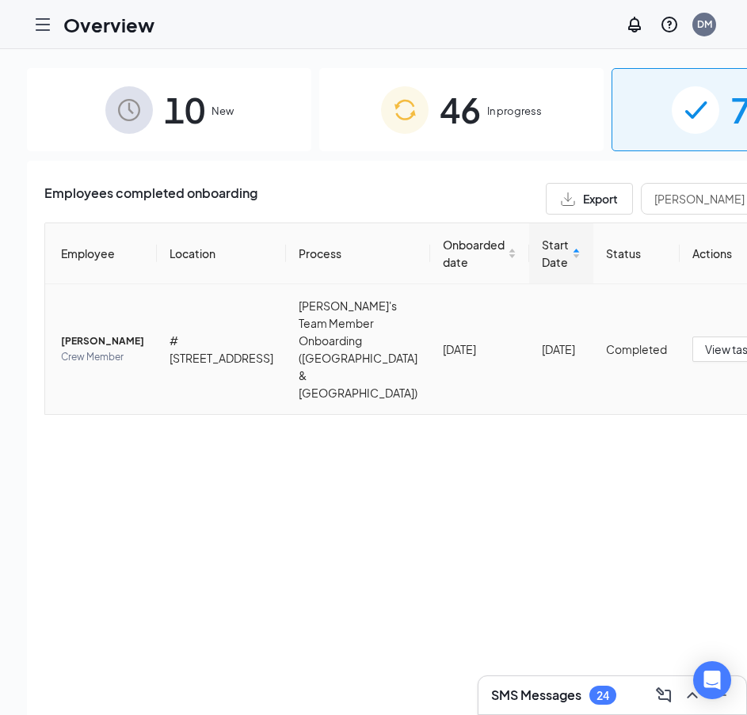
click at [76, 333] on span "[PERSON_NAME]" at bounding box center [102, 341] width 83 height 16
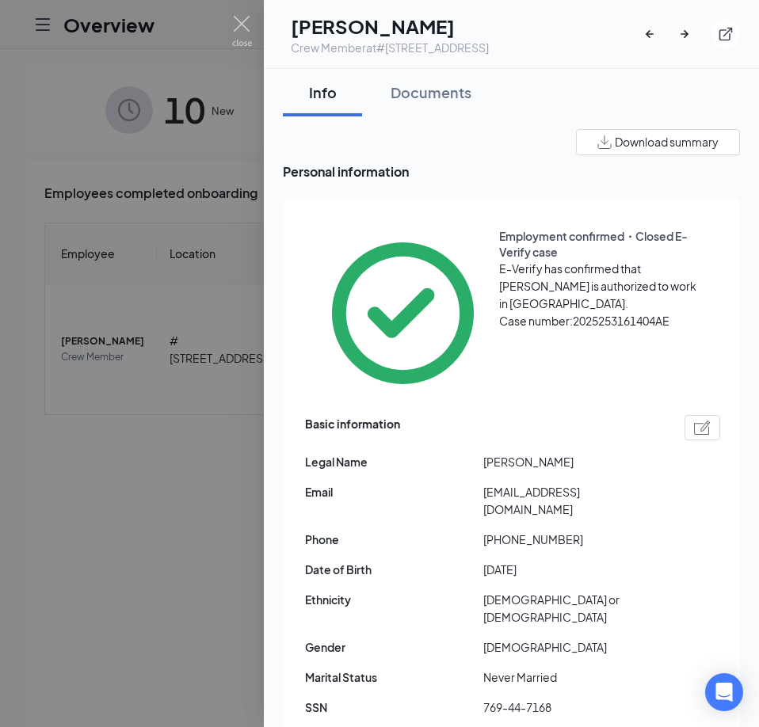
click at [230, 21] on div at bounding box center [379, 363] width 759 height 727
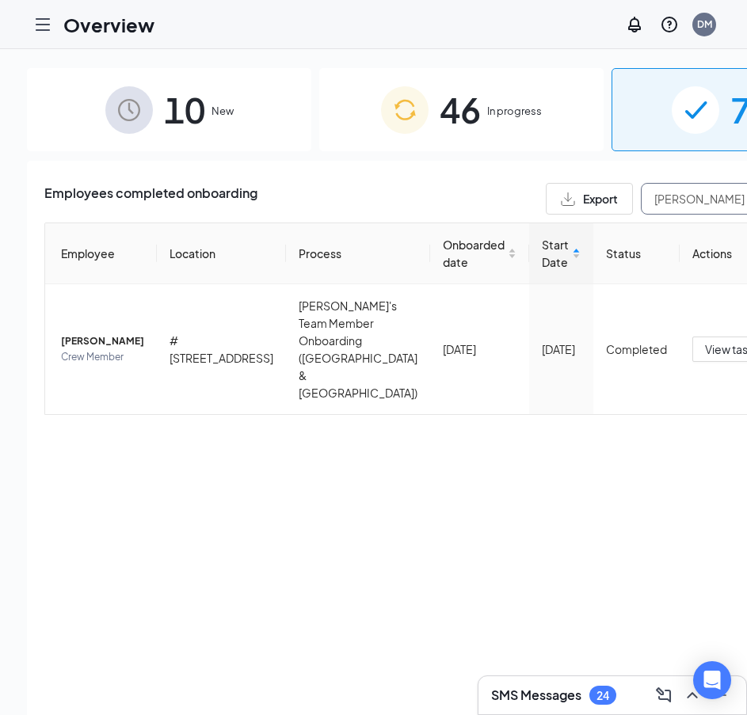
drag, startPoint x: 593, startPoint y: 203, endPoint x: 393, endPoint y: 201, distance: 200.4
click at [393, 201] on div "Employees completed onboarding Export [PERSON_NAME]" at bounding box center [461, 199] width 834 height 32
paste input "[PERSON_NAME]"
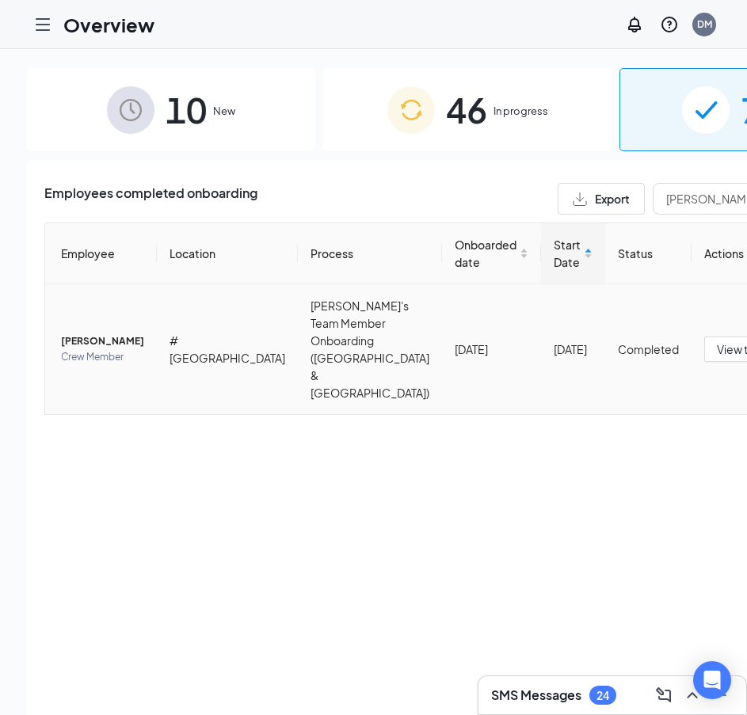
click at [70, 333] on span "[PERSON_NAME]" at bounding box center [102, 341] width 83 height 16
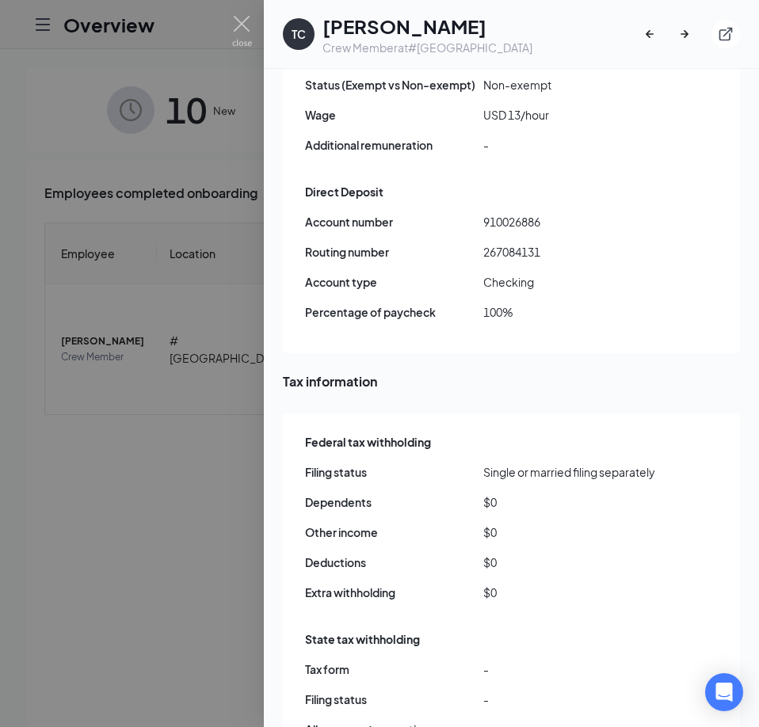
scroll to position [1346, 0]
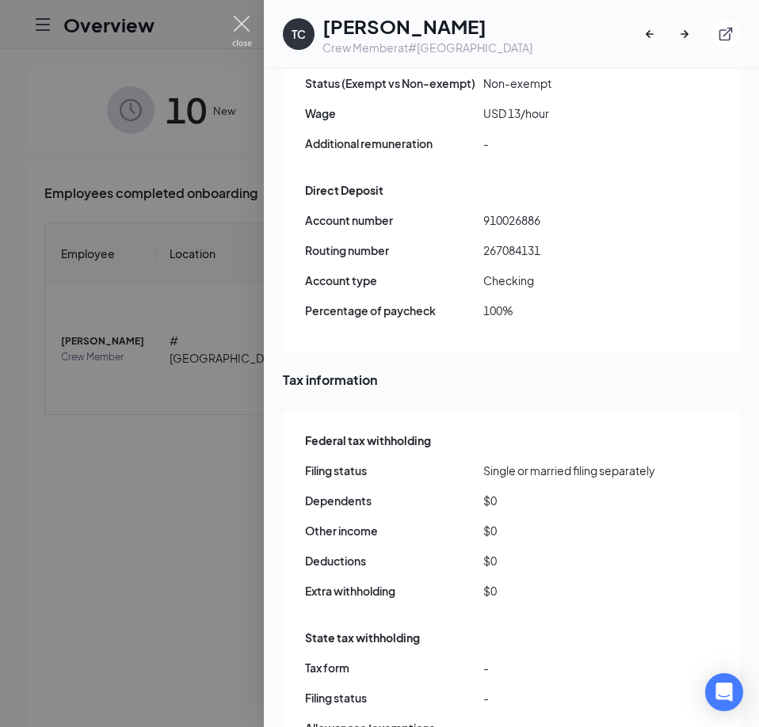
click at [235, 28] on img at bounding box center [242, 31] width 20 height 31
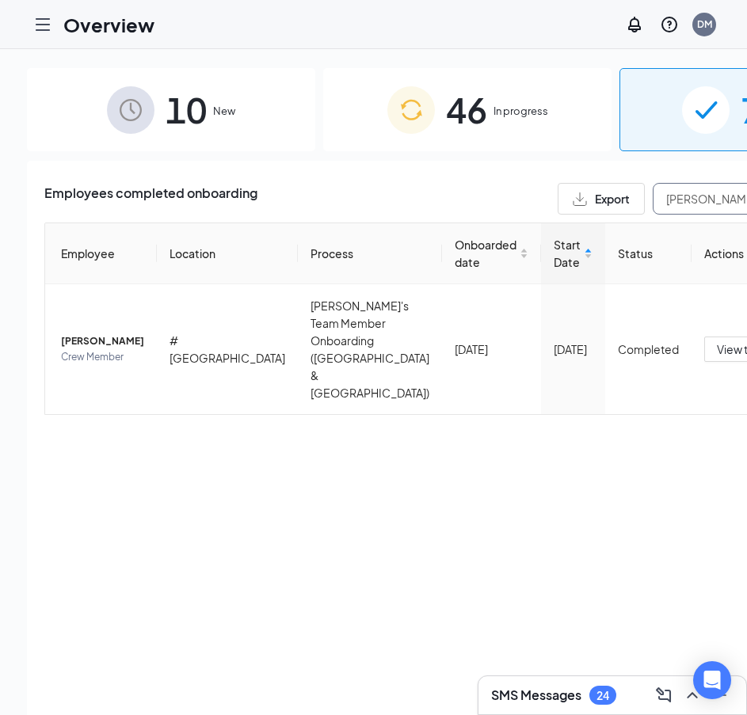
drag, startPoint x: 494, startPoint y: 203, endPoint x: 438, endPoint y: 196, distance: 56.7
click at [557, 196] on div "Export [PERSON_NAME]" at bounding box center [723, 199] width 333 height 32
paste input "Fost"
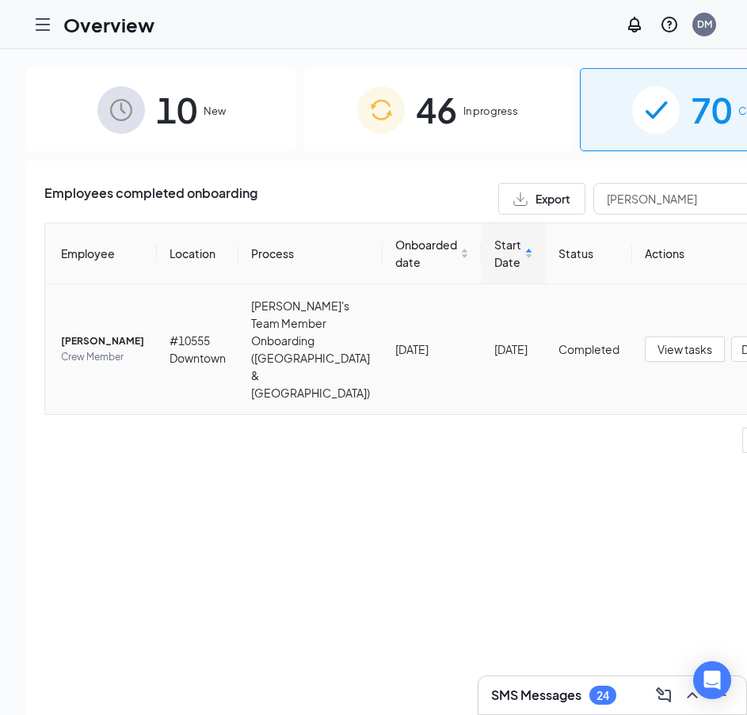
click at [77, 333] on span "[PERSON_NAME]" at bounding box center [102, 341] width 83 height 16
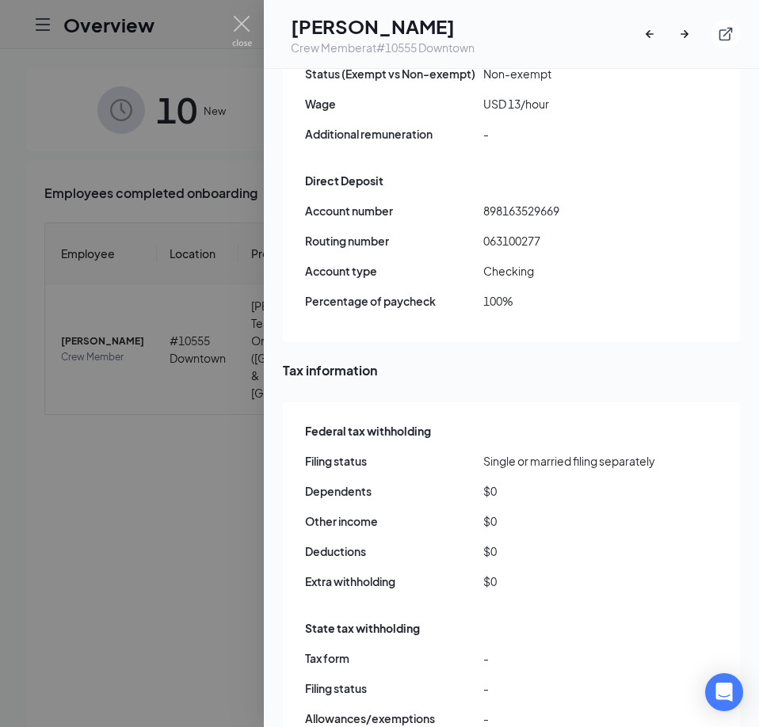
scroll to position [1425, 0]
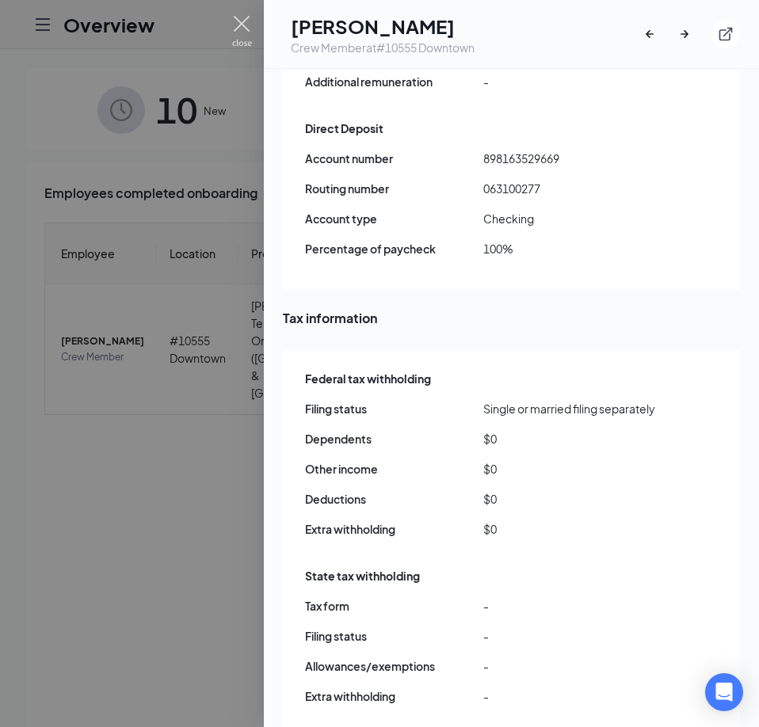
click at [238, 25] on img at bounding box center [242, 31] width 20 height 31
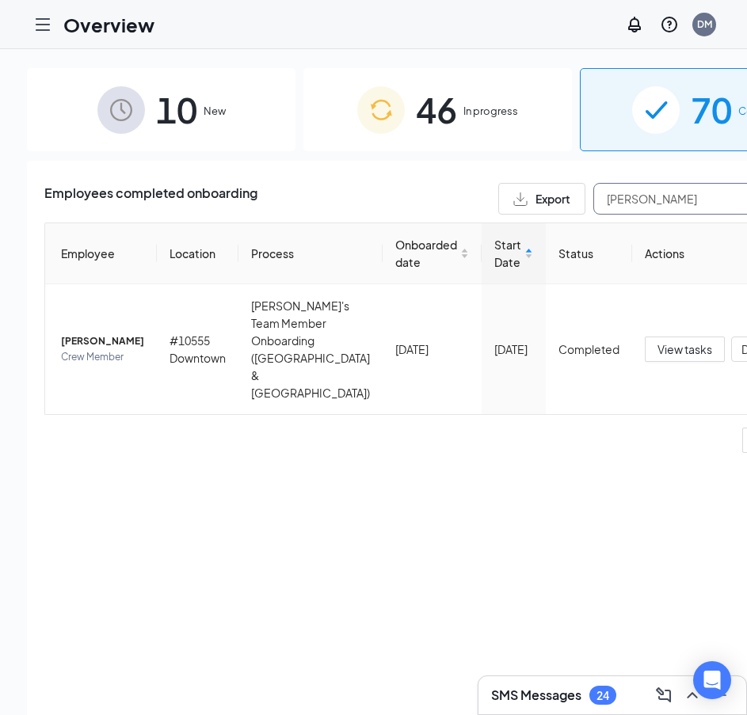
drag, startPoint x: 589, startPoint y: 200, endPoint x: 352, endPoint y: 201, distance: 236.8
click at [352, 201] on div "Employees completed onboarding Export [PERSON_NAME]" at bounding box center [437, 199] width 786 height 32
paste input "Hall"
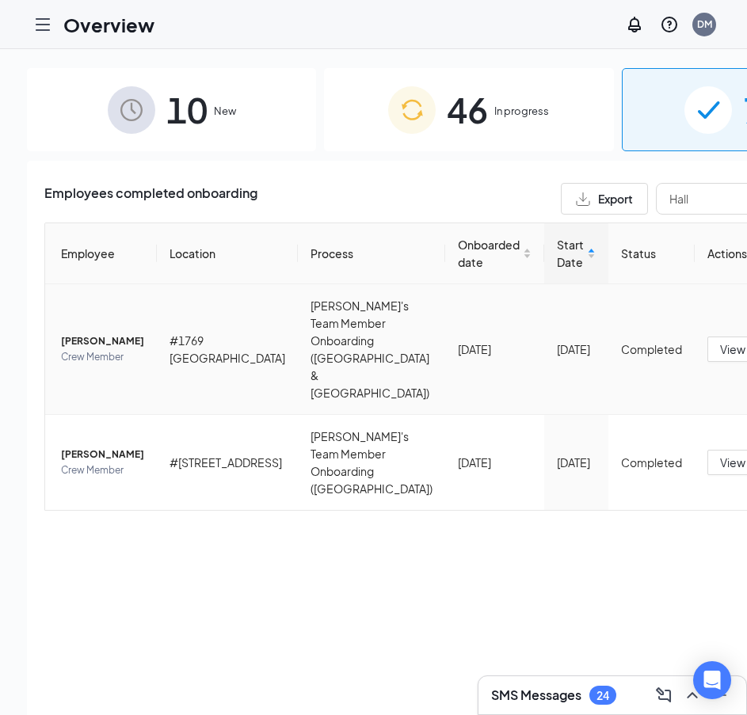
click at [93, 333] on span "[PERSON_NAME]" at bounding box center [102, 341] width 83 height 16
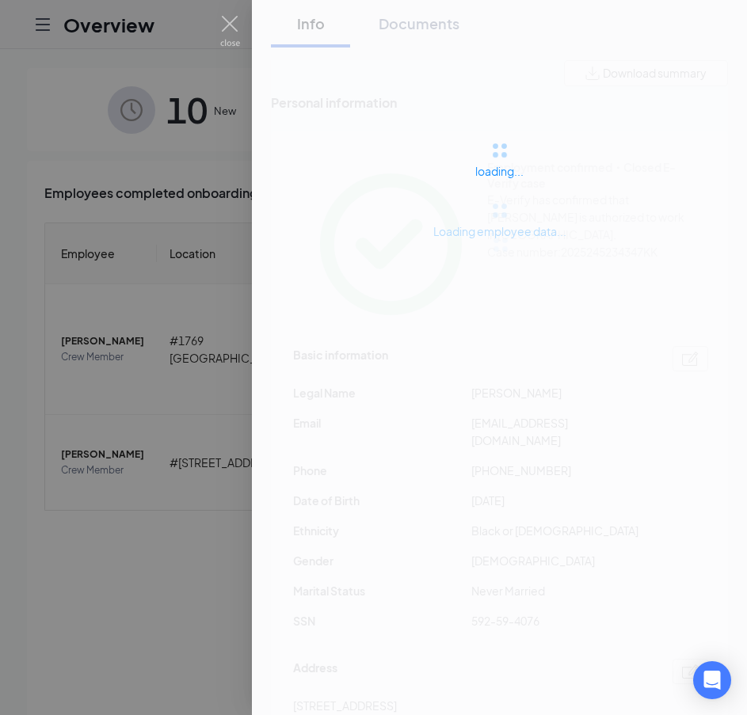
click at [77, 320] on div at bounding box center [373, 357] width 747 height 715
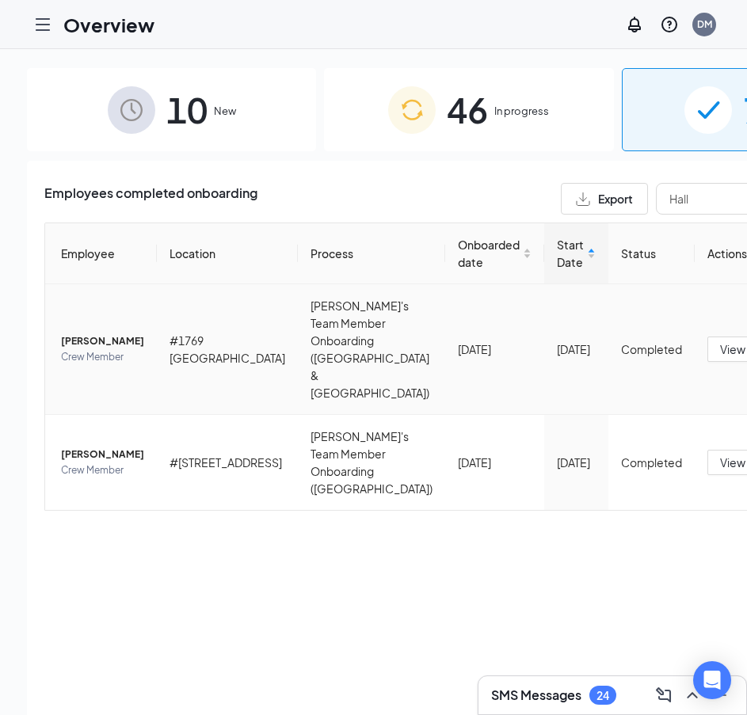
click at [74, 333] on span "[PERSON_NAME]" at bounding box center [102, 341] width 83 height 16
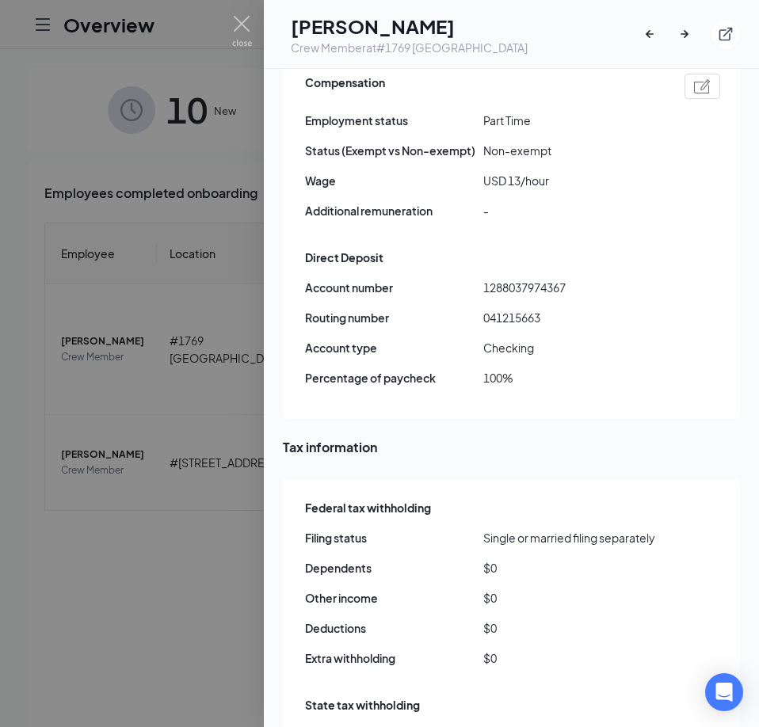
scroll to position [1346, 0]
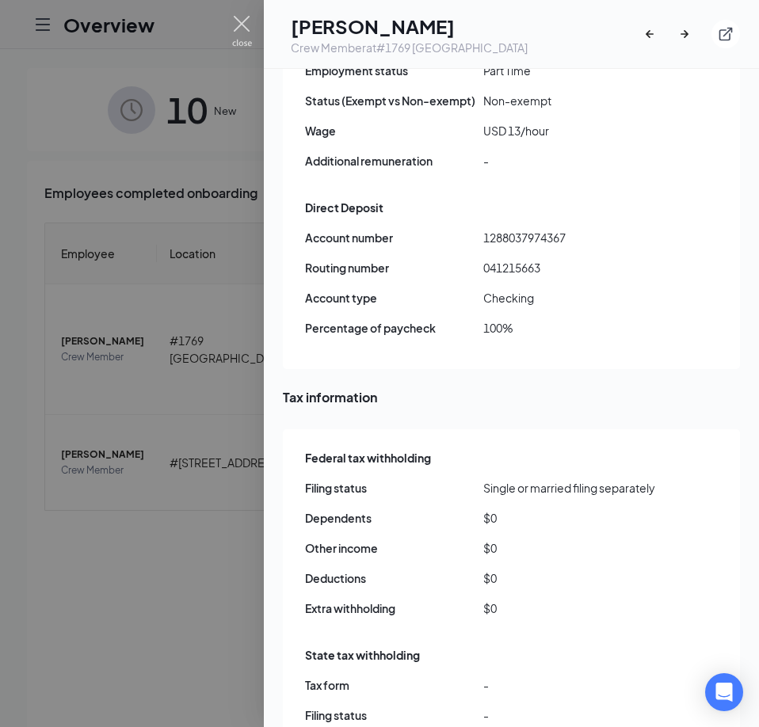
click at [238, 27] on img at bounding box center [242, 31] width 20 height 31
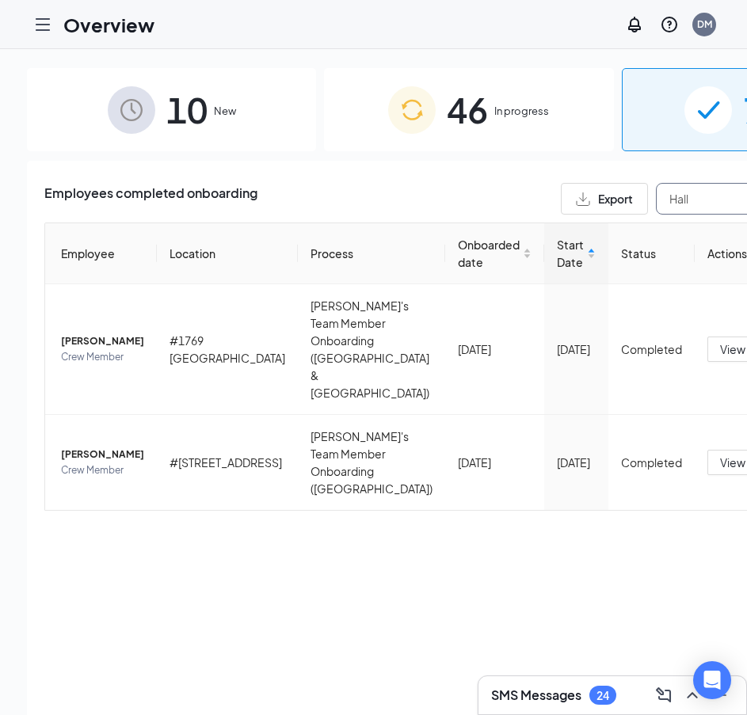
drag, startPoint x: 563, startPoint y: 195, endPoint x: 380, endPoint y: 203, distance: 183.1
click at [380, 203] on div "Employees completed onboarding [GEOGRAPHIC_DATA]" at bounding box center [468, 199] width 849 height 32
paste input "[PERSON_NAME]"
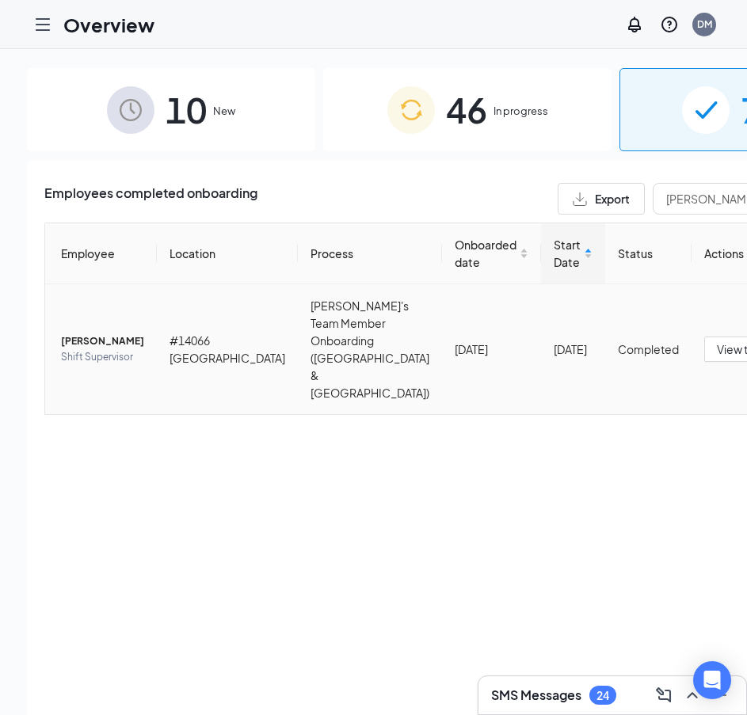
click at [81, 333] on span "[PERSON_NAME]" at bounding box center [102, 341] width 83 height 16
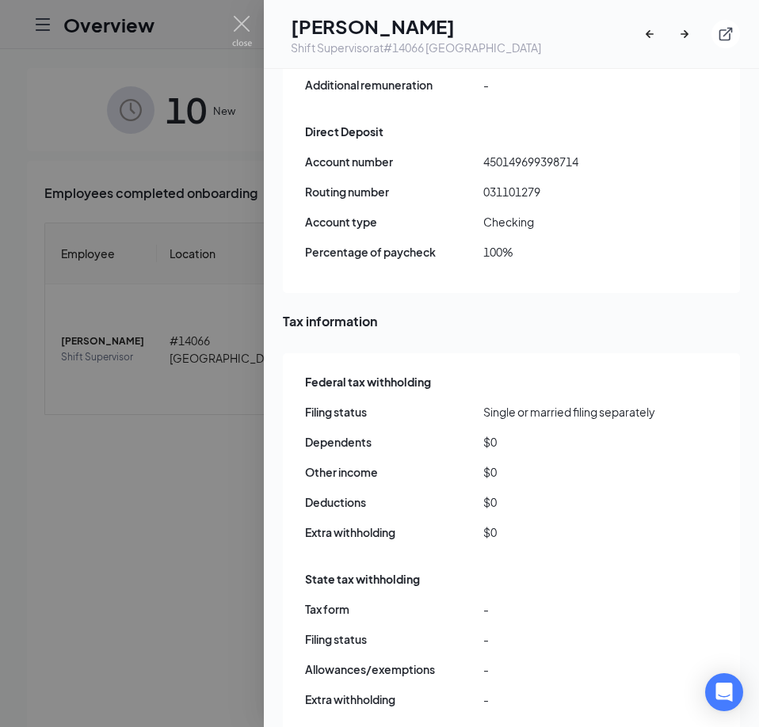
scroll to position [1425, 0]
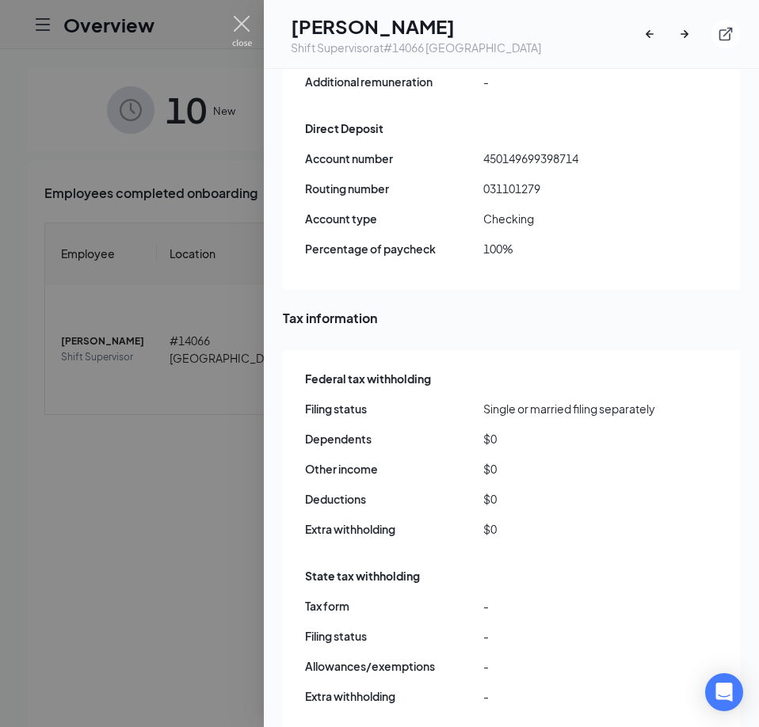
click at [242, 31] on img at bounding box center [242, 31] width 20 height 31
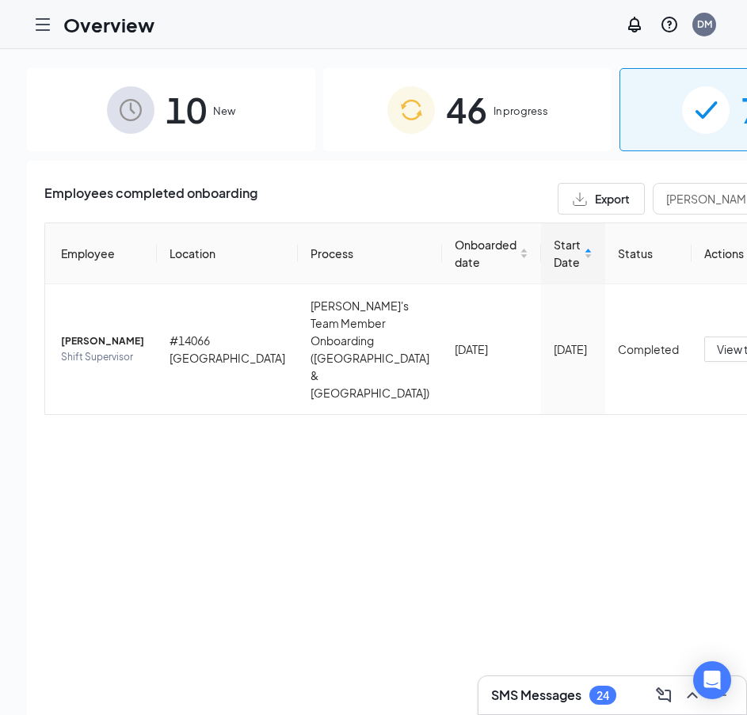
click at [229, 18] on div "Overview DM" at bounding box center [373, 24] width 747 height 49
drag, startPoint x: 603, startPoint y: 205, endPoint x: 363, endPoint y: 205, distance: 239.1
click at [367, 205] on div "Employees completed onboarding Export [PERSON_NAME]" at bounding box center [467, 199] width 846 height 32
paste input "[PERSON_NAME]"
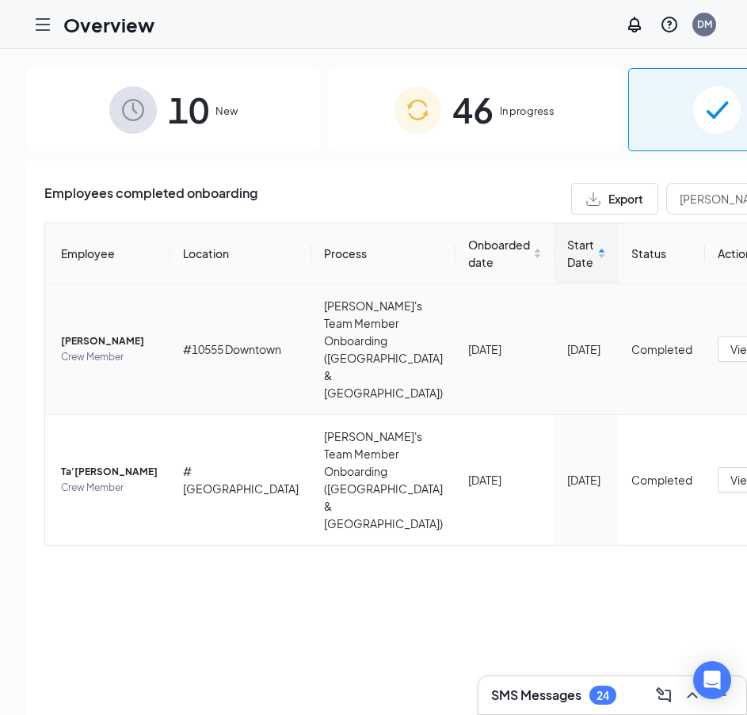
click at [94, 333] on span "[PERSON_NAME]" at bounding box center [109, 341] width 97 height 16
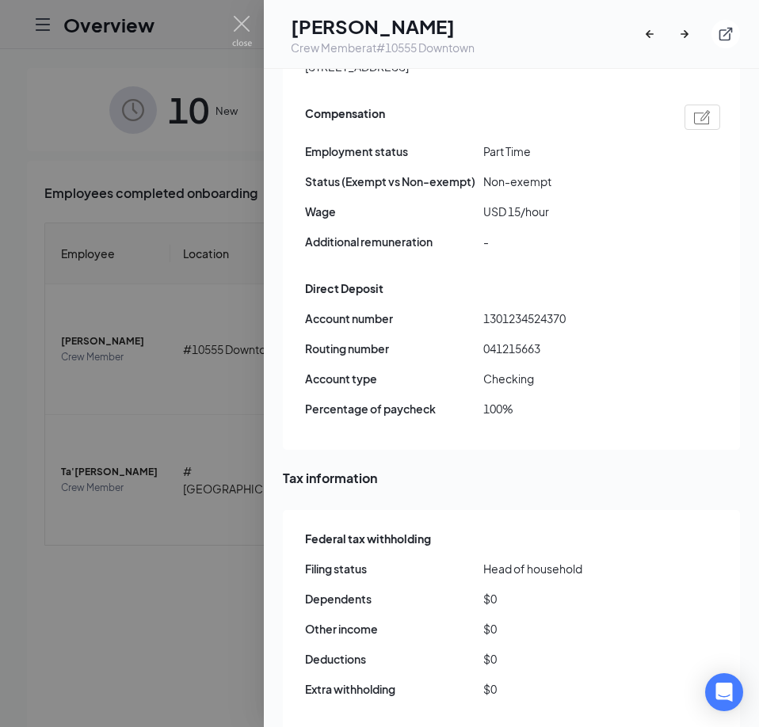
scroll to position [1267, 0]
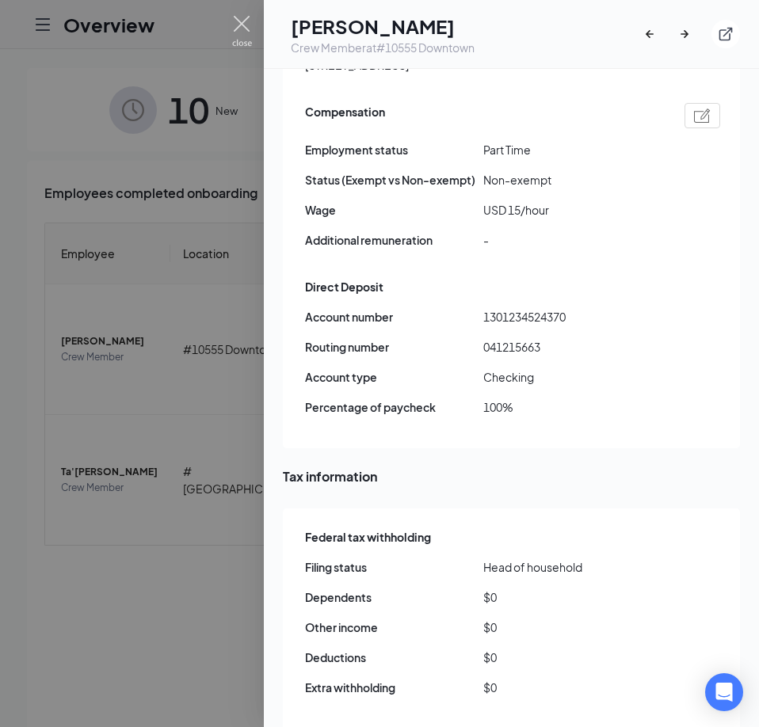
click at [241, 32] on img at bounding box center [242, 31] width 20 height 31
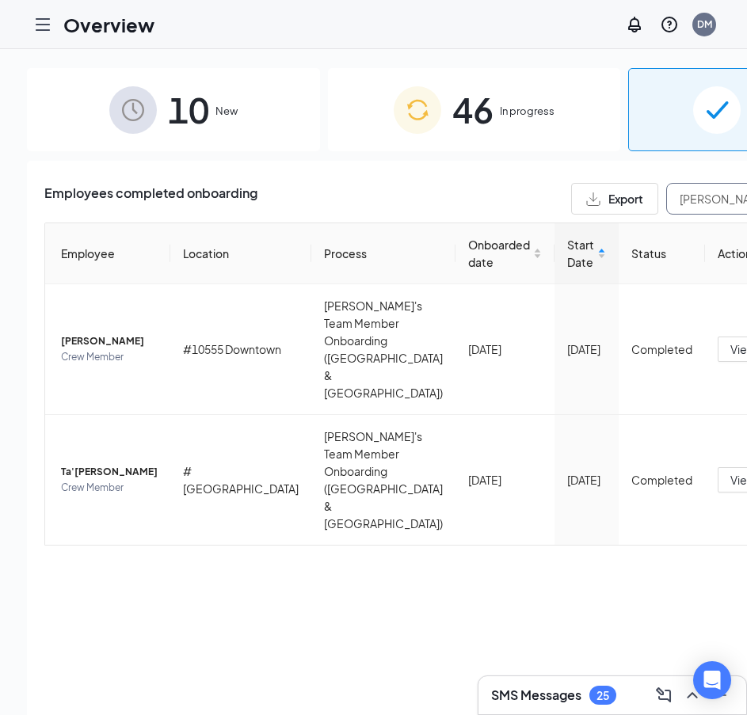
drag, startPoint x: 561, startPoint y: 203, endPoint x: 500, endPoint y: 207, distance: 61.9
click at [571, 207] on div "Export [PERSON_NAME]" at bounding box center [737, 199] width 333 height 32
paste input "Cheese"
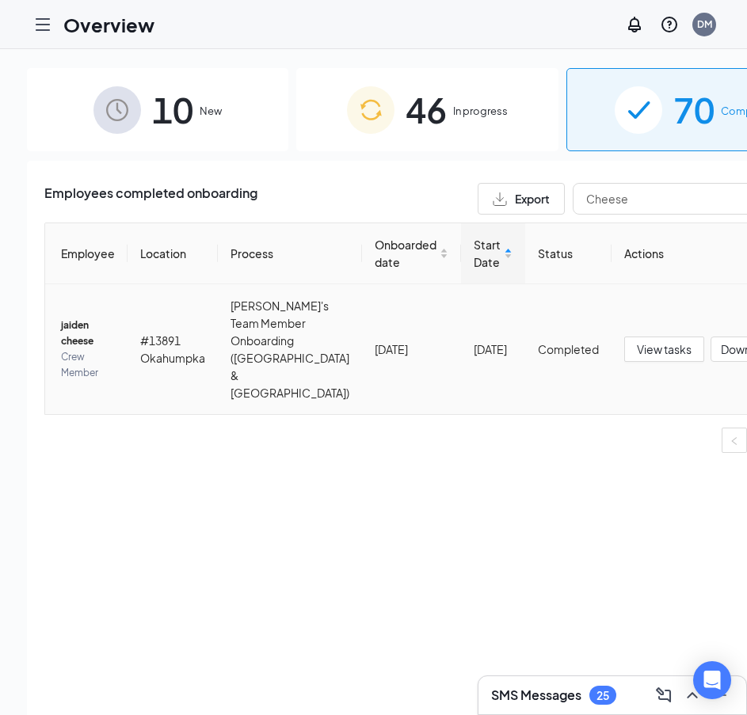
click at [75, 325] on span "jaiden cheese" at bounding box center [88, 334] width 54 height 32
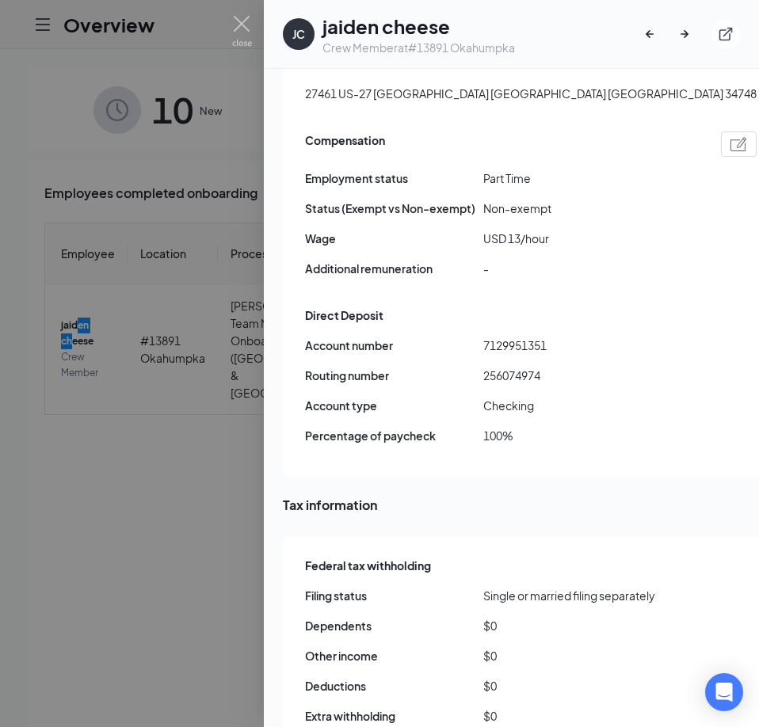
scroll to position [1346, 0]
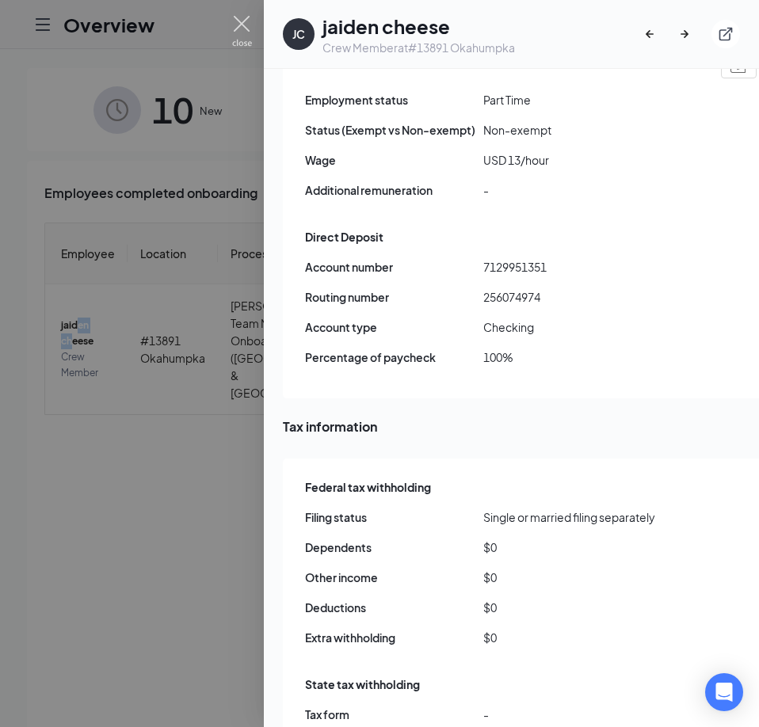
click at [238, 26] on img at bounding box center [242, 31] width 20 height 31
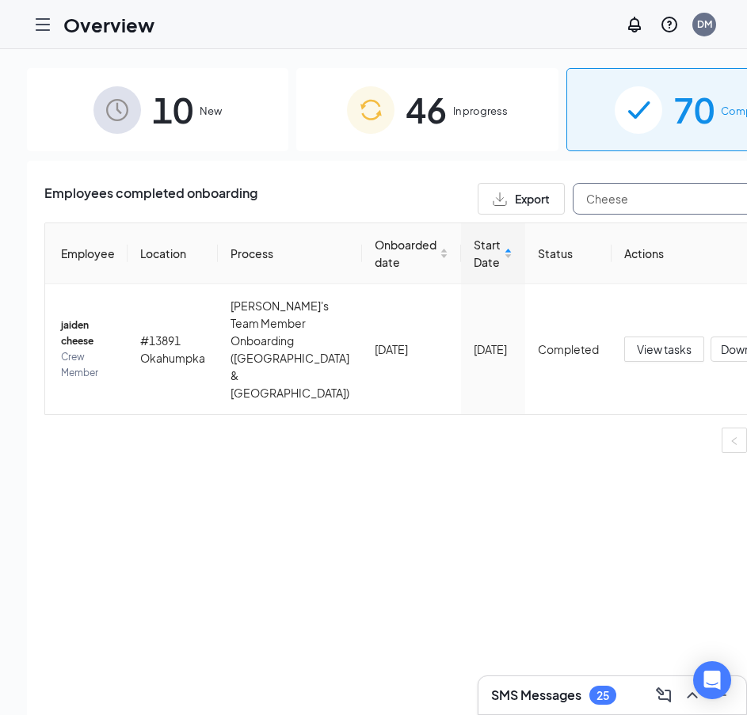
drag, startPoint x: 547, startPoint y: 192, endPoint x: 364, endPoint y: 213, distance: 184.2
click at [366, 213] on div "Employees completed onboarding Export Cheese" at bounding box center [427, 199] width 766 height 32
paste input "[PERSON_NAME]"
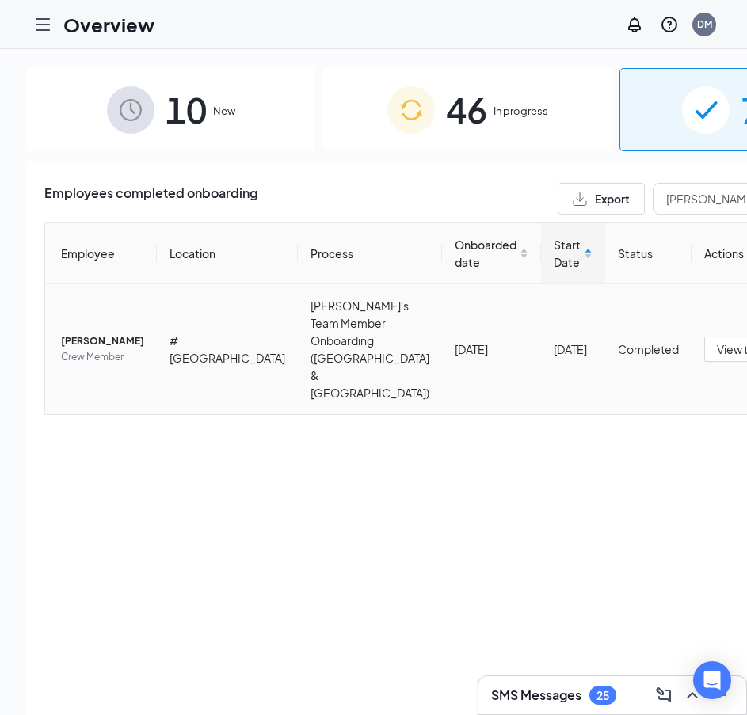
click at [69, 333] on span "[PERSON_NAME]" at bounding box center [102, 341] width 83 height 16
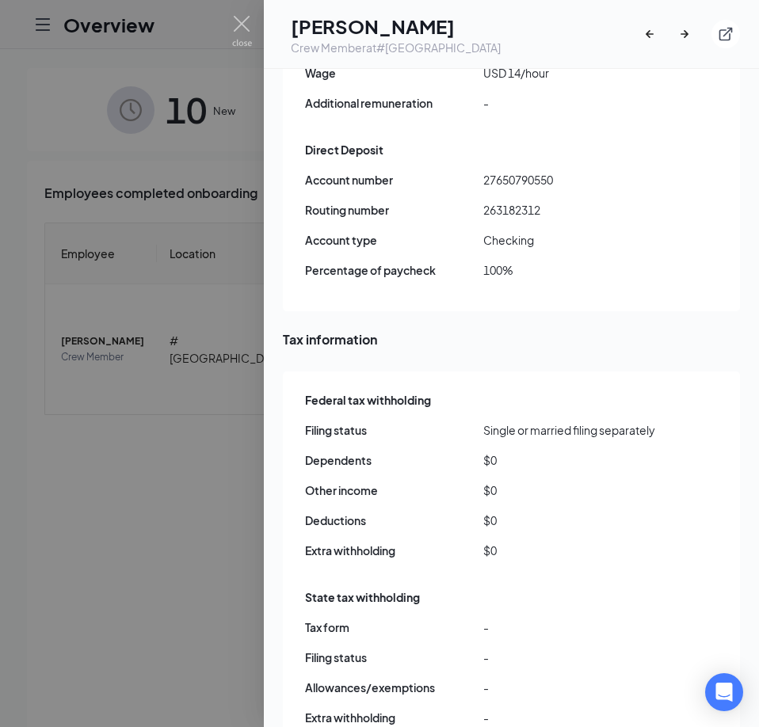
scroll to position [1425, 0]
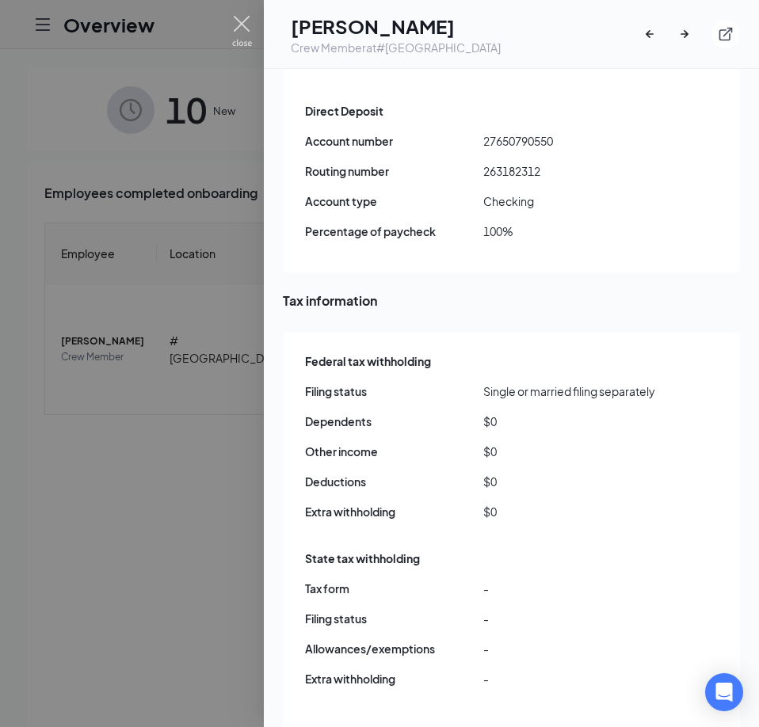
click at [237, 27] on img at bounding box center [242, 31] width 20 height 31
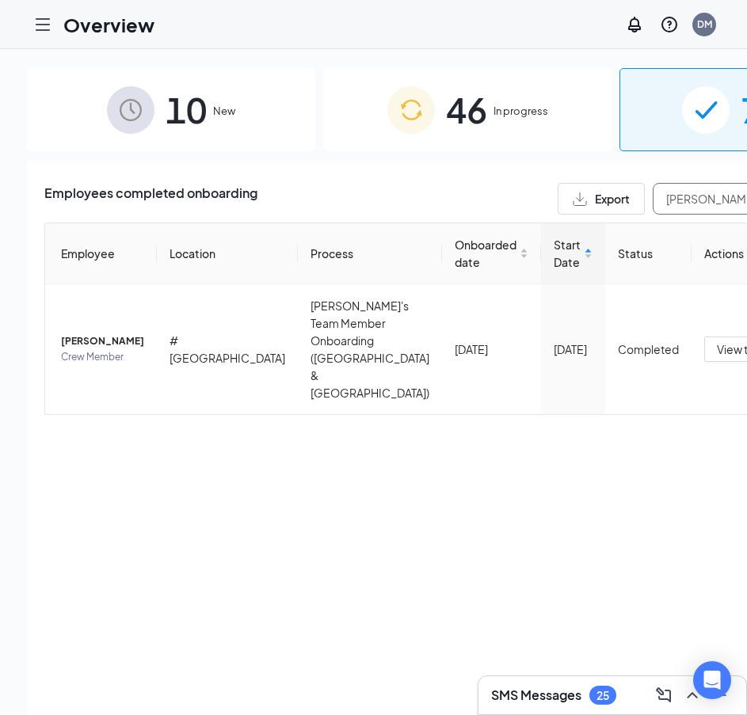
drag, startPoint x: 564, startPoint y: 202, endPoint x: 230, endPoint y: 201, distance: 334.2
click at [230, 201] on div "Employees completed onboarding Export [PERSON_NAME]" at bounding box center [467, 199] width 846 height 32
paste input "a'Kayla"
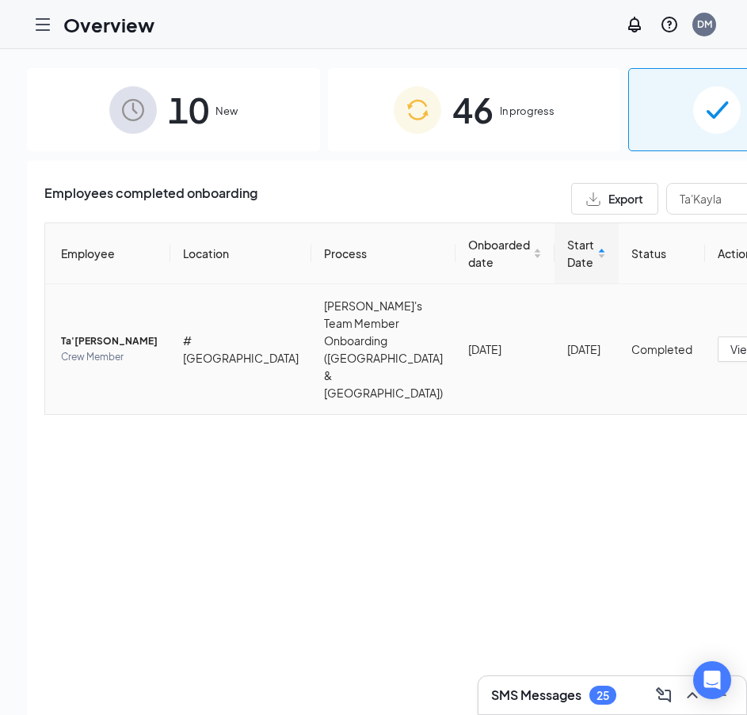
click at [82, 333] on span "Ta'[PERSON_NAME]" at bounding box center [109, 341] width 97 height 16
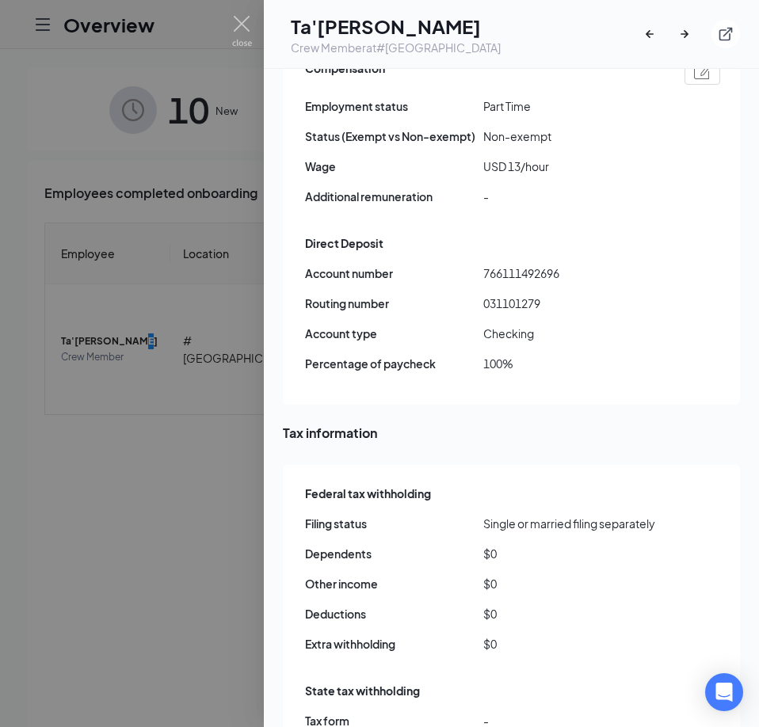
scroll to position [1346, 0]
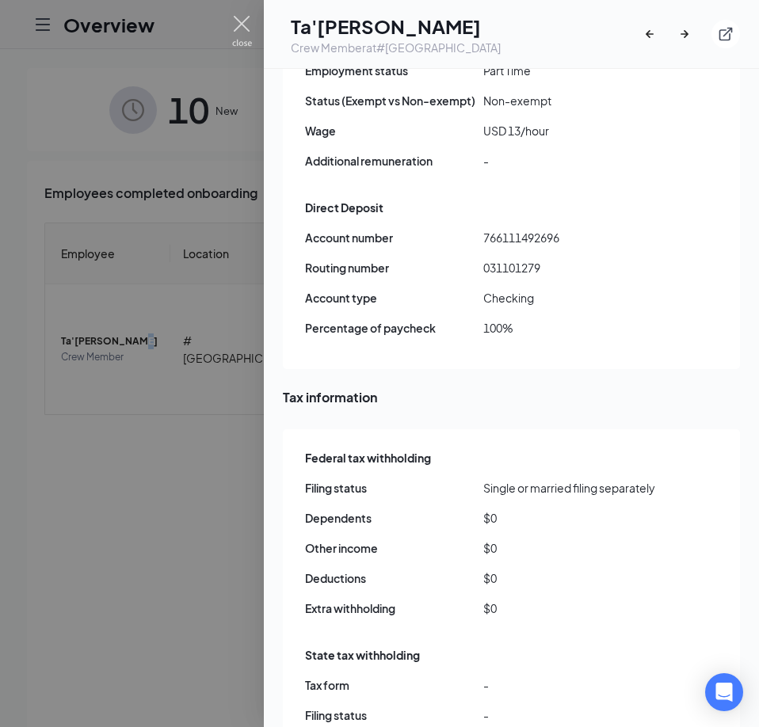
click at [238, 24] on img at bounding box center [242, 31] width 20 height 31
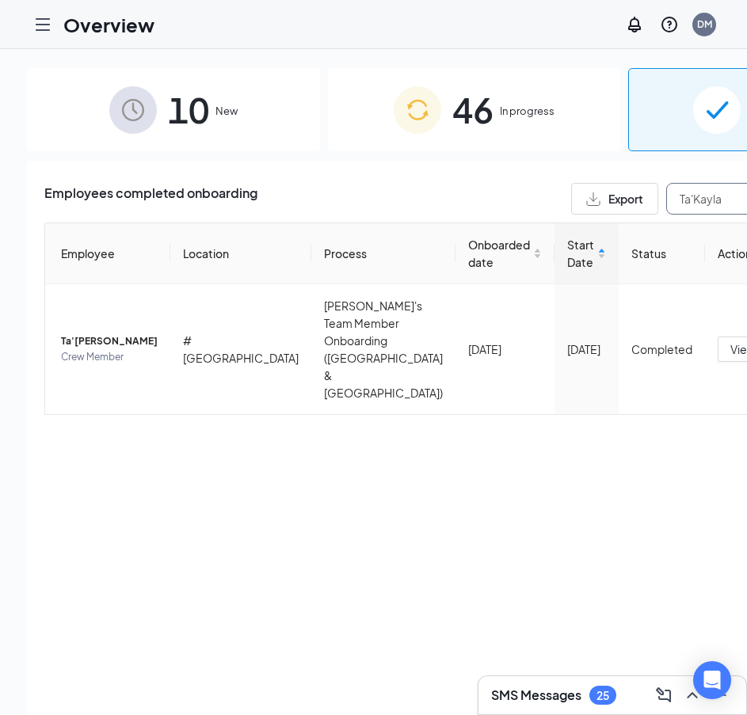
drag, startPoint x: 566, startPoint y: 201, endPoint x: 363, endPoint y: 195, distance: 202.8
click at [363, 195] on div "Employees completed onboarding Export Ta'Kayla" at bounding box center [473, 199] width 859 height 32
paste input "zaccanti"
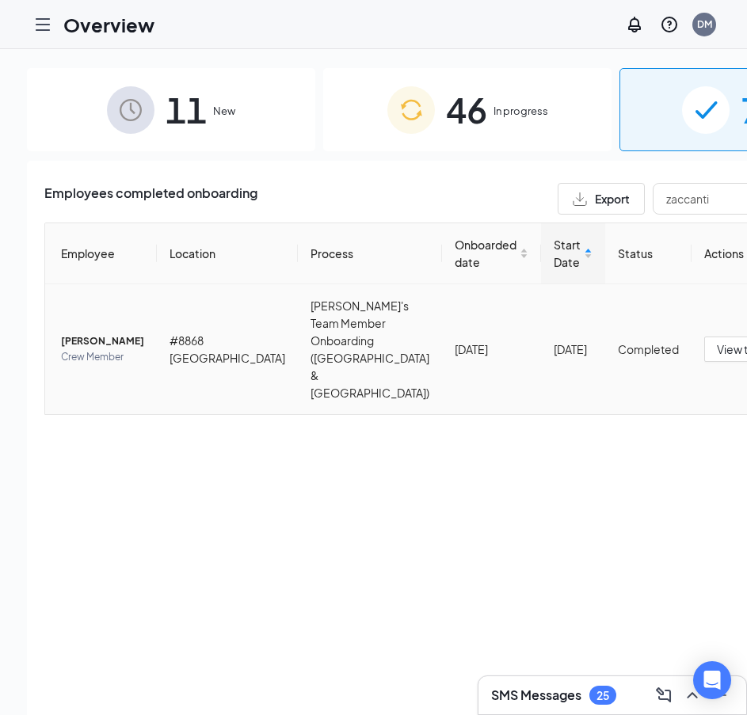
click at [81, 333] on span "[PERSON_NAME]" at bounding box center [102, 341] width 83 height 16
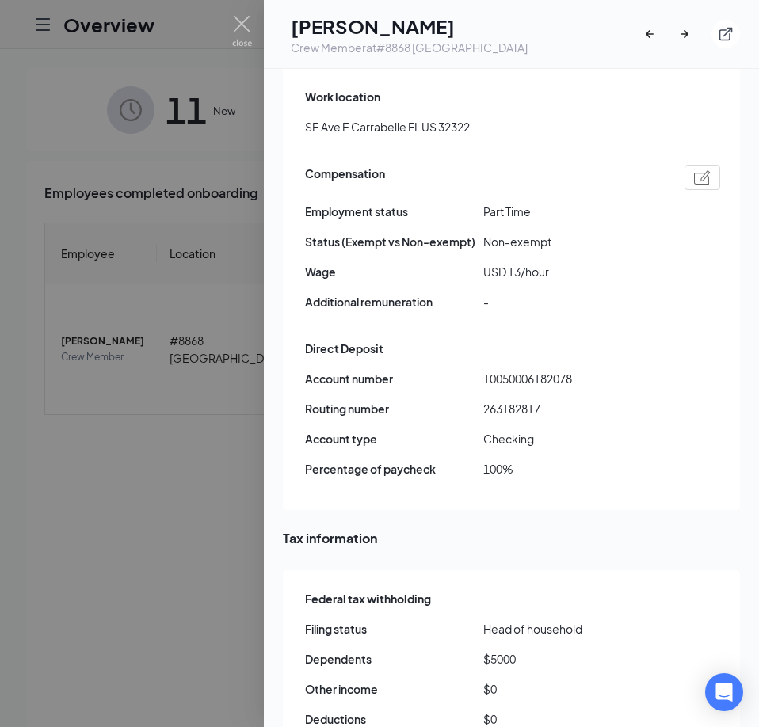
scroll to position [1267, 0]
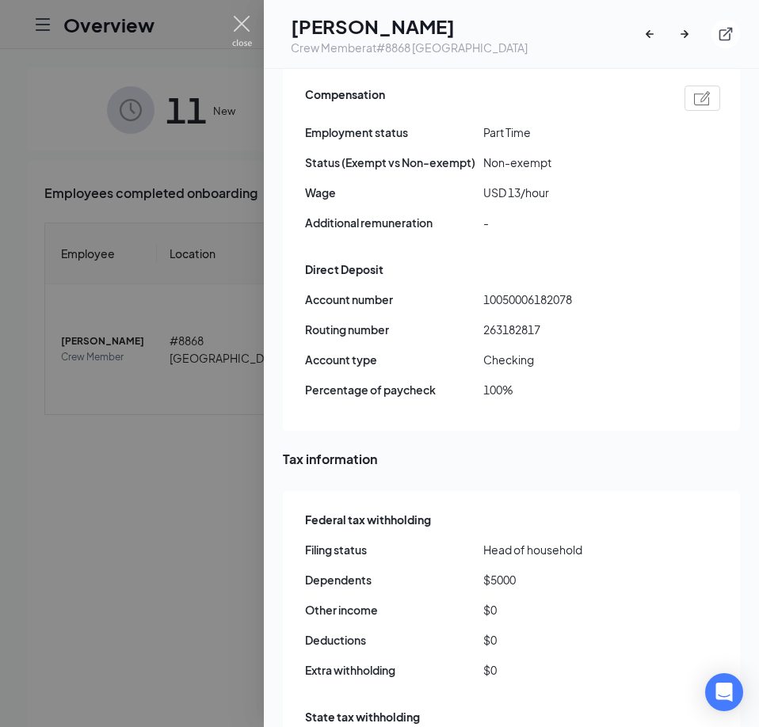
click at [238, 11] on div at bounding box center [379, 363] width 759 height 727
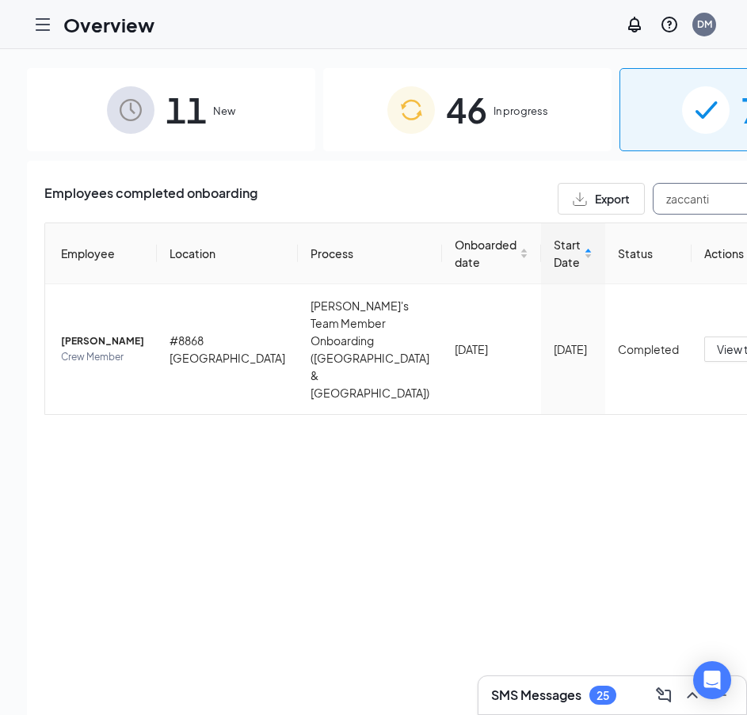
drag, startPoint x: 600, startPoint y: 202, endPoint x: 408, endPoint y: 207, distance: 192.5
click at [408, 207] on div "Employees completed onboarding Export zaccanti" at bounding box center [467, 199] width 846 height 32
paste input "[GEOGRAPHIC_DATA]"
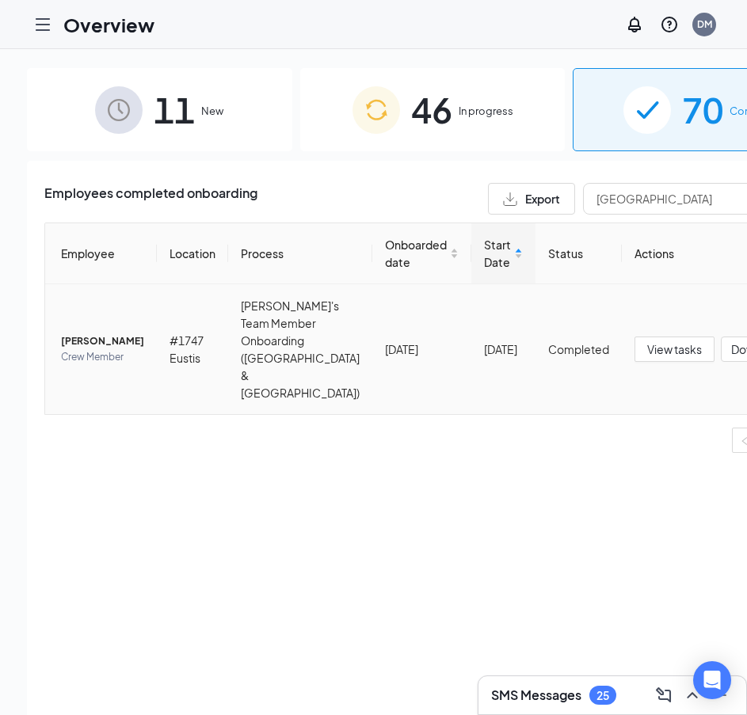
click at [80, 333] on span "[PERSON_NAME]" at bounding box center [102, 341] width 83 height 16
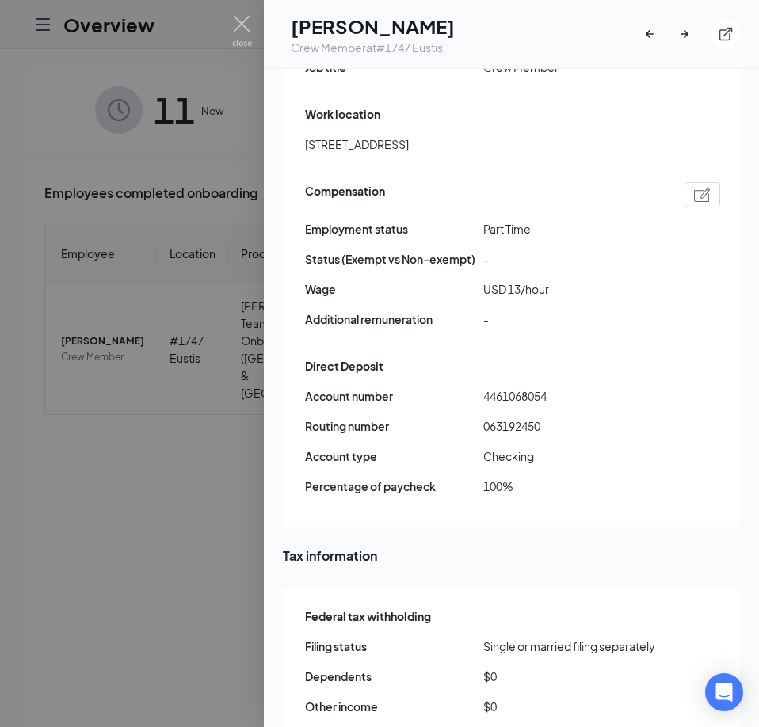
scroll to position [1267, 0]
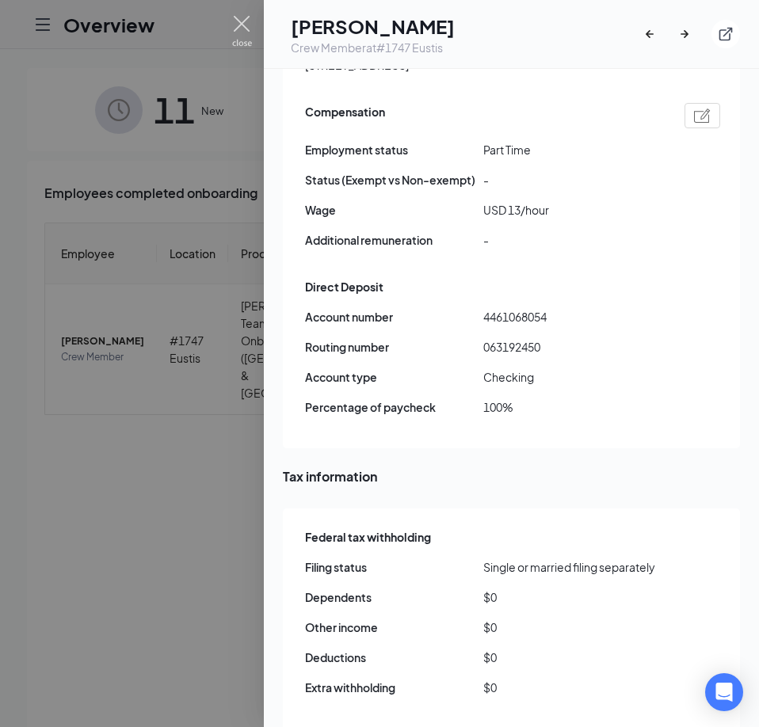
click at [239, 26] on img at bounding box center [242, 31] width 20 height 31
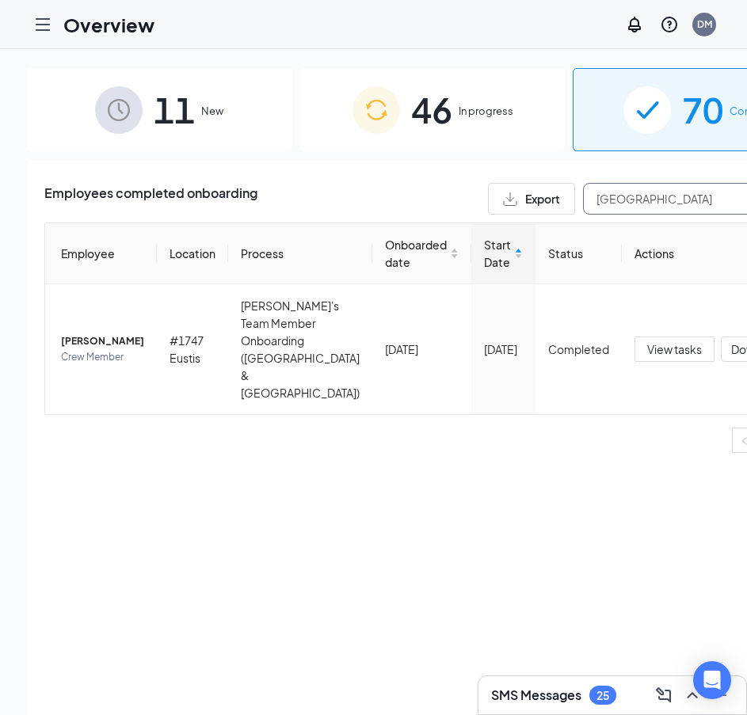
drag, startPoint x: 576, startPoint y: 201, endPoint x: 360, endPoint y: 204, distance: 216.2
click at [362, 204] on div "Employees completed onboarding Export [GEOGRAPHIC_DATA]" at bounding box center [432, 199] width 776 height 32
paste input "Hope"
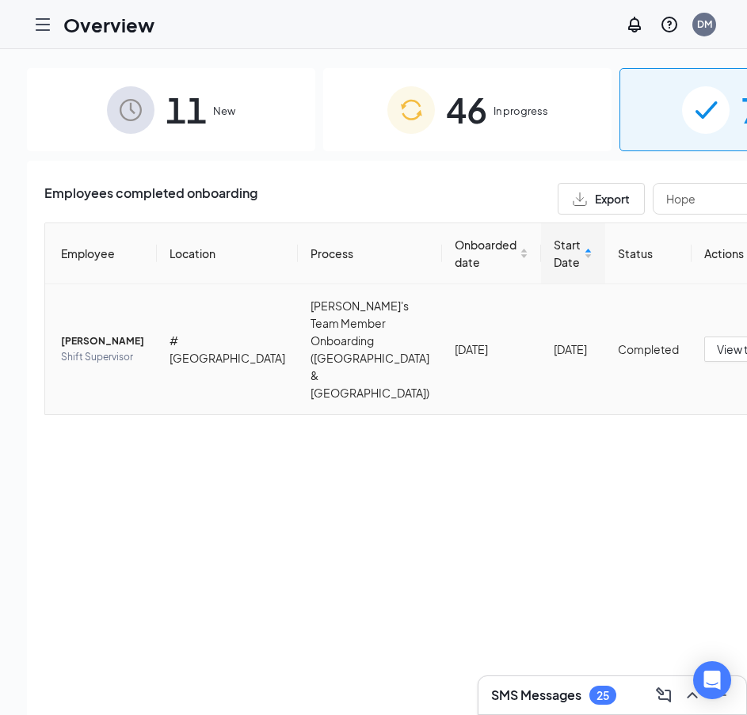
click at [74, 333] on span "[PERSON_NAME]" at bounding box center [102, 341] width 83 height 16
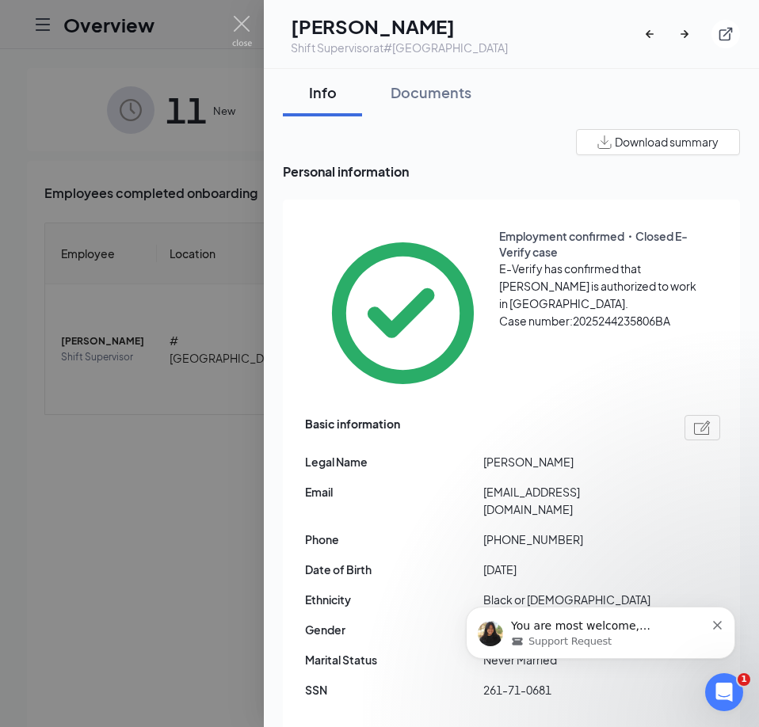
click at [714, 626] on icon "Dismiss notification" at bounding box center [717, 625] width 9 height 9
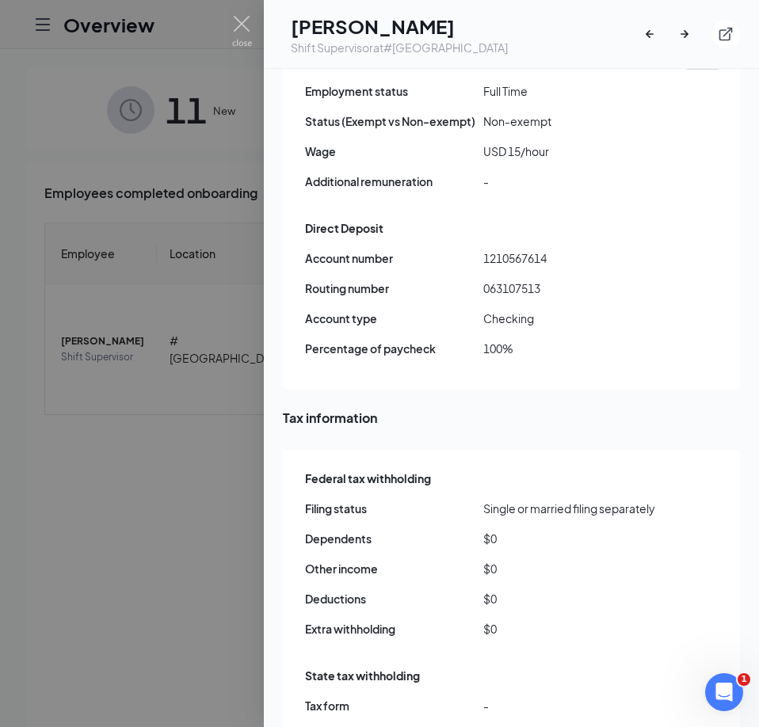
scroll to position [1346, 0]
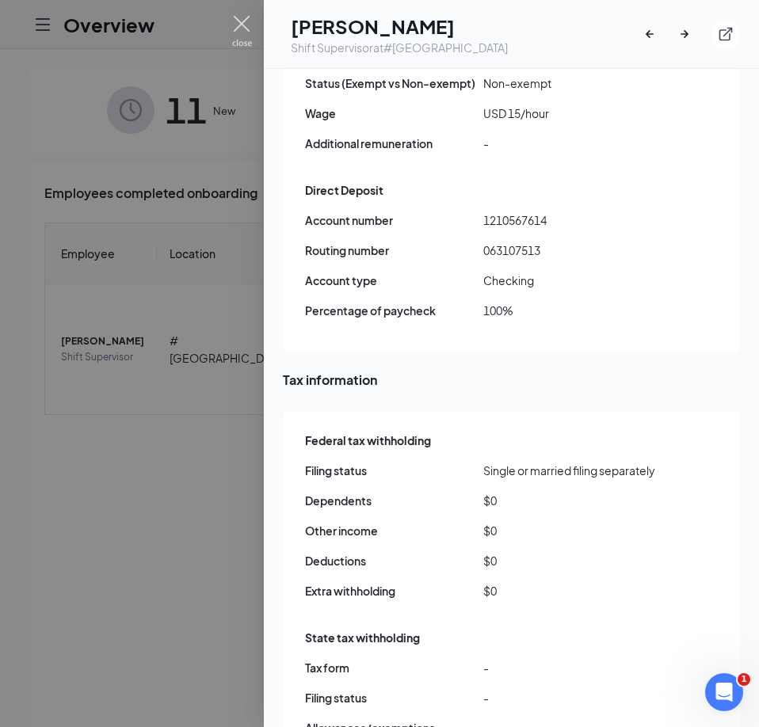
click at [238, 25] on img at bounding box center [242, 31] width 20 height 31
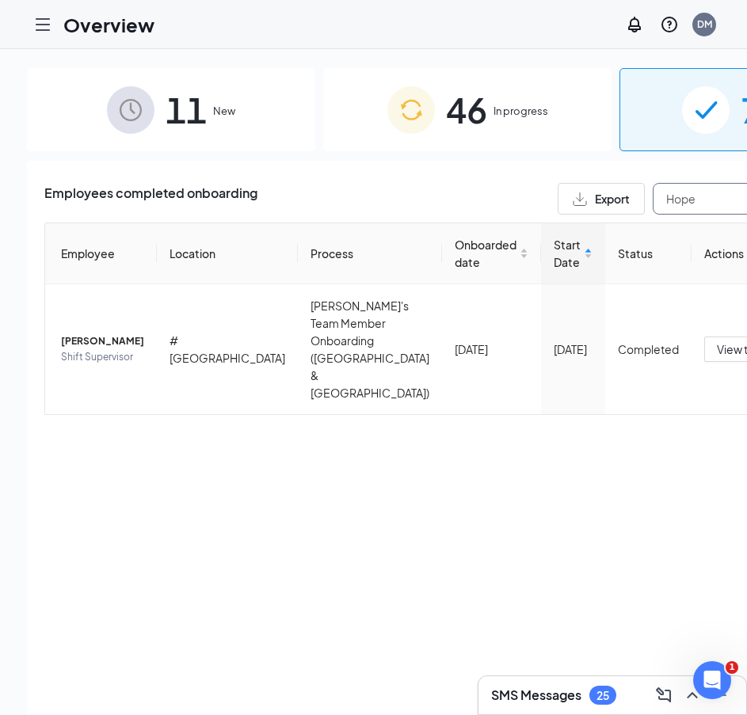
drag, startPoint x: 565, startPoint y: 203, endPoint x: 411, endPoint y: 213, distance: 154.0
click at [557, 213] on div "Export Hope" at bounding box center [723, 199] width 333 height 32
paste input "[PERSON_NAME]"
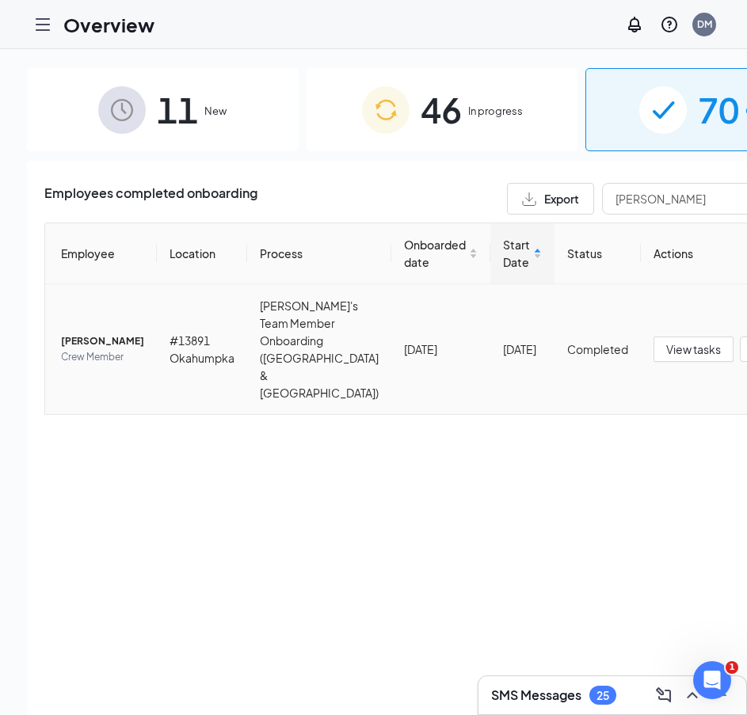
click at [80, 333] on span "[PERSON_NAME]" at bounding box center [102, 341] width 83 height 16
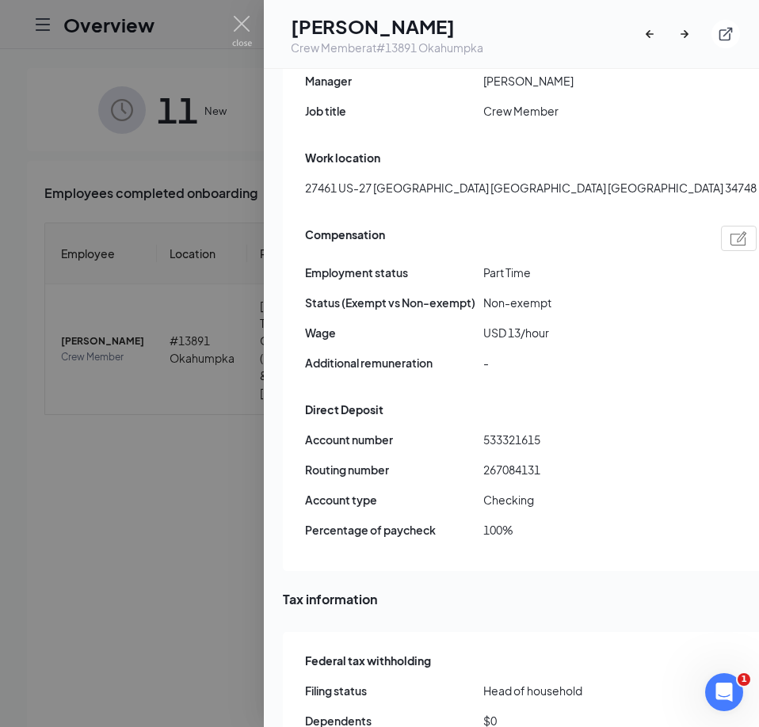
scroll to position [1188, 0]
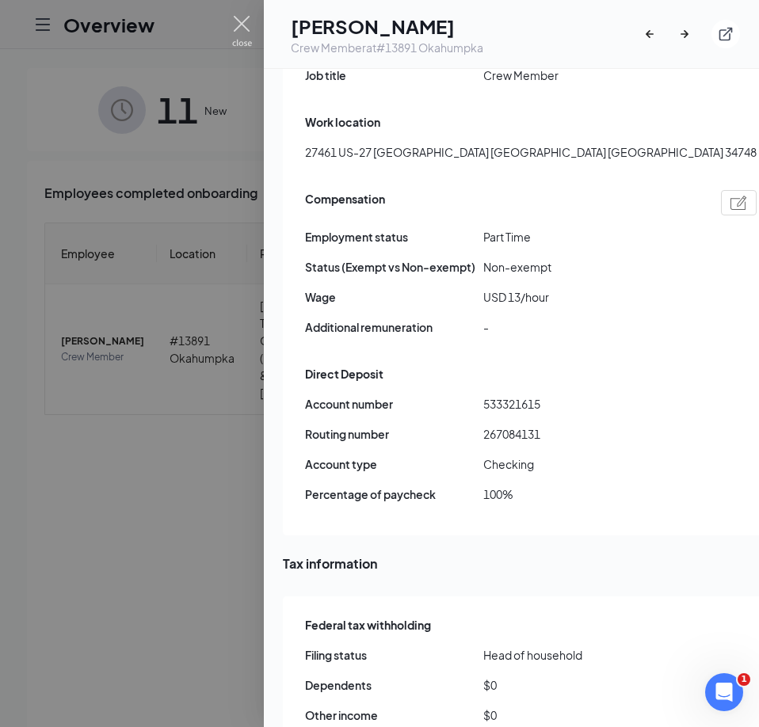
click at [239, 23] on img at bounding box center [242, 31] width 20 height 31
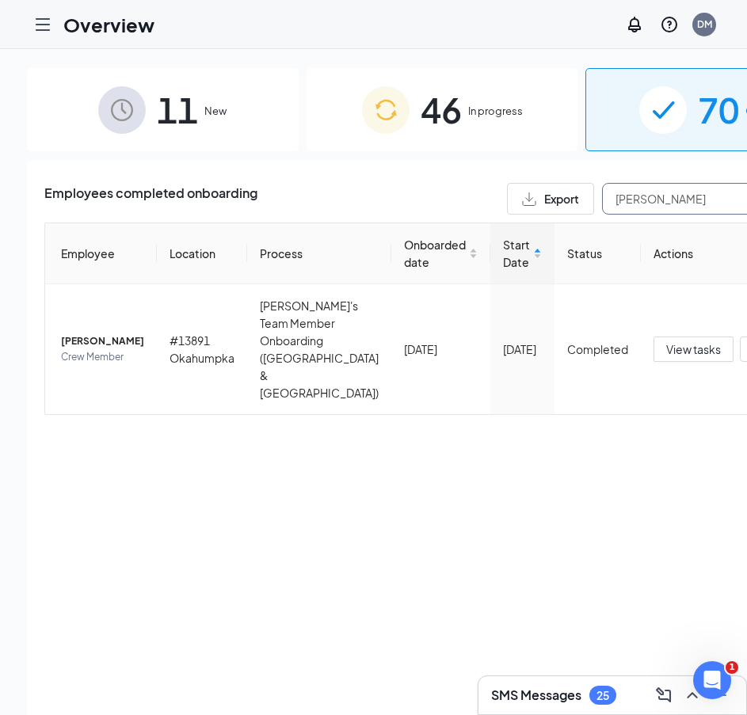
drag, startPoint x: 601, startPoint y: 200, endPoint x: 370, endPoint y: 199, distance: 231.2
click at [370, 199] on div "Employees completed onboarding Export [PERSON_NAME]" at bounding box center [441, 199] width 795 height 32
paste input "[PERSON_NAME]"
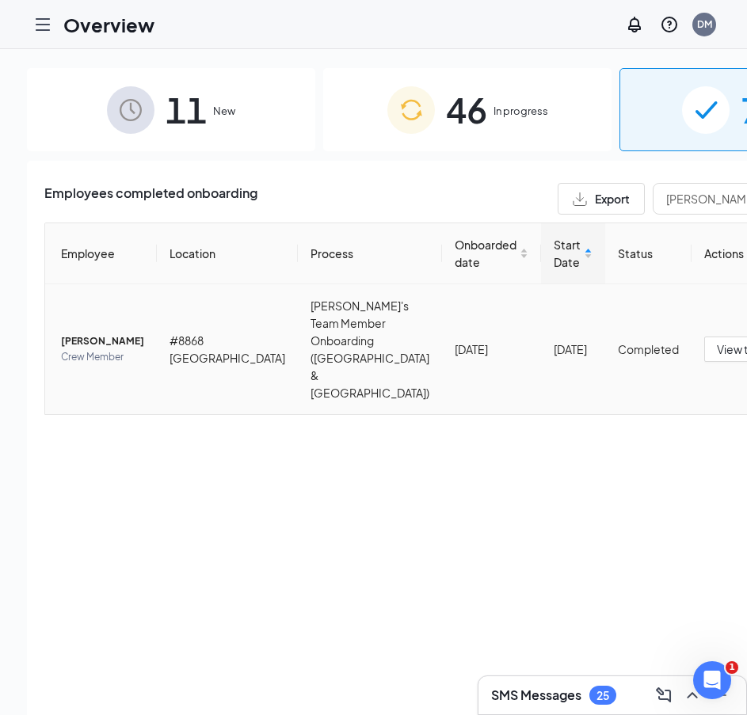
click at [80, 333] on span "[PERSON_NAME]" at bounding box center [102, 341] width 83 height 16
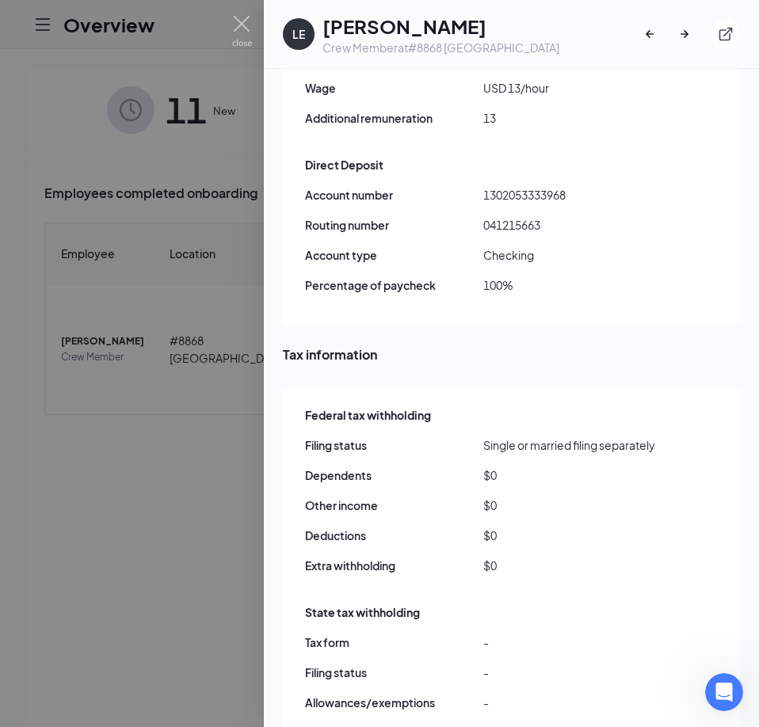
scroll to position [1425, 0]
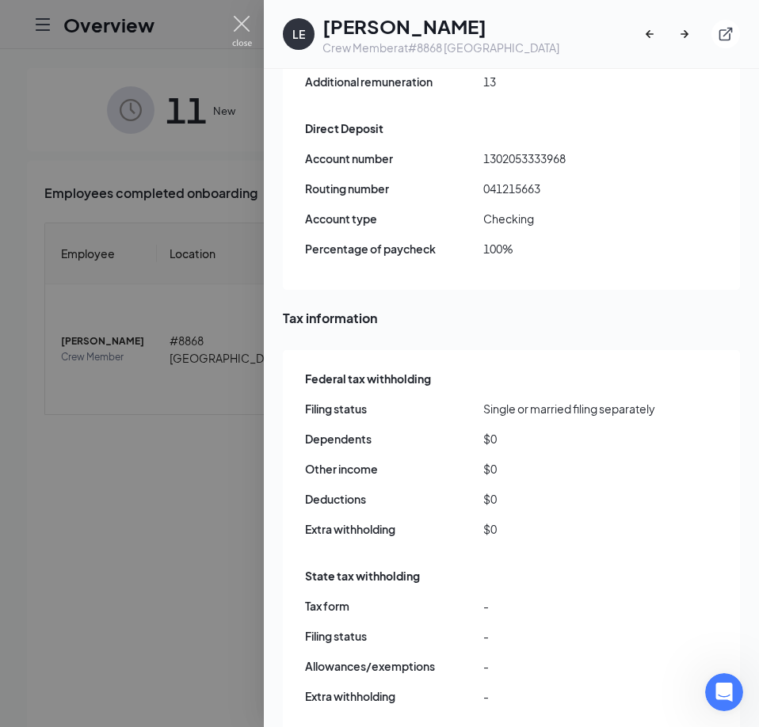
click at [243, 28] on img at bounding box center [242, 31] width 20 height 31
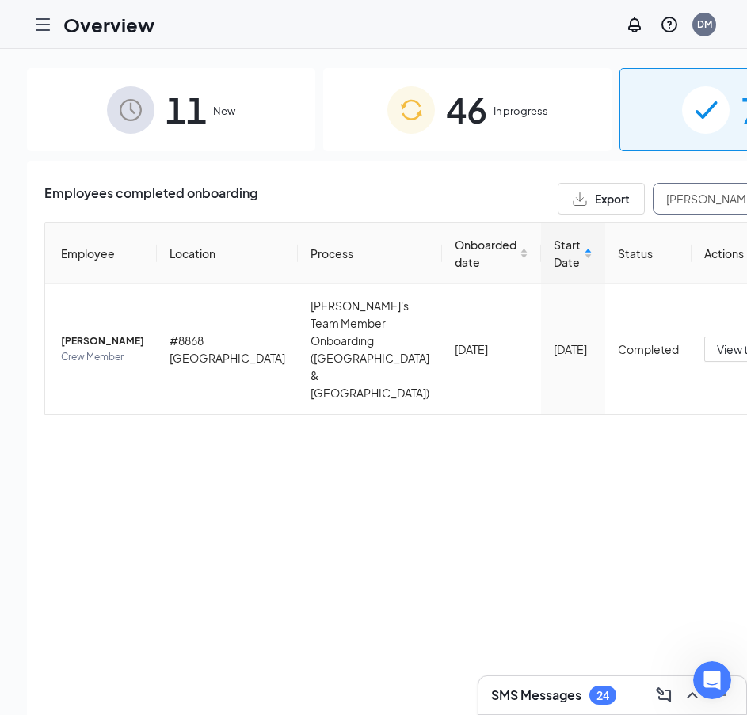
drag, startPoint x: 603, startPoint y: 197, endPoint x: 332, endPoint y: 205, distance: 271.7
click at [332, 205] on div "Employees completed onboarding Export [PERSON_NAME]" at bounding box center [467, 199] width 846 height 32
paste input "White"
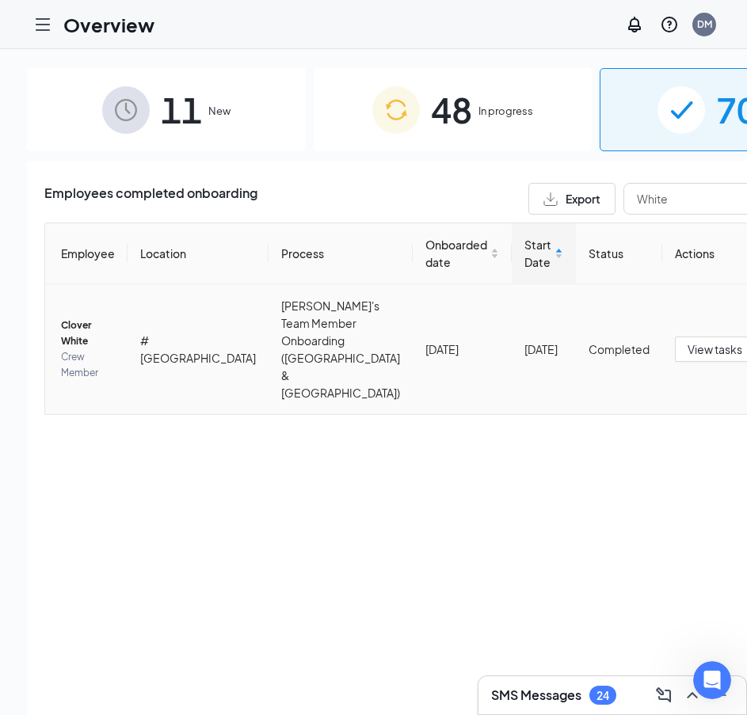
click at [69, 325] on span "Clover White" at bounding box center [88, 334] width 54 height 32
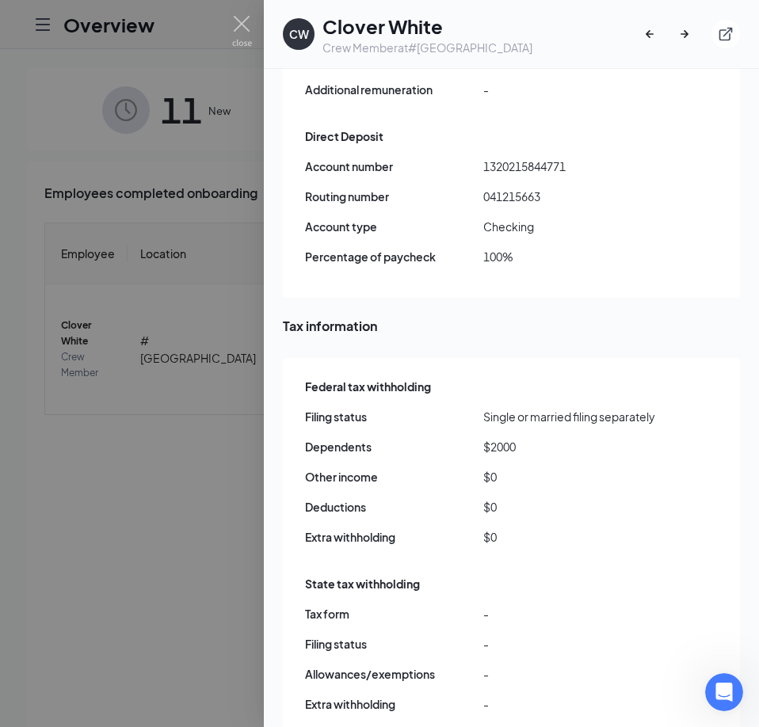
scroll to position [1425, 0]
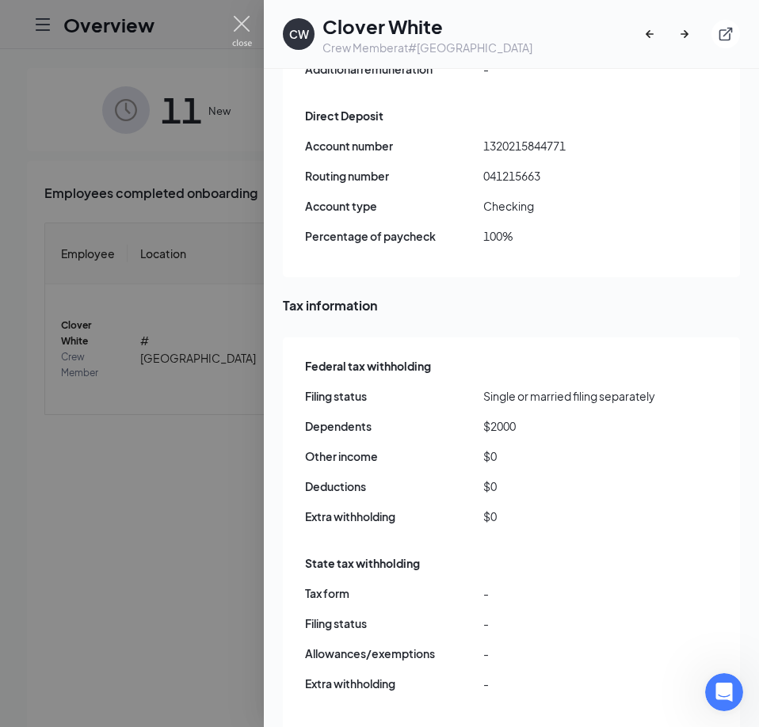
click at [242, 31] on img at bounding box center [242, 31] width 20 height 31
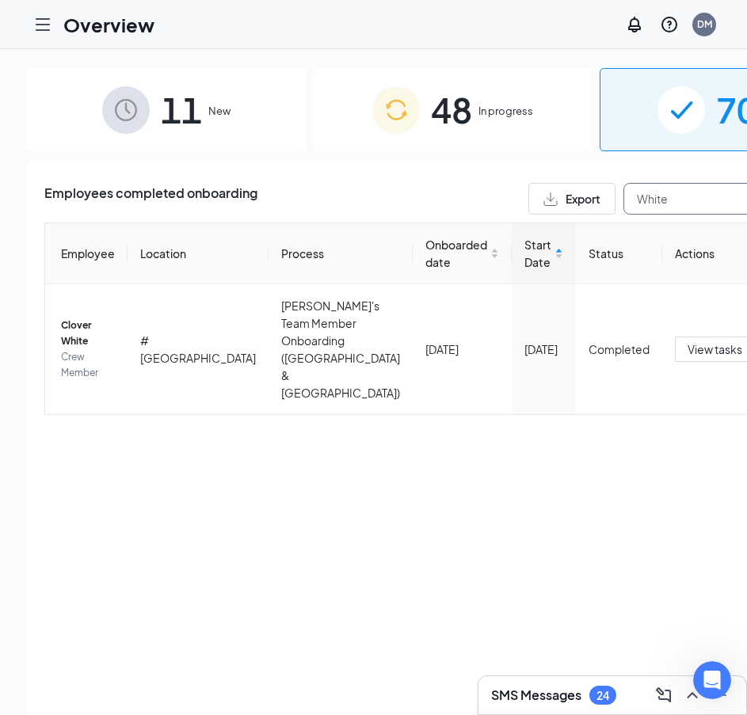
drag, startPoint x: 493, startPoint y: 195, endPoint x: 456, endPoint y: 200, distance: 36.8
click at [528, 200] on div "Export White" at bounding box center [694, 199] width 333 height 32
paste input "Dera"
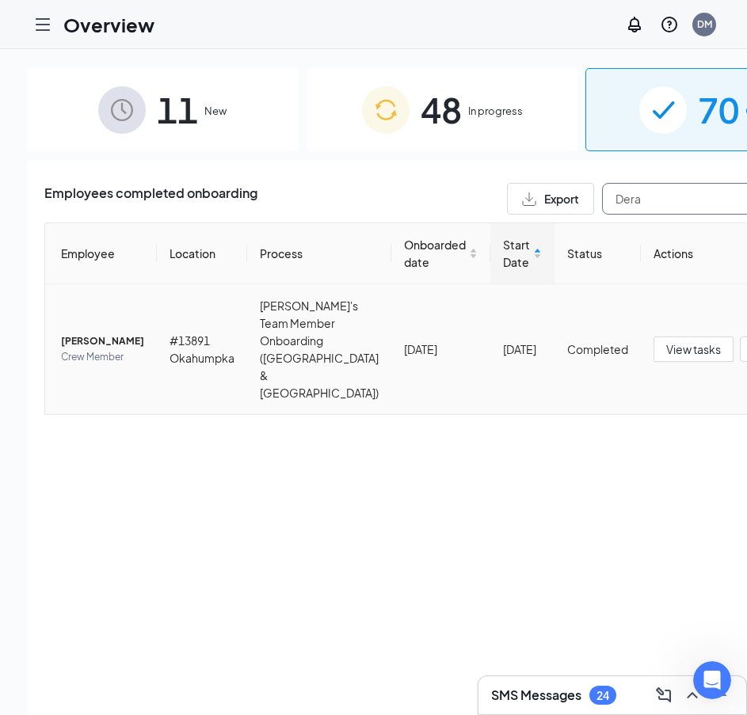
type input "Dera"
click at [65, 333] on span "[PERSON_NAME]" at bounding box center [102, 341] width 83 height 16
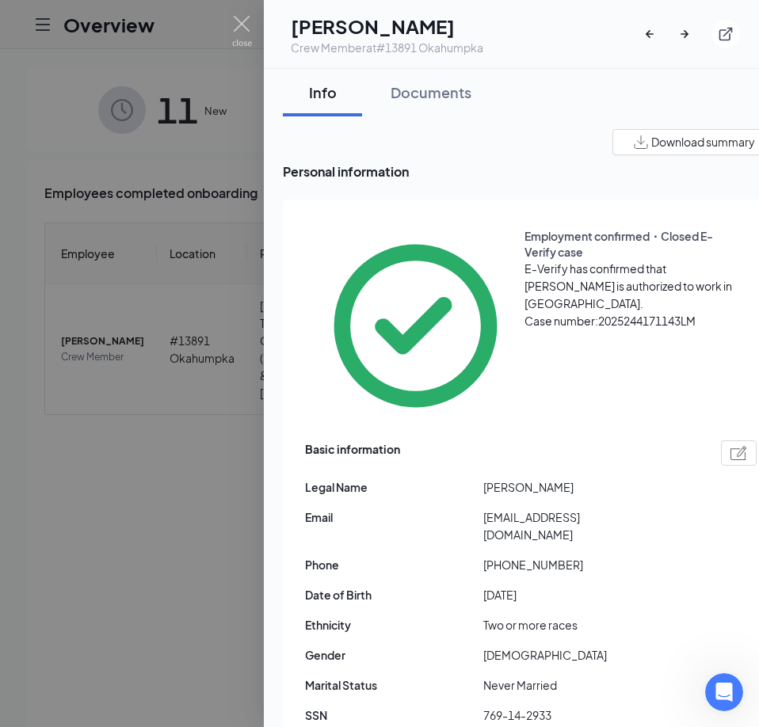
click at [651, 142] on span "Download summary" at bounding box center [703, 142] width 104 height 17
click at [417, 97] on div "Documents" at bounding box center [430, 92] width 81 height 20
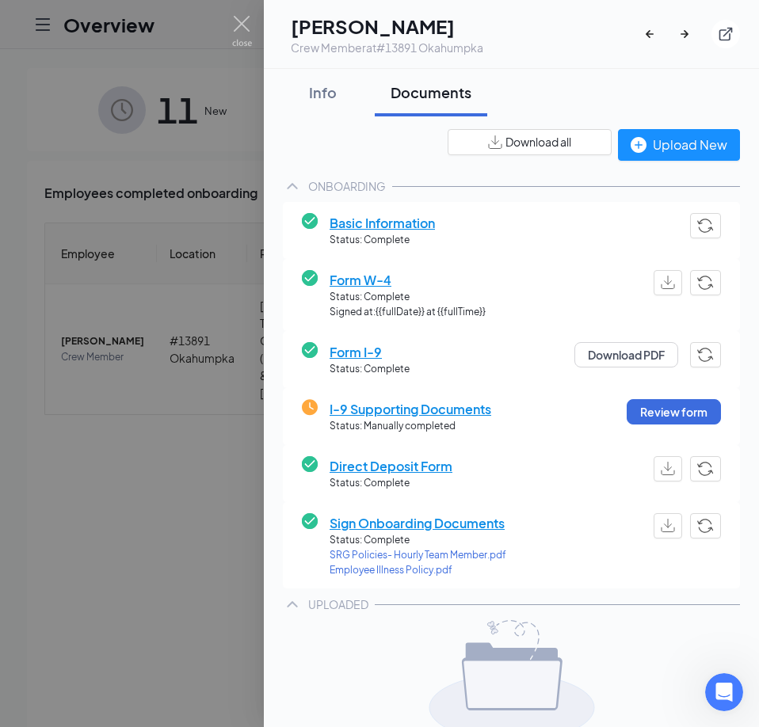
click at [307, 93] on div "Info" at bounding box center [323, 92] width 48 height 20
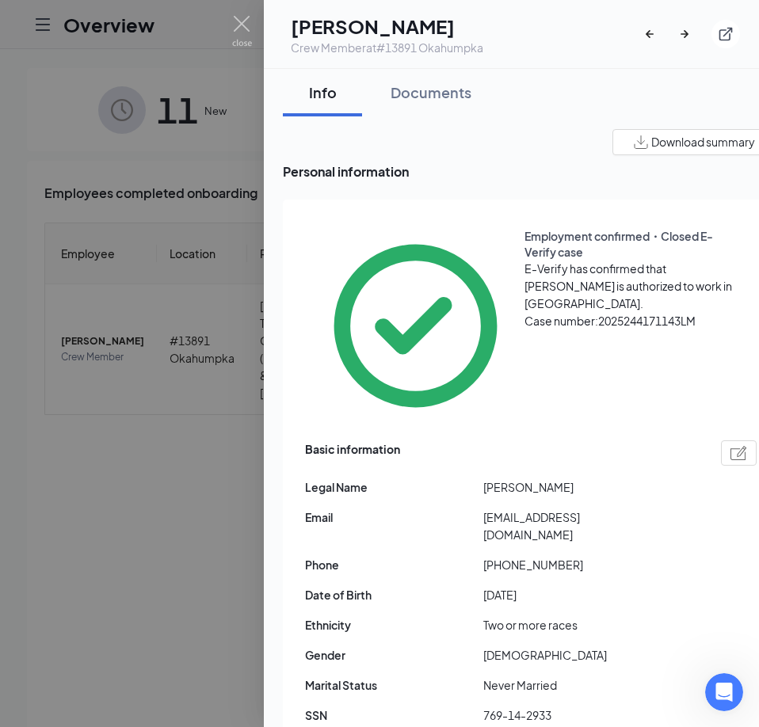
click at [434, 93] on div "Documents" at bounding box center [430, 92] width 81 height 20
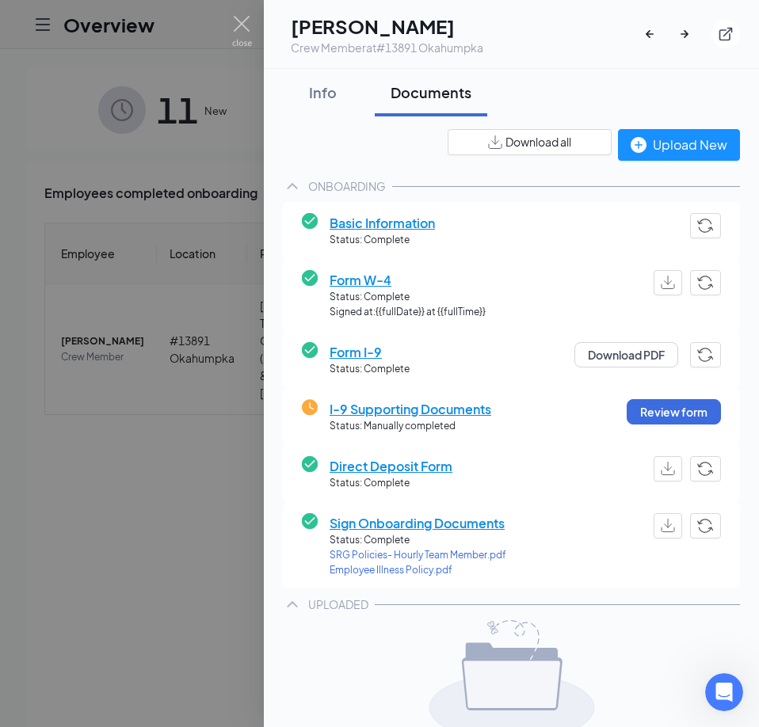
click at [361, 283] on span "Form W-4" at bounding box center [407, 280] width 156 height 20
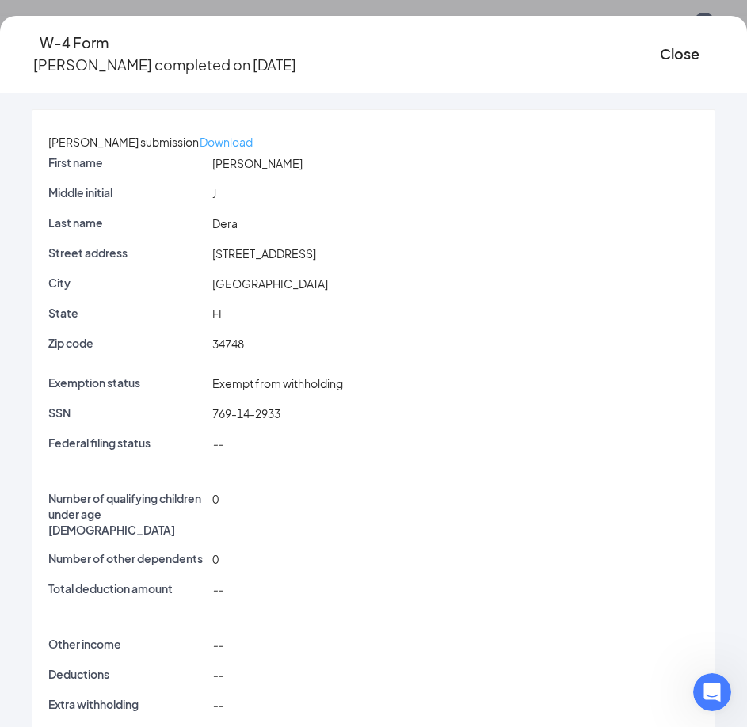
click at [253, 133] on p "Download" at bounding box center [226, 141] width 53 height 17
click at [660, 51] on button "Close" at bounding box center [680, 54] width 40 height 22
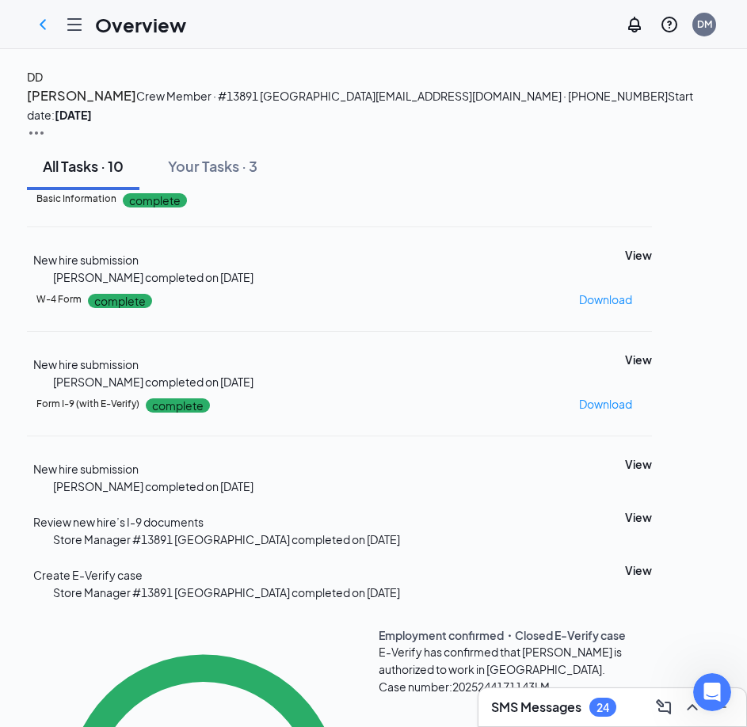
click at [50, 26] on icon "ChevronLeft" at bounding box center [42, 24] width 19 height 19
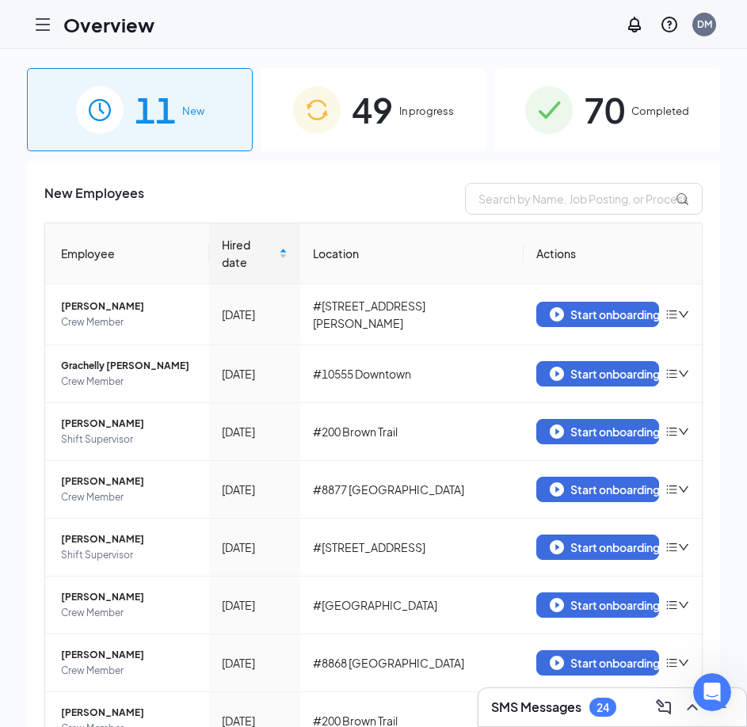
click at [567, 116] on div "70 Completed" at bounding box center [607, 109] width 226 height 83
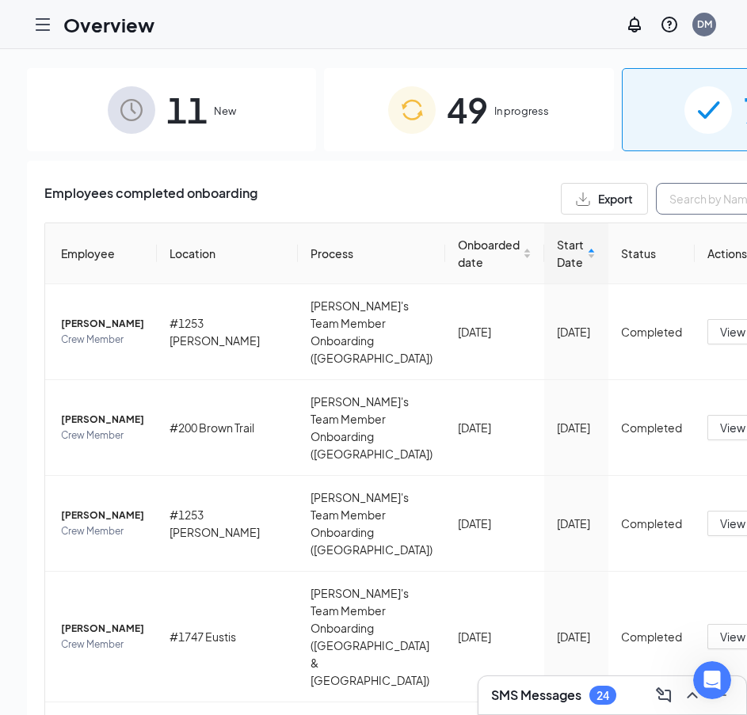
paste input "[PERSON_NAME]"
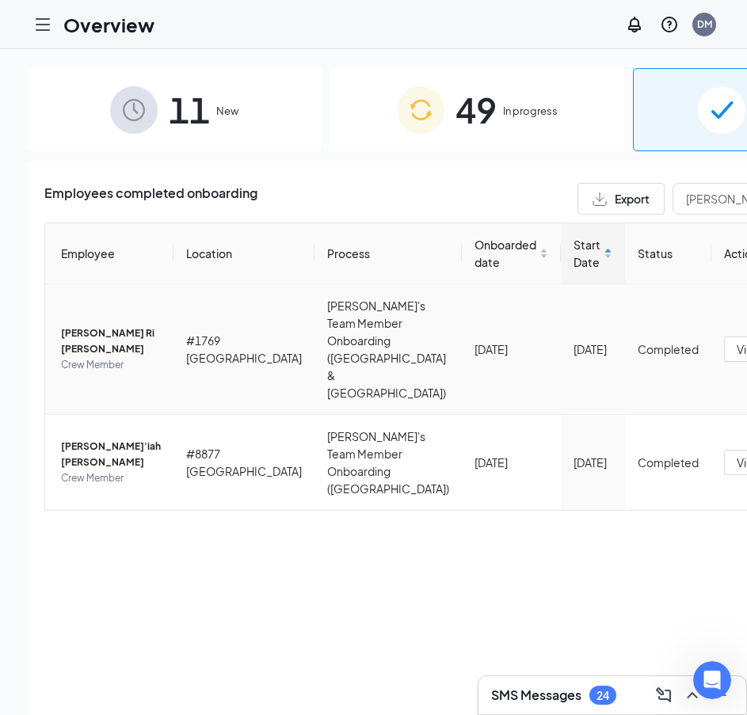
click at [82, 325] on span "[PERSON_NAME] Ri [PERSON_NAME]" at bounding box center [111, 341] width 100 height 32
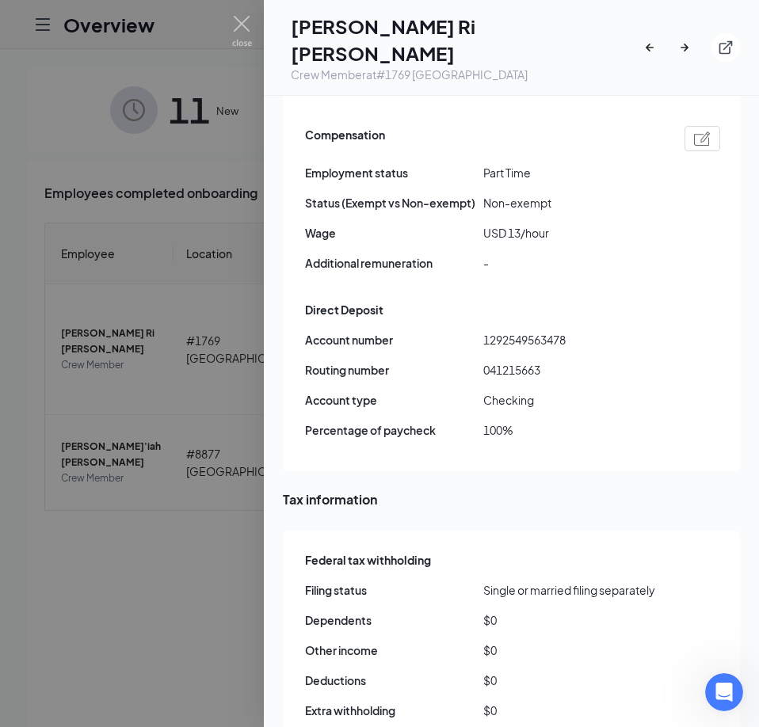
scroll to position [1346, 0]
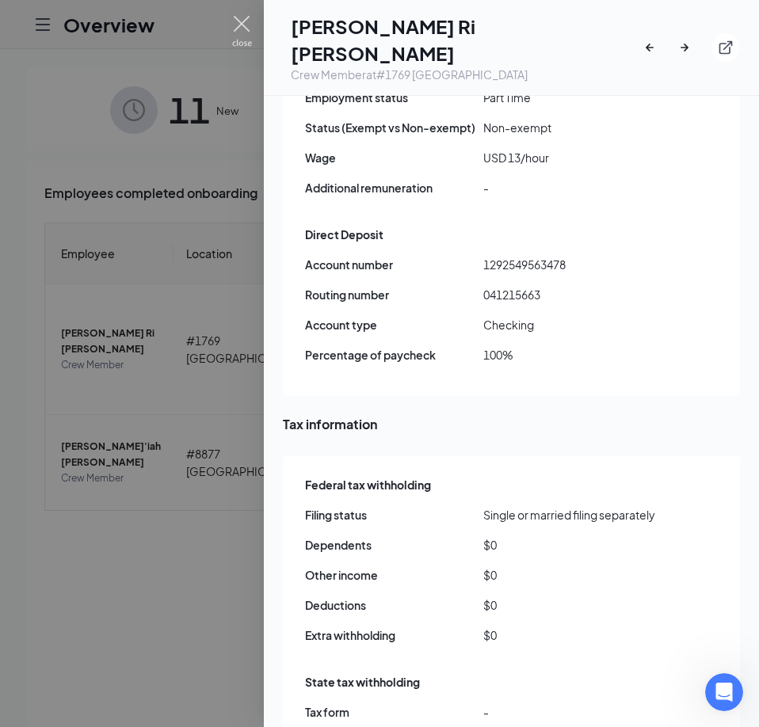
click at [239, 24] on img at bounding box center [242, 31] width 20 height 31
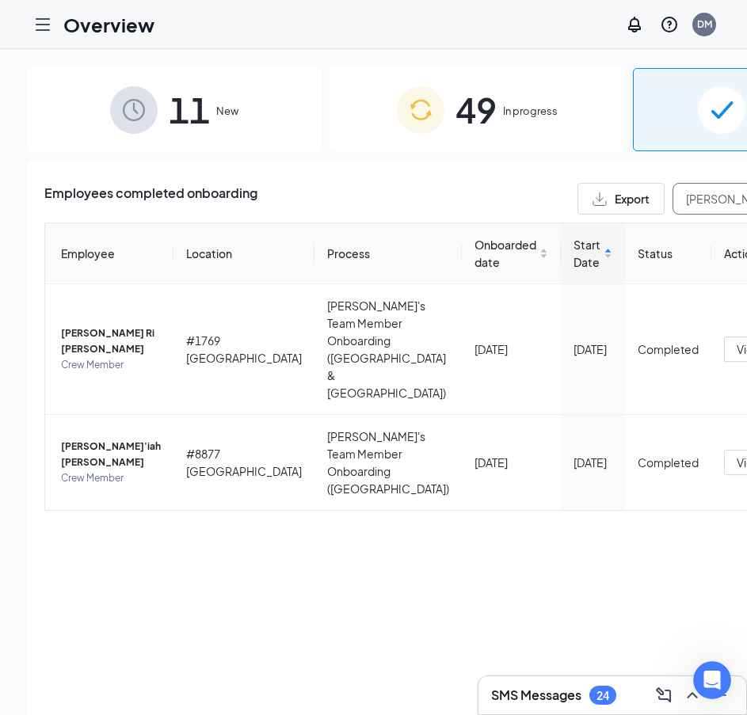
drag, startPoint x: 586, startPoint y: 203, endPoint x: 391, endPoint y: 204, distance: 194.8
click at [391, 204] on div "Employees completed onboarding Export [PERSON_NAME]" at bounding box center [477, 199] width 866 height 32
paste input "Potter"
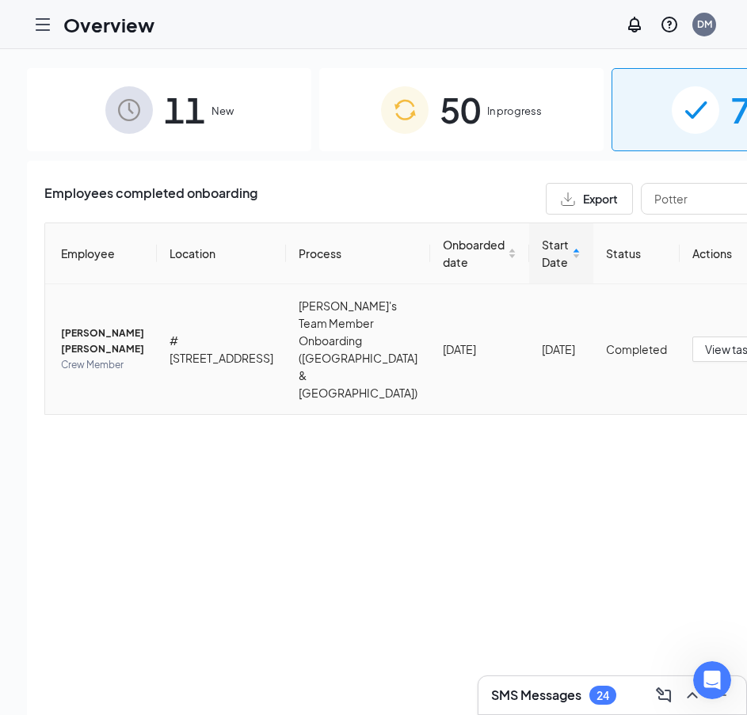
click at [62, 327] on span "[PERSON_NAME] [PERSON_NAME]" at bounding box center [102, 341] width 83 height 32
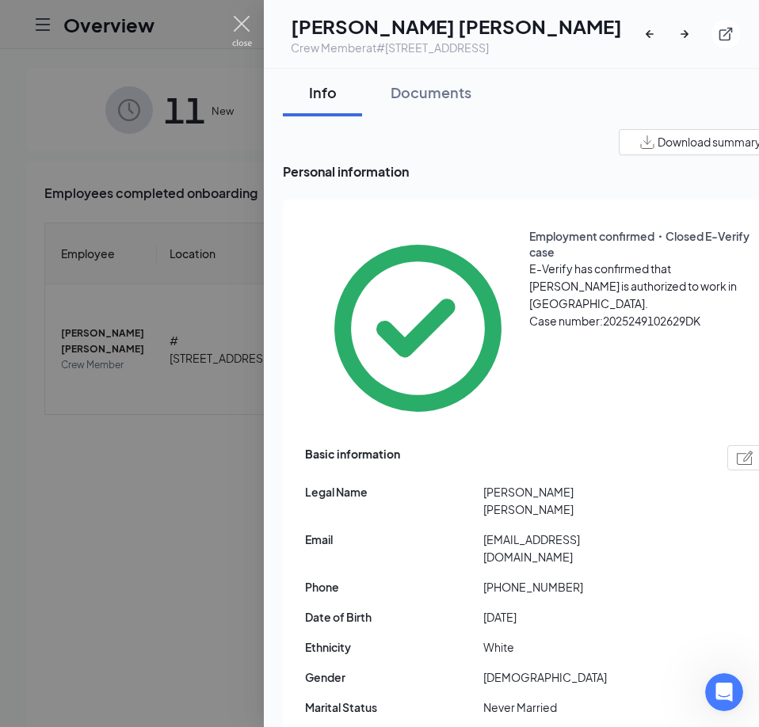
click at [241, 24] on img at bounding box center [242, 31] width 20 height 31
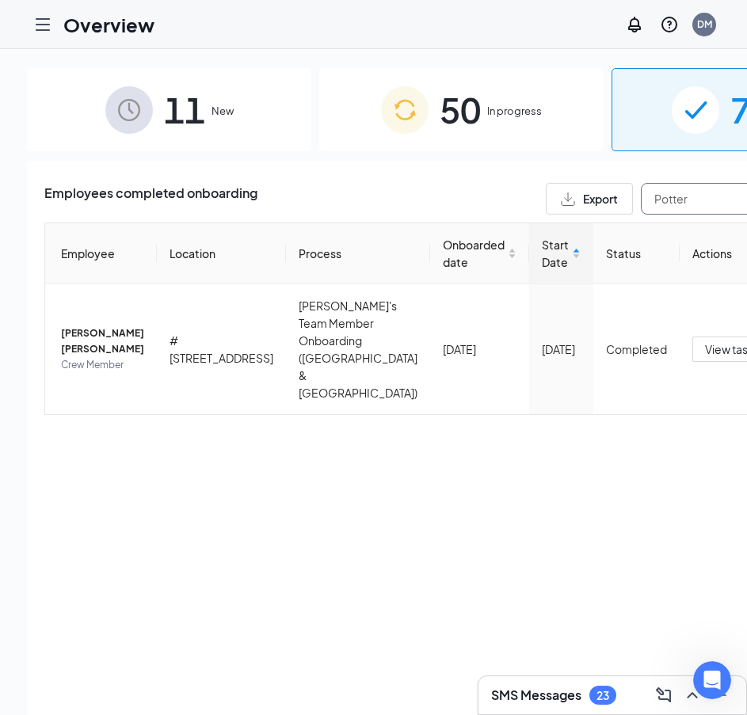
click at [641, 194] on input "Potter" at bounding box center [760, 199] width 238 height 32
drag, startPoint x: 563, startPoint y: 196, endPoint x: 390, endPoint y: 200, distance: 173.5
click at [390, 200] on div "Employees completed onboarding Export Potter" at bounding box center [461, 199] width 834 height 32
paste input "[PERSON_NAME]"
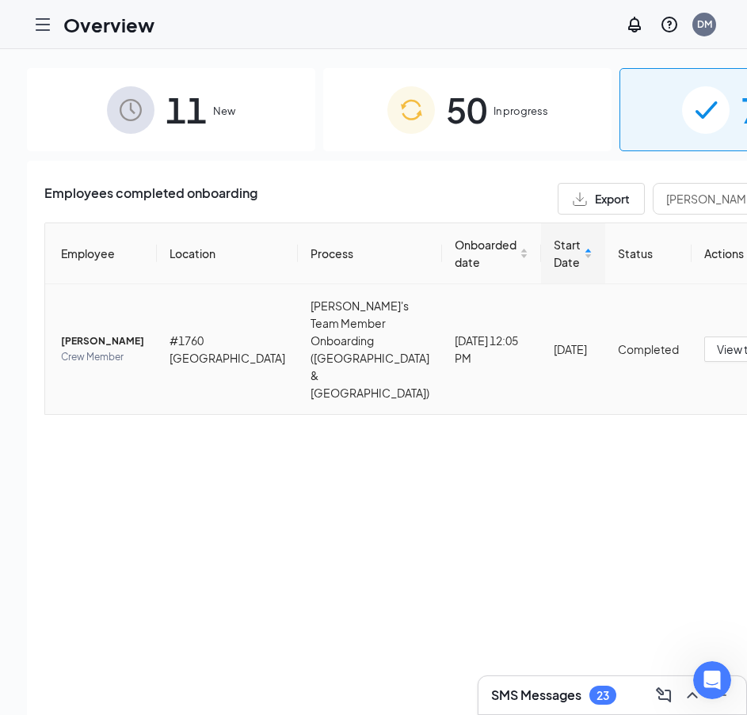
click at [82, 333] on span "[PERSON_NAME]" at bounding box center [102, 341] width 83 height 16
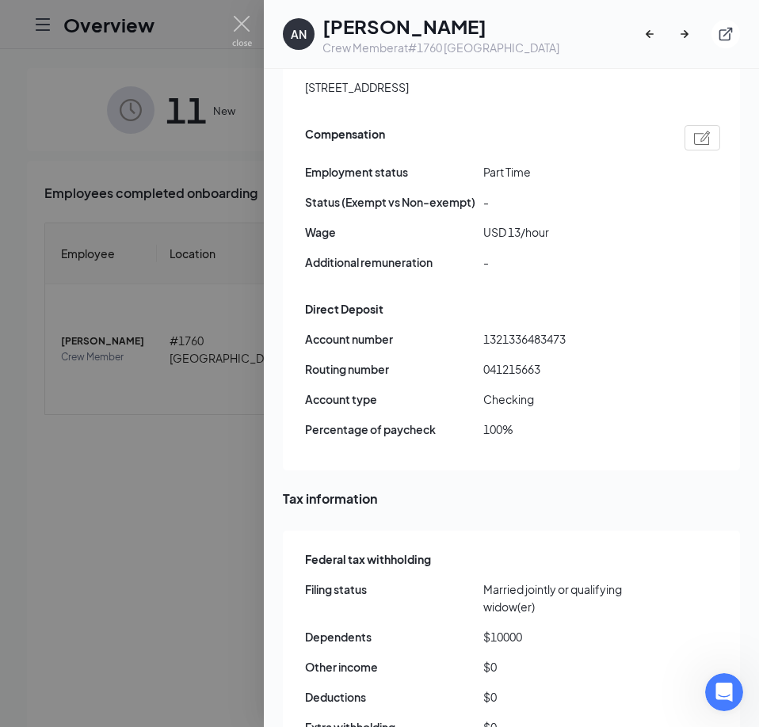
scroll to position [1188, 0]
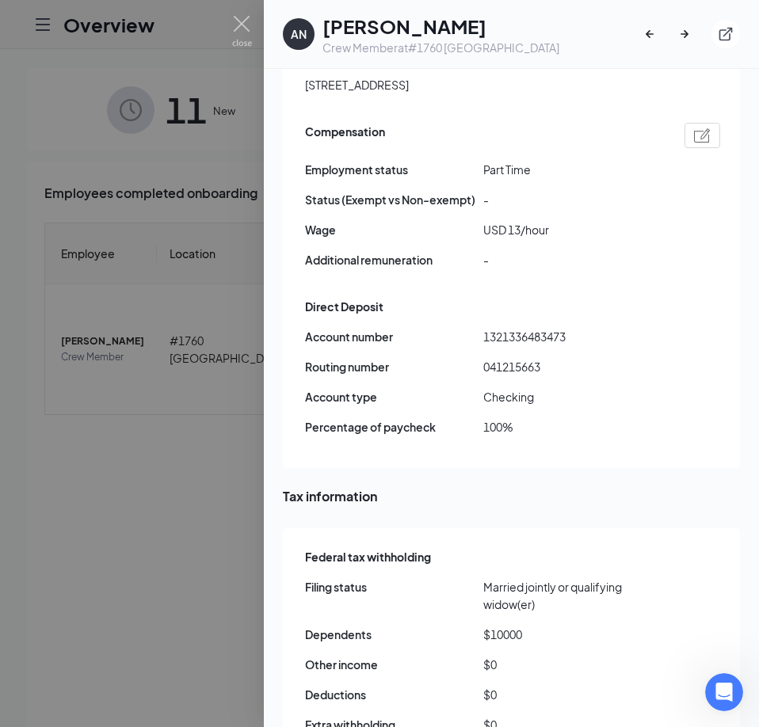
click at [515, 328] on span "1321336483473" at bounding box center [572, 336] width 178 height 17
copy span "1321336483473"
click at [535, 358] on span "041215663" at bounding box center [572, 366] width 178 height 17
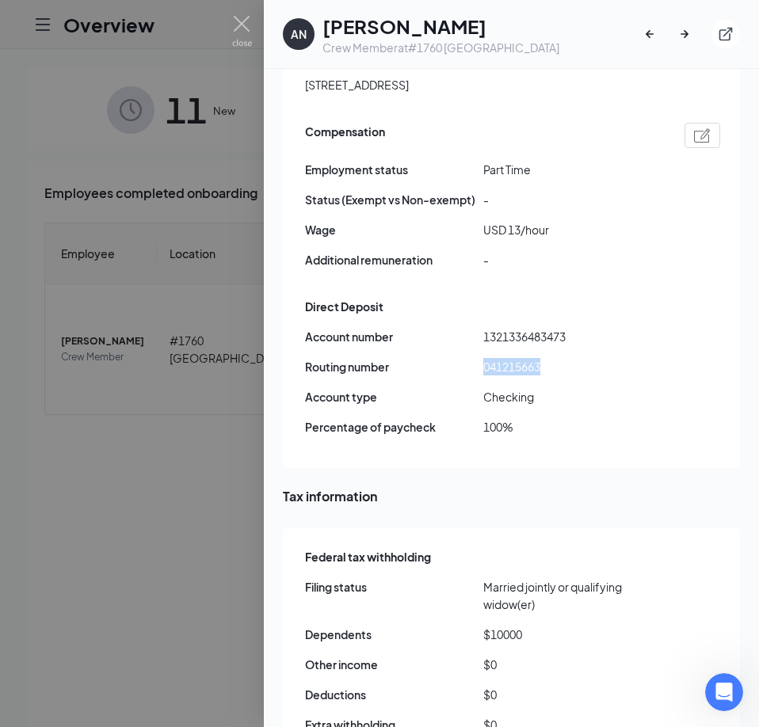
copy span "041215663"
click at [506, 358] on span "041215663" at bounding box center [572, 366] width 178 height 17
copy span "041215663"
click at [238, 24] on img at bounding box center [242, 31] width 20 height 31
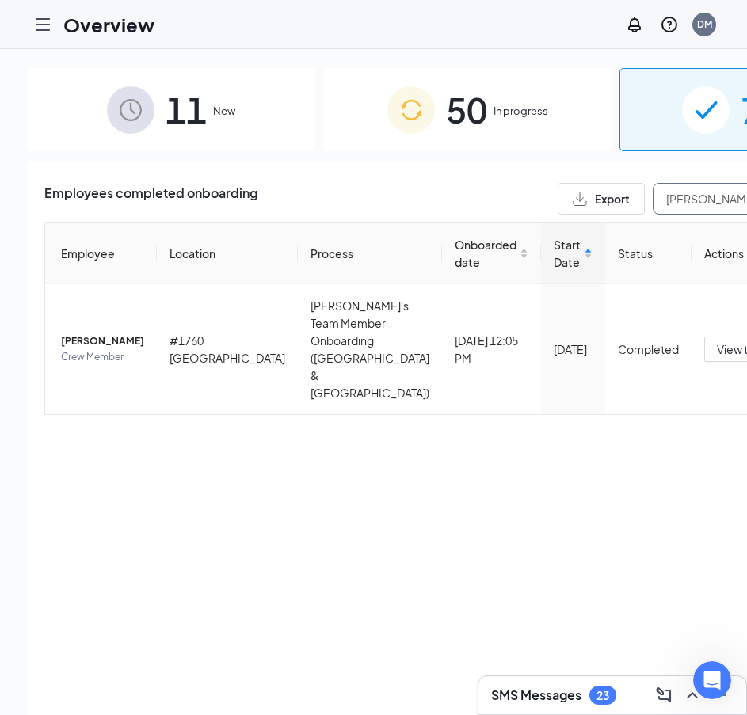
drag, startPoint x: 522, startPoint y: 202, endPoint x: 415, endPoint y: 208, distance: 107.1
click at [557, 208] on div "Export [PERSON_NAME]" at bounding box center [723, 199] width 333 height 32
paste input "RNOLD"
click at [81, 333] on span "[PERSON_NAME]" at bounding box center [102, 341] width 83 height 16
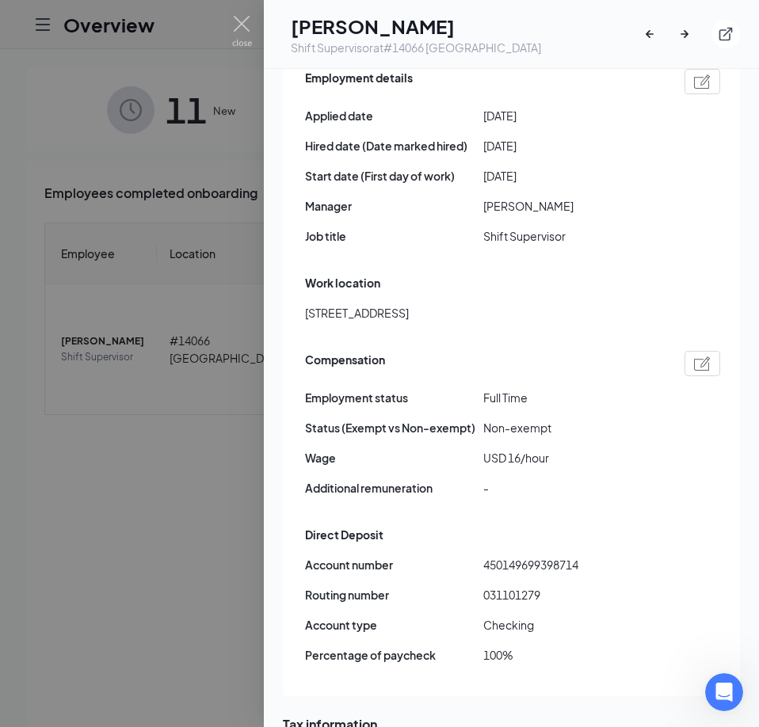
scroll to position [1029, 0]
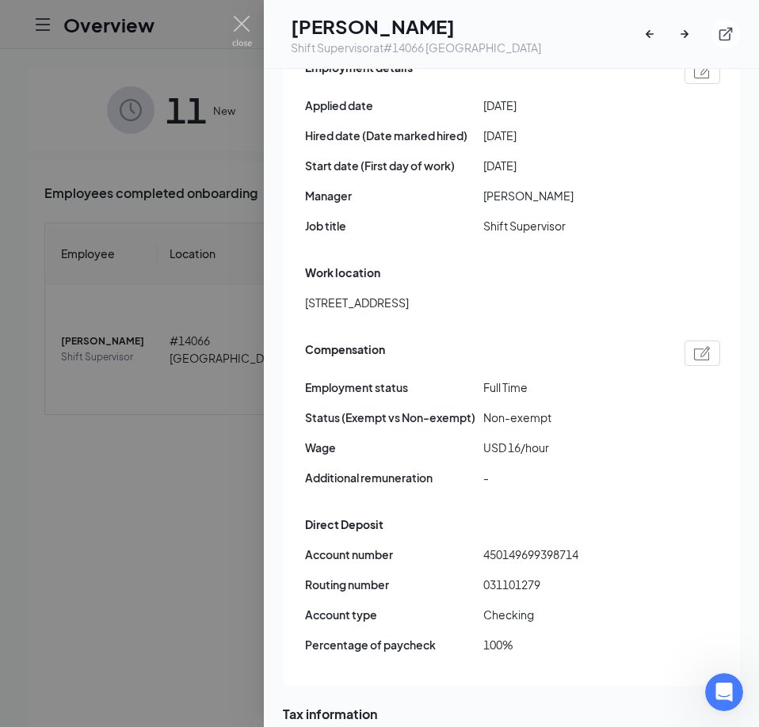
click at [99, 438] on div at bounding box center [379, 363] width 759 height 727
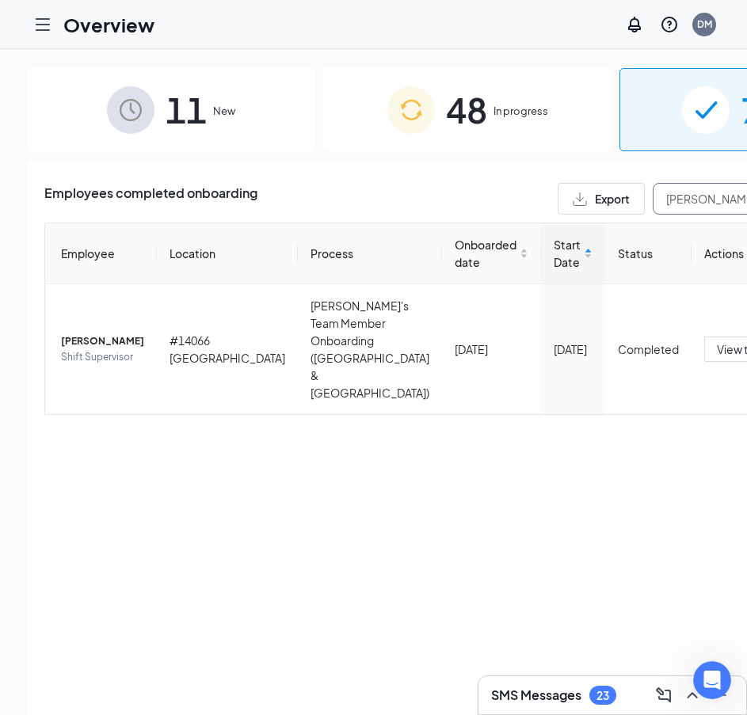
drag, startPoint x: 596, startPoint y: 198, endPoint x: 355, endPoint y: 201, distance: 241.5
click at [355, 201] on div "Employees completed onboarding Export [PERSON_NAME]" at bounding box center [467, 199] width 846 height 32
paste input "[GEOGRAPHIC_DATA]"
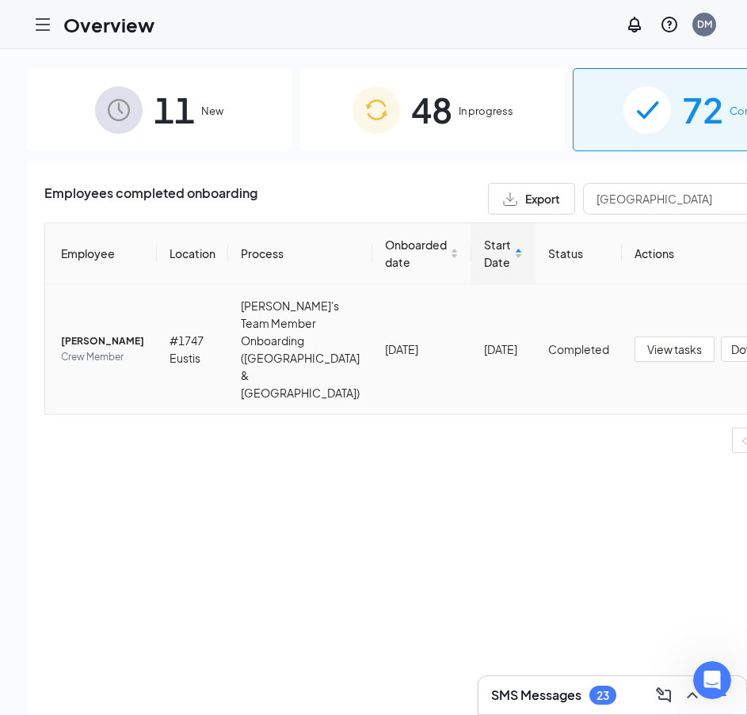
click at [73, 333] on span "[PERSON_NAME]" at bounding box center [102, 341] width 83 height 16
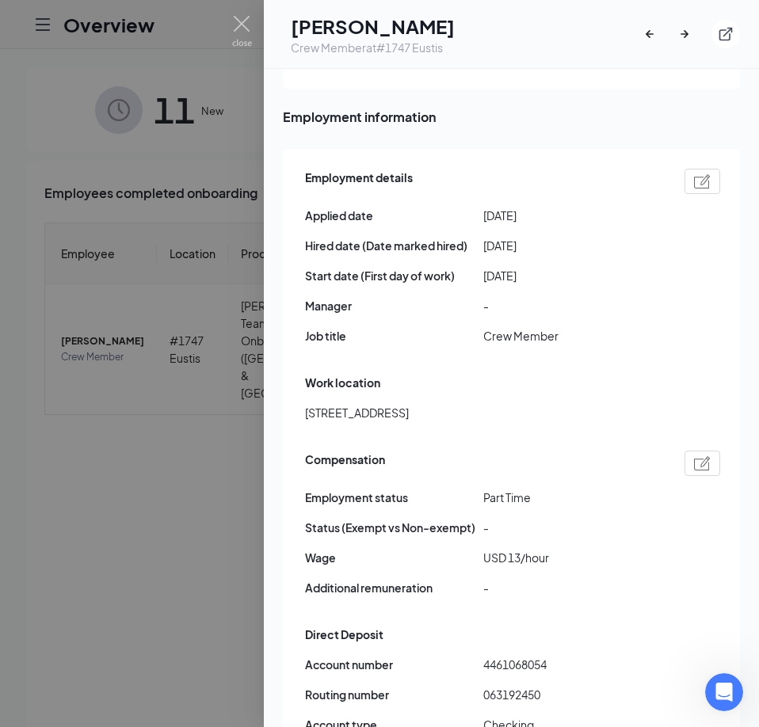
scroll to position [1029, 0]
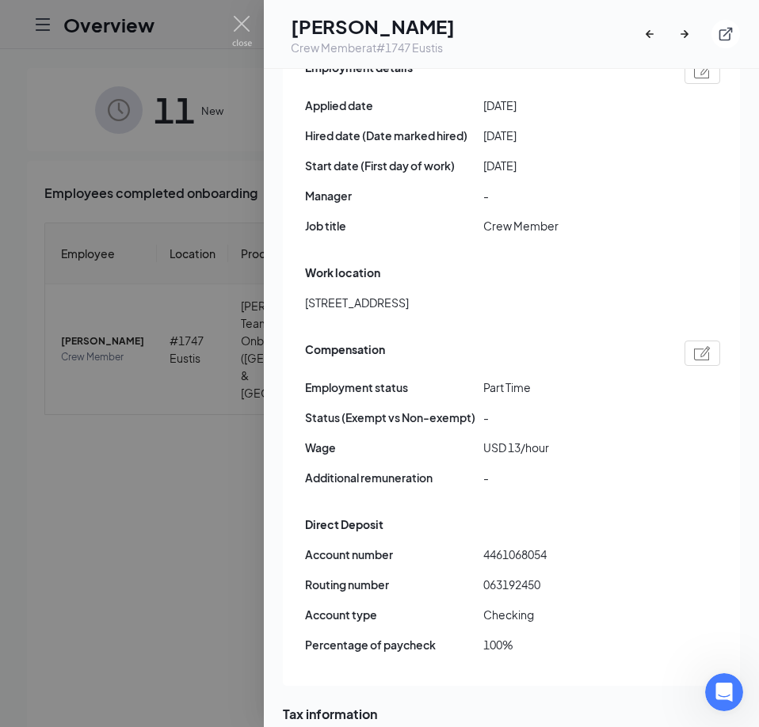
click at [166, 199] on div at bounding box center [379, 363] width 759 height 727
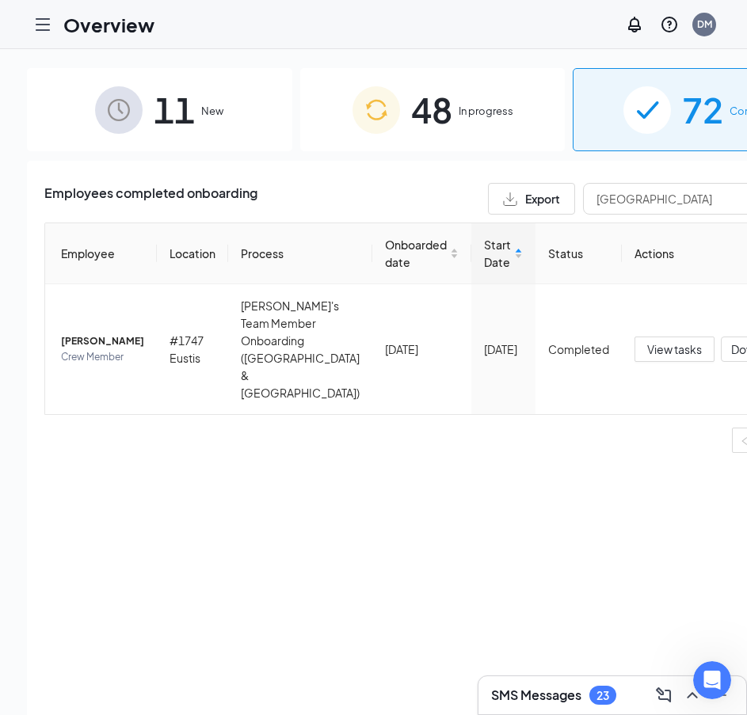
click at [168, 175] on div "Employees completed onboarding Export [PERSON_NAME] Employee Location Process O…" at bounding box center [432, 458] width 811 height 594
drag, startPoint x: 618, startPoint y: 195, endPoint x: 216, endPoint y: 203, distance: 402.4
click at [216, 203] on div "Employees completed onboarding Export [GEOGRAPHIC_DATA]" at bounding box center [432, 199] width 776 height 32
paste input "CHEESE"
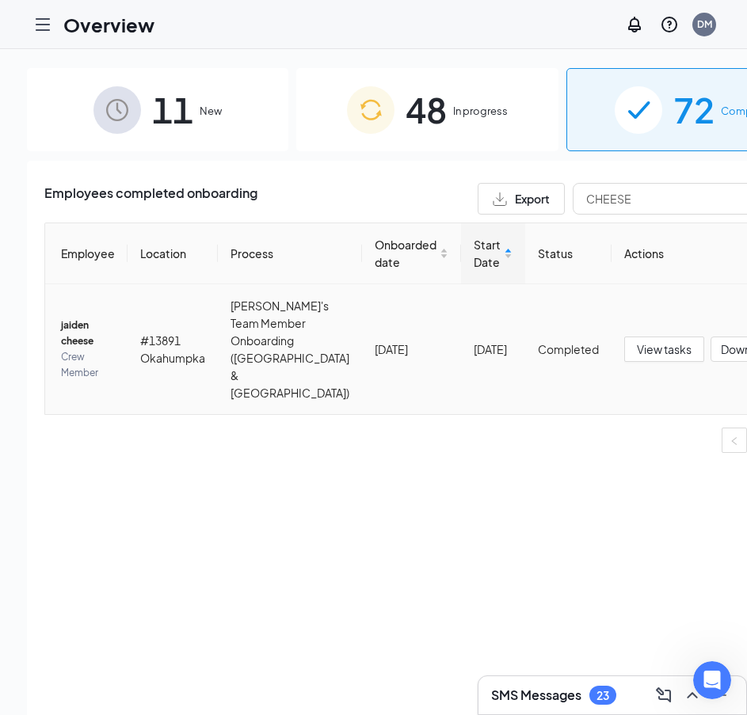
click at [63, 333] on span "jaiden cheese" at bounding box center [88, 334] width 54 height 32
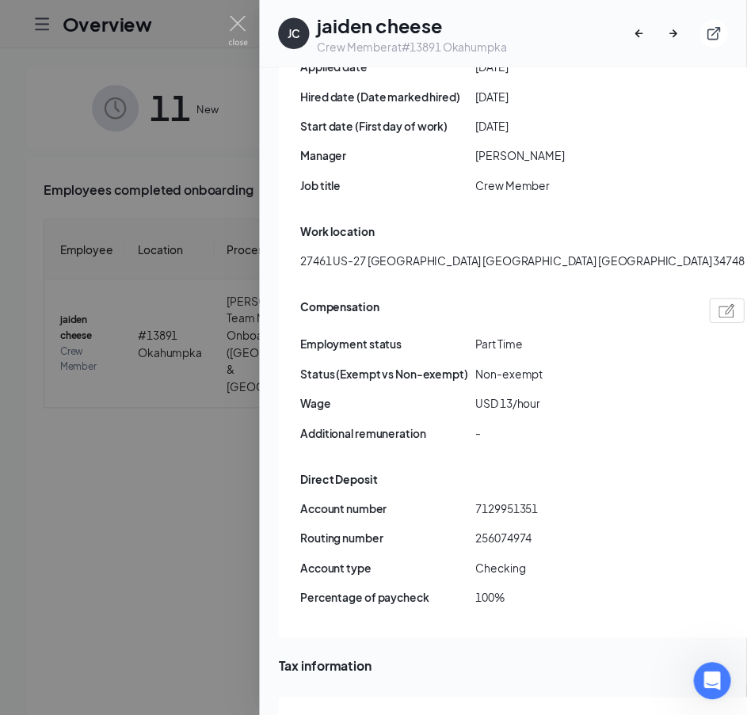
scroll to position [1109, 0]
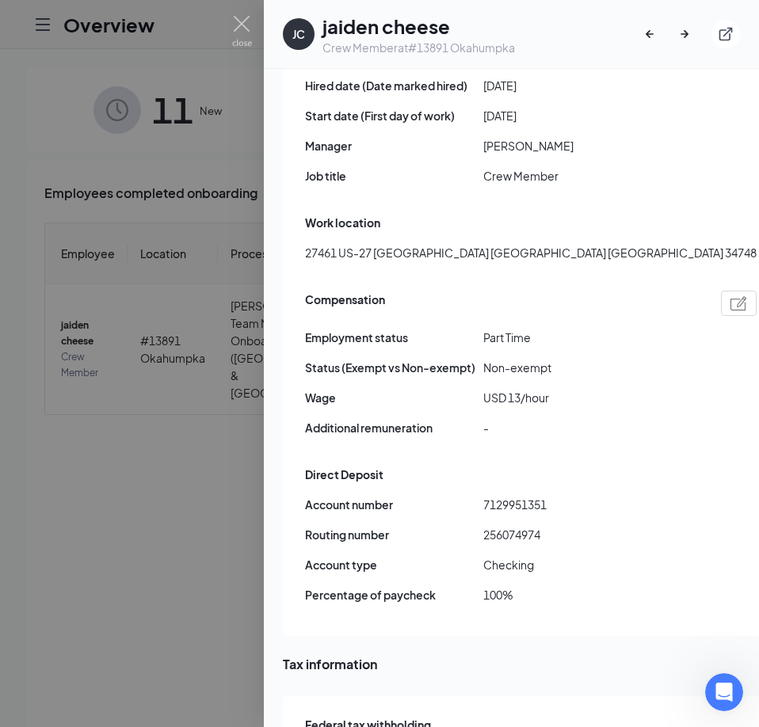
click at [112, 266] on div at bounding box center [379, 363] width 759 height 727
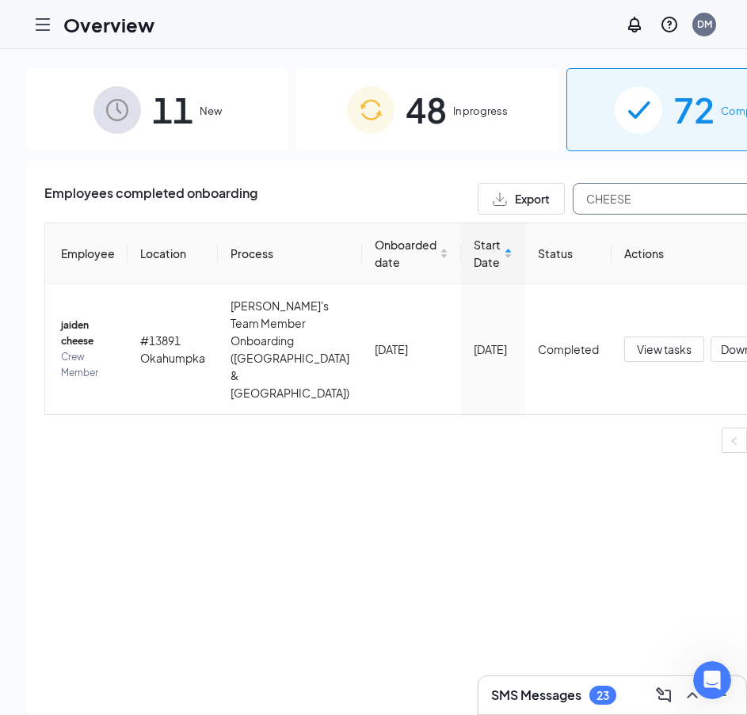
drag, startPoint x: 599, startPoint y: 196, endPoint x: 380, endPoint y: 202, distance: 219.4
click at [380, 202] on div "Employees completed onboarding Export CHEESE" at bounding box center [427, 199] width 766 height 32
paste input "OOPER"
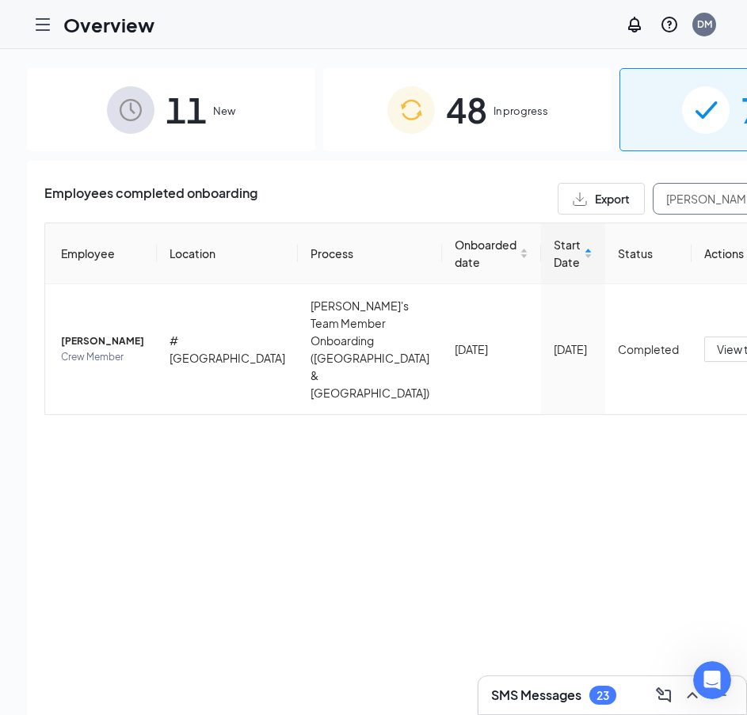
type input "[PERSON_NAME]"
